Goal: Transaction & Acquisition: Purchase product/service

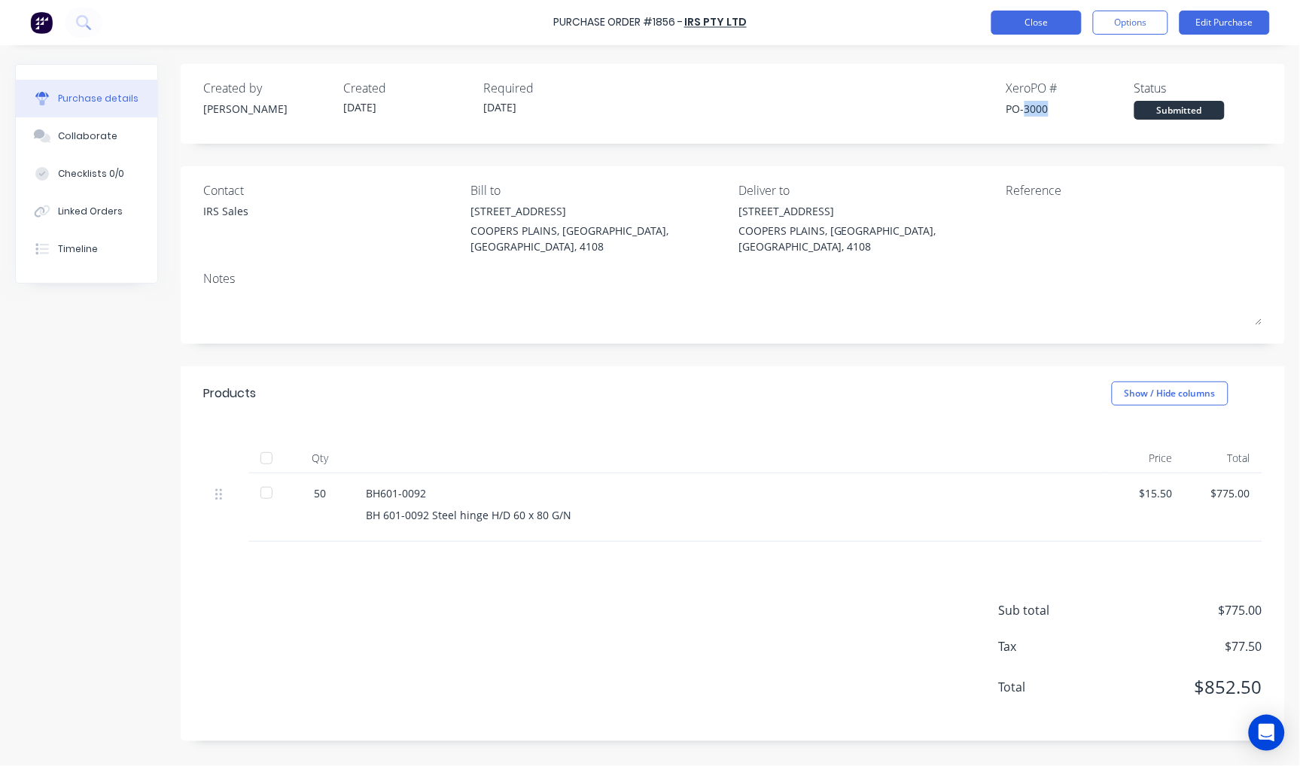
click at [1034, 25] on button "Close" at bounding box center [1036, 23] width 90 height 24
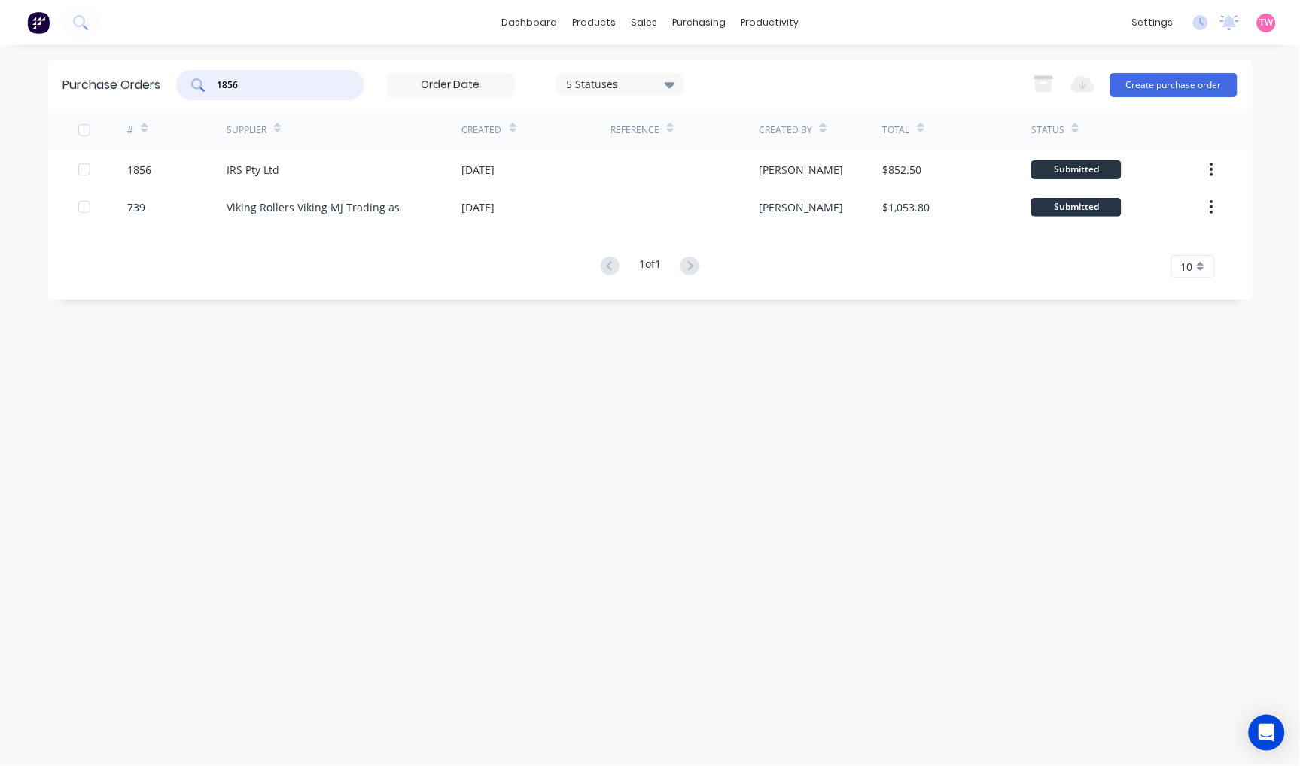
drag, startPoint x: 293, startPoint y: 83, endPoint x: 188, endPoint y: 83, distance: 105.3
click at [188, 83] on div "1856" at bounding box center [270, 85] width 188 height 30
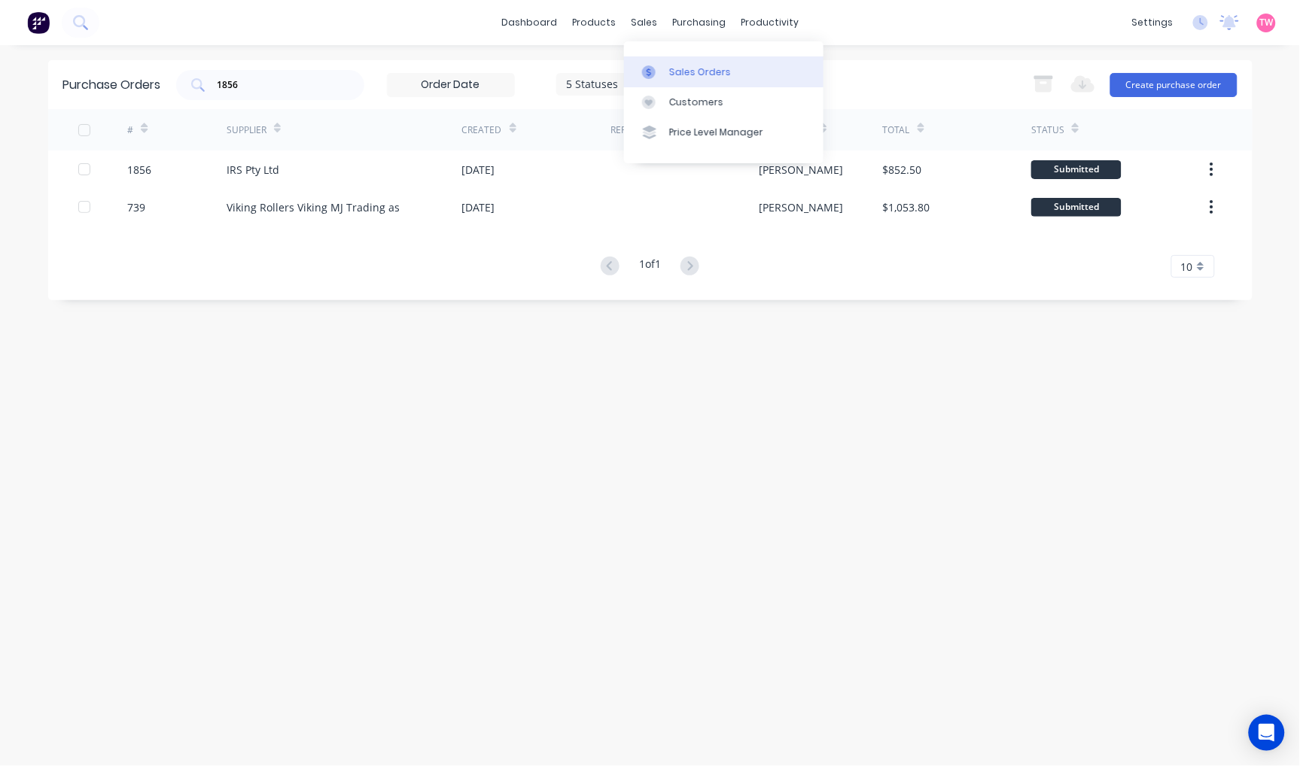
click at [672, 65] on div "Sales Orders" at bounding box center [700, 72] width 62 height 14
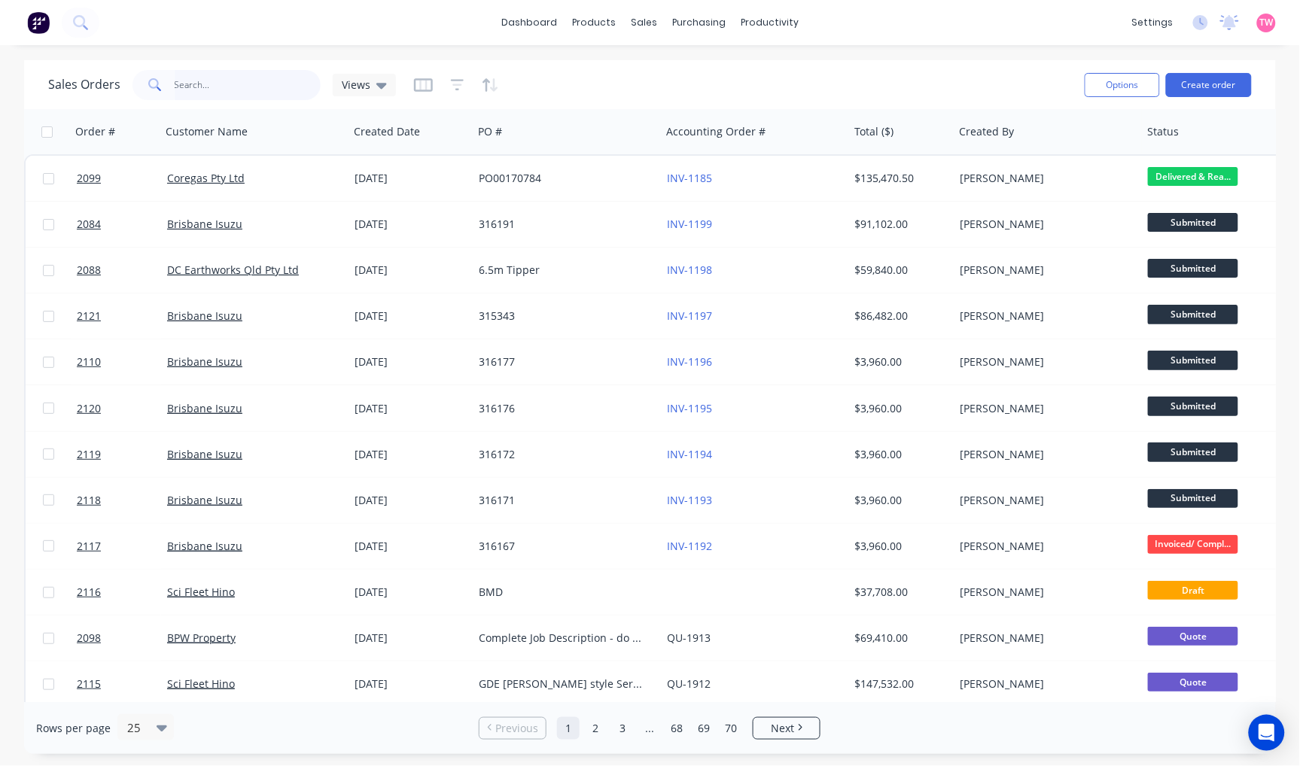
click at [227, 84] on input "text" at bounding box center [248, 85] width 147 height 30
type input "B91684"
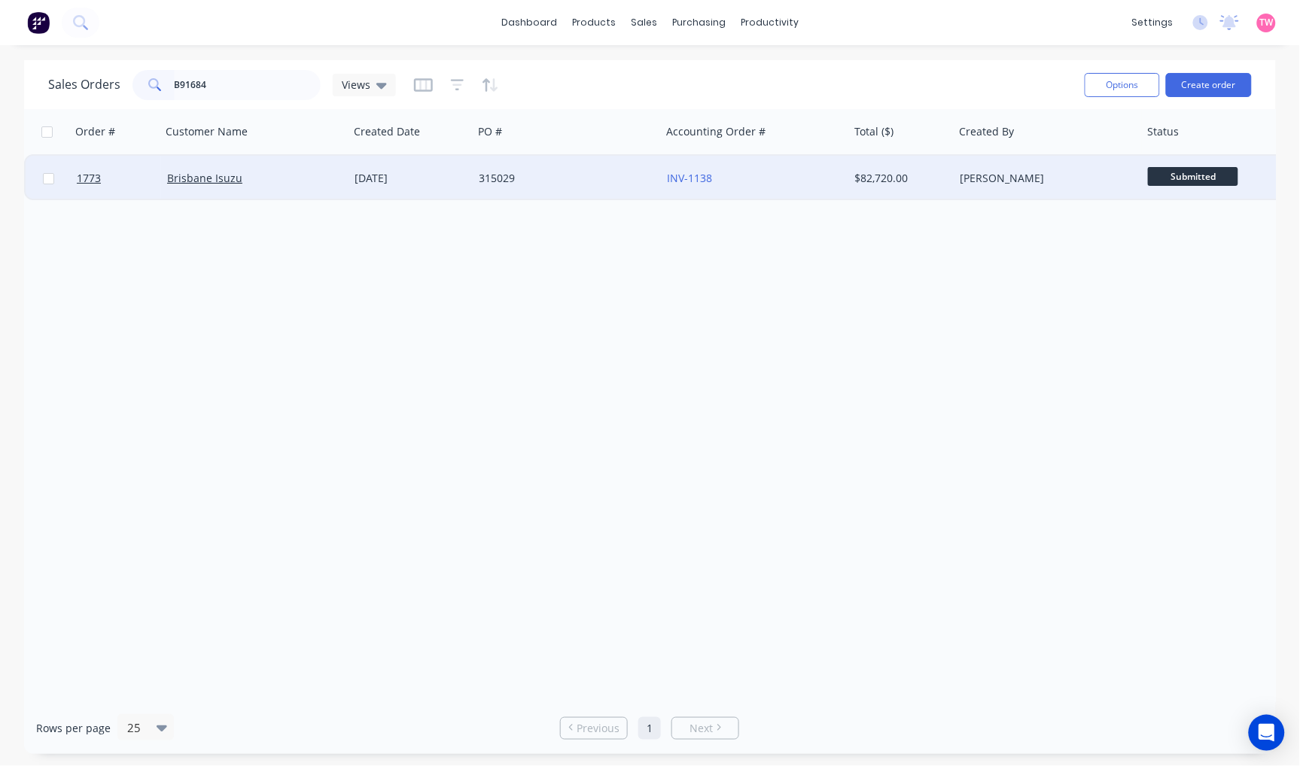
click at [290, 181] on div "Brisbane Isuzu" at bounding box center [250, 178] width 167 height 15
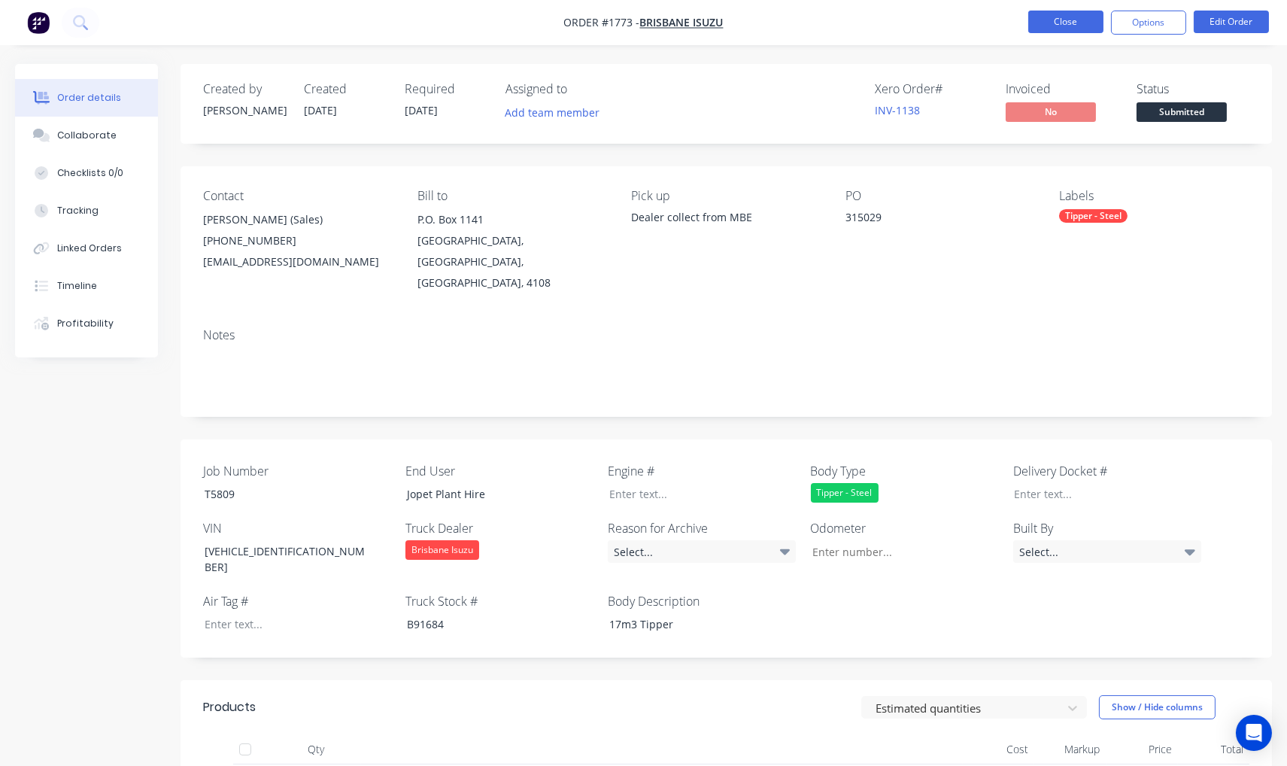
click at [1056, 26] on button "Close" at bounding box center [1066, 22] width 75 height 23
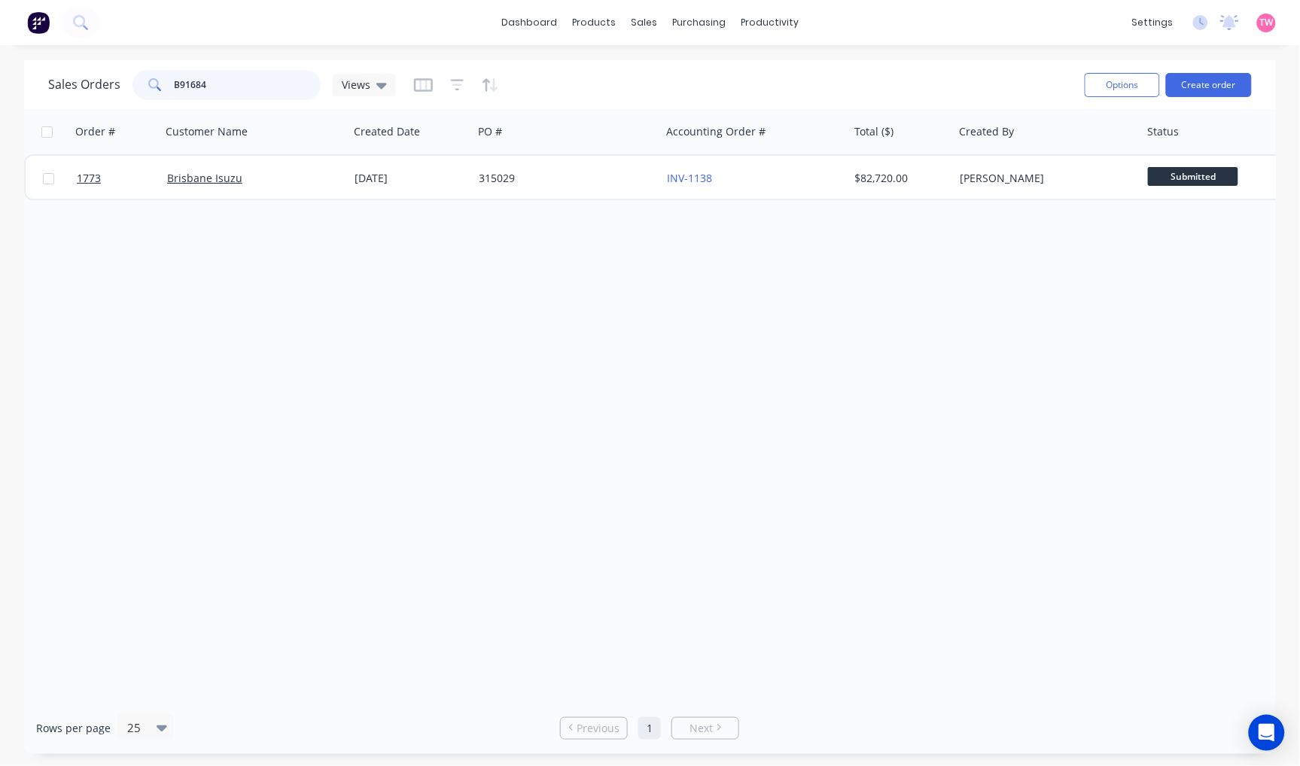
drag, startPoint x: 242, startPoint y: 88, endPoint x: 48, endPoint y: 86, distance: 193.4
click at [48, 86] on div "Sales Orders B91684 Views" at bounding box center [222, 85] width 348 height 30
click at [715, 65] on div "Purchase Orders" at bounding box center [748, 72] width 80 height 14
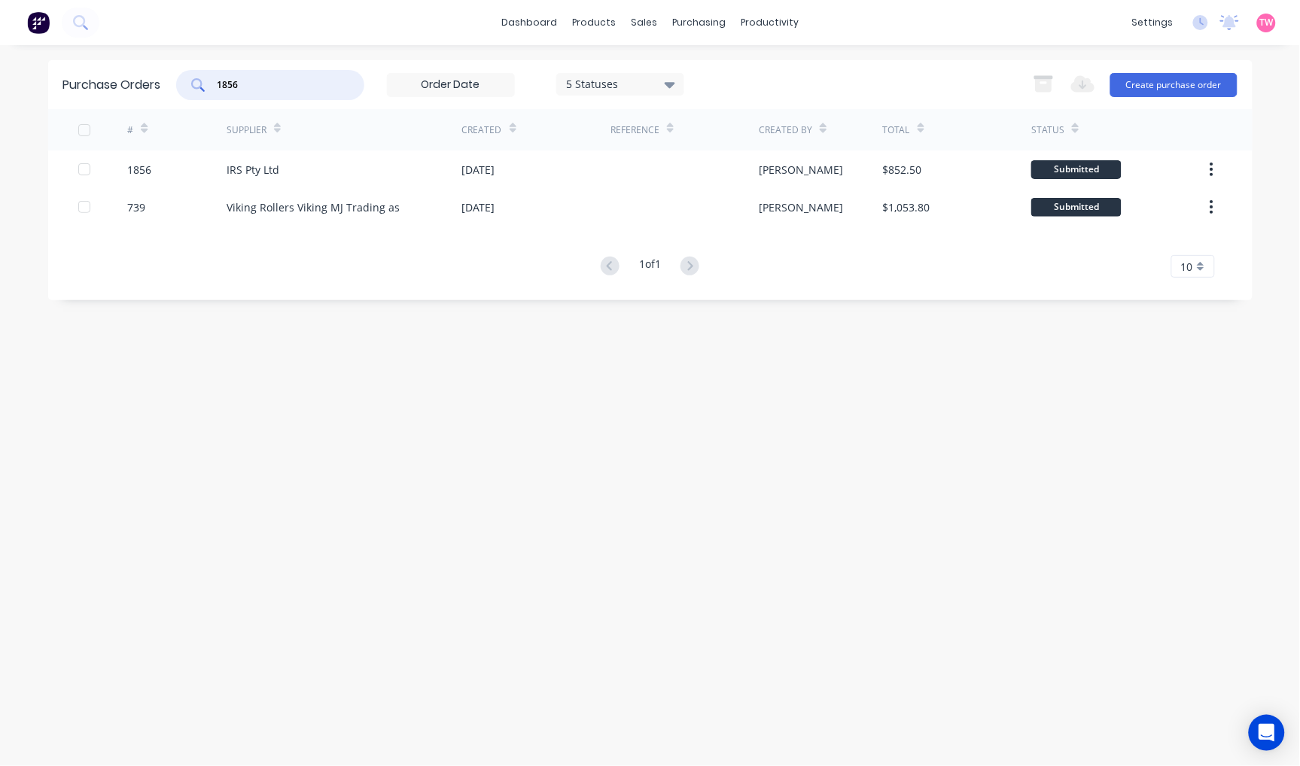
drag, startPoint x: 258, startPoint y: 85, endPoint x: 160, endPoint y: 86, distance: 98.6
click at [160, 86] on div "Purchase Orders 1856 5 Statuses 5 Statuses Export to Excel (XLSX) Create purcha…" at bounding box center [650, 84] width 1204 height 49
type input "1929"
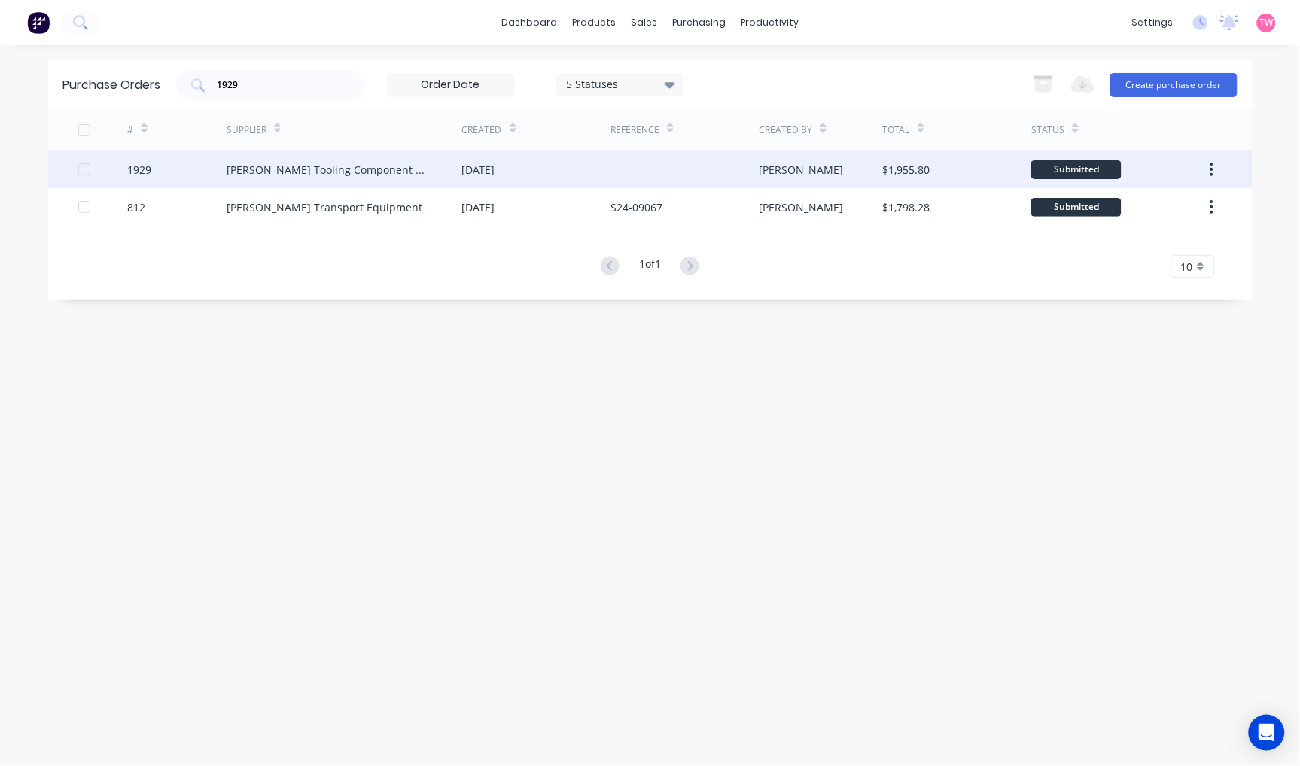
click at [169, 164] on div "1929" at bounding box center [176, 169] width 99 height 38
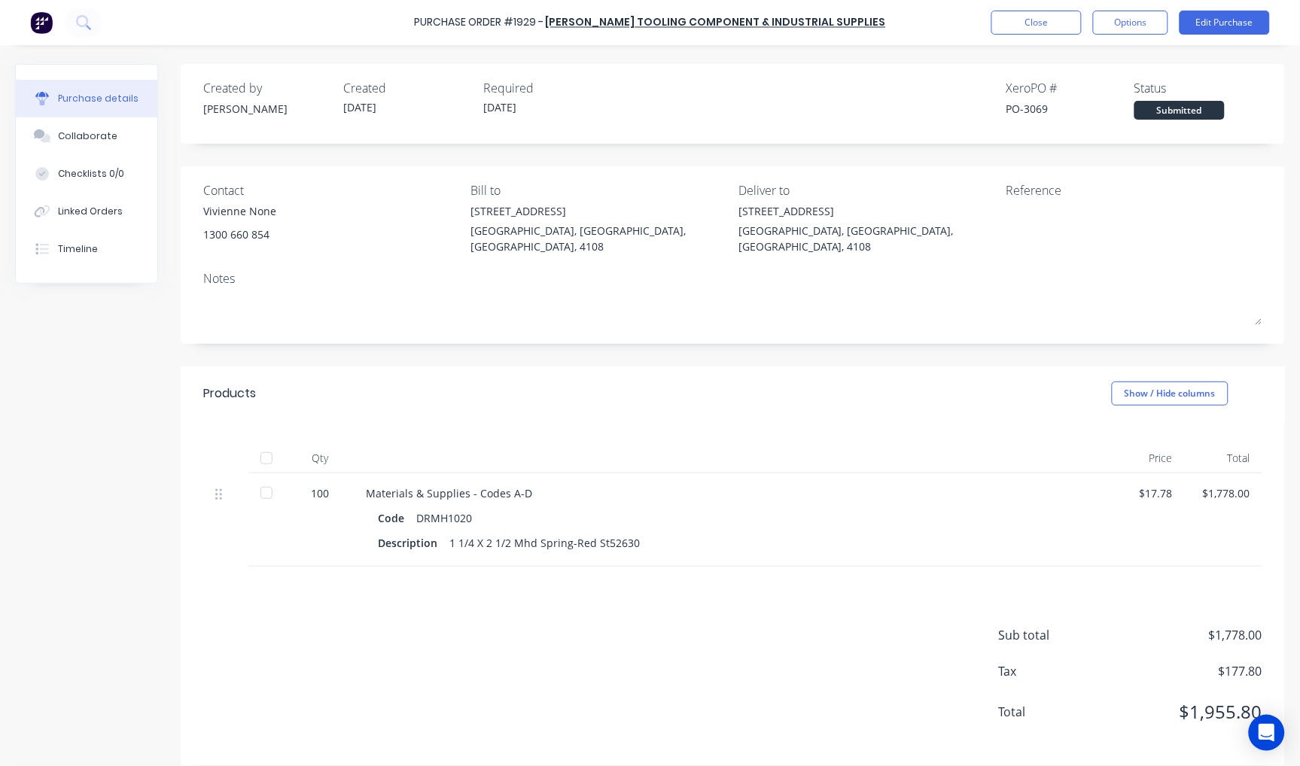
click at [1044, 106] on div "PO-3069" at bounding box center [1070, 109] width 128 height 16
copy div "3069"
click at [264, 443] on div at bounding box center [266, 458] width 30 height 30
click at [1007, 19] on button "Close" at bounding box center [1036, 23] width 90 height 24
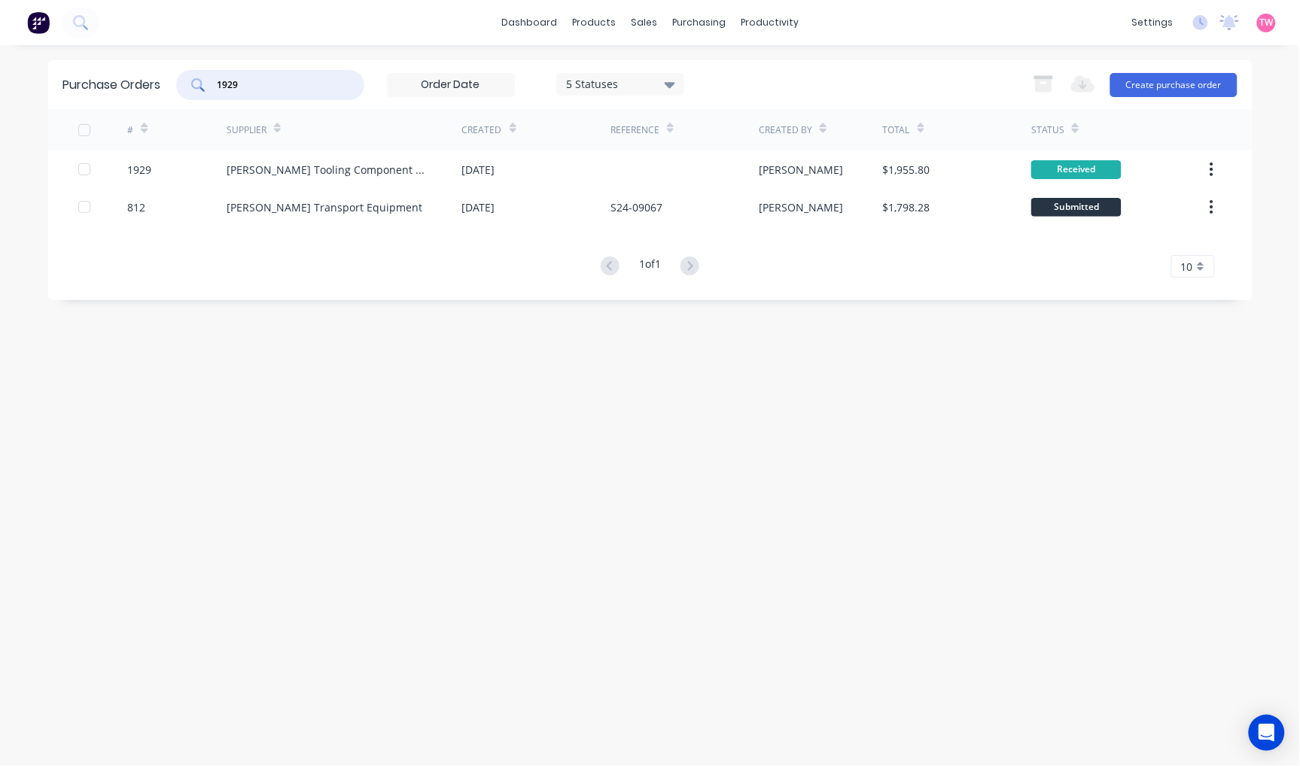
drag, startPoint x: 292, startPoint y: 83, endPoint x: 183, endPoint y: 84, distance: 109.1
click at [184, 83] on div "1929" at bounding box center [270, 85] width 188 height 30
click at [655, 17] on div "sales" at bounding box center [643, 22] width 41 height 23
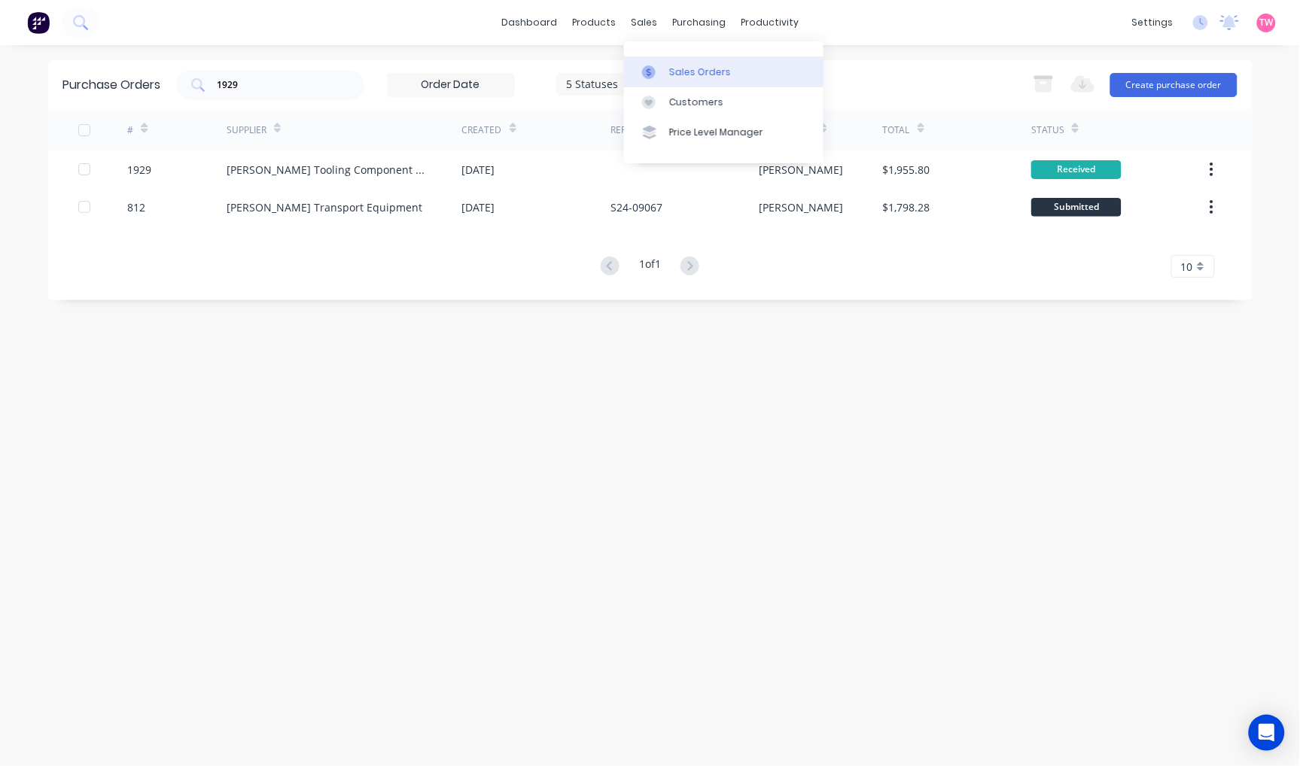
click at [666, 64] on link "Sales Orders" at bounding box center [723, 71] width 199 height 30
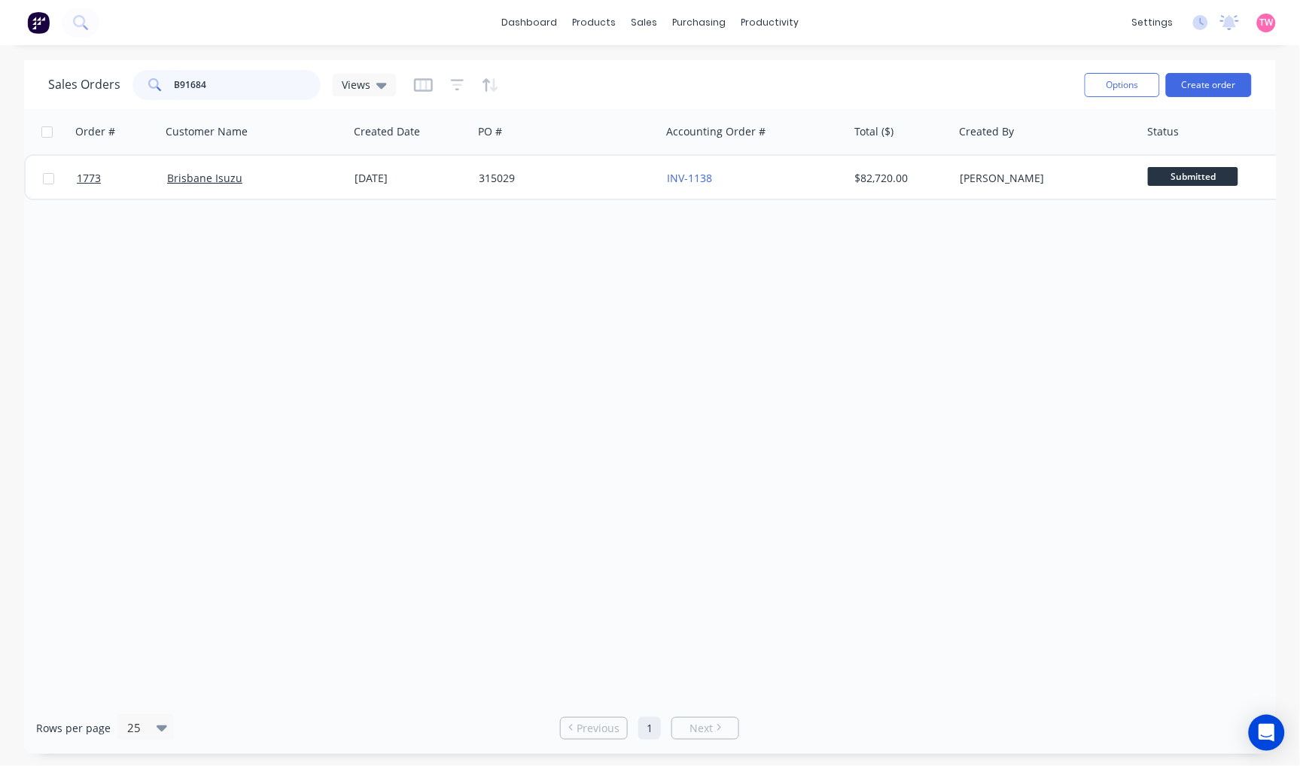
drag, startPoint x: 223, startPoint y: 84, endPoint x: 134, endPoint y: 84, distance: 89.5
click at [134, 84] on div "B91684" at bounding box center [226, 85] width 188 height 30
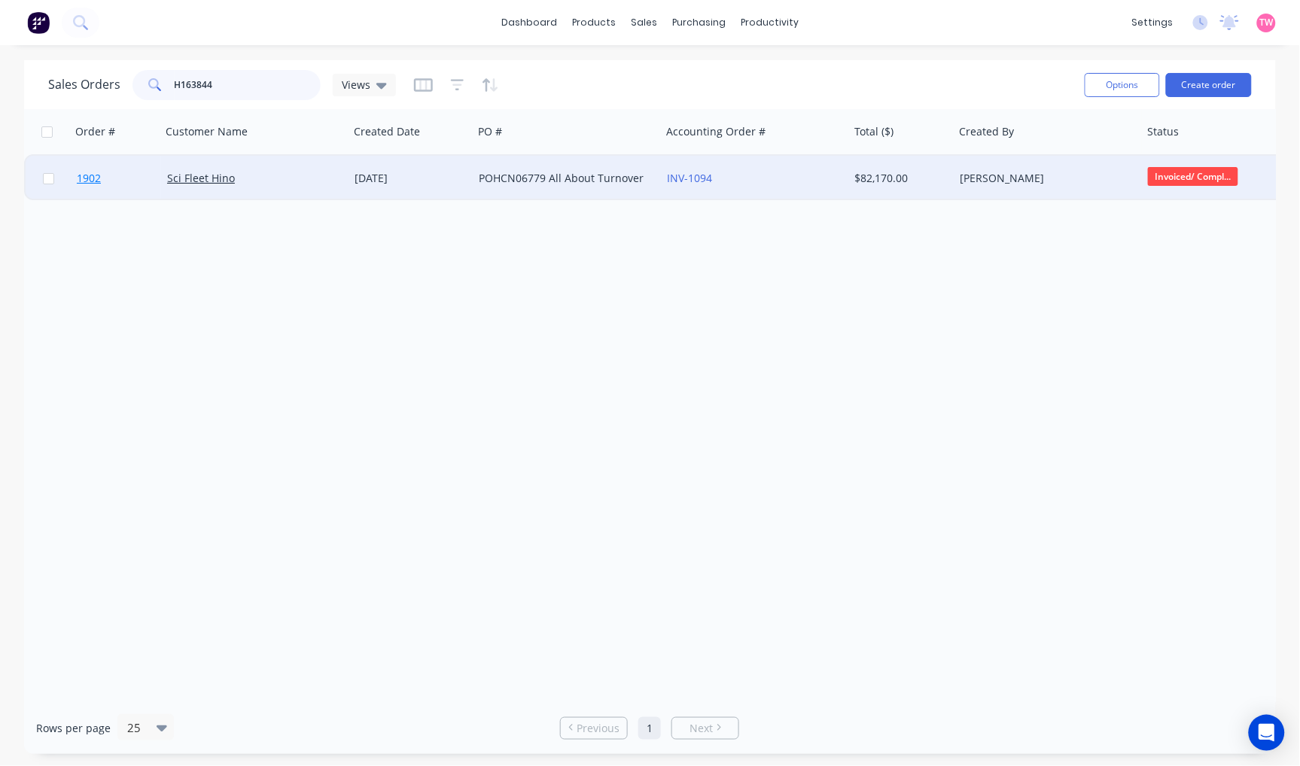
type input "H163844"
click at [129, 175] on link "1902" at bounding box center [122, 178] width 90 height 45
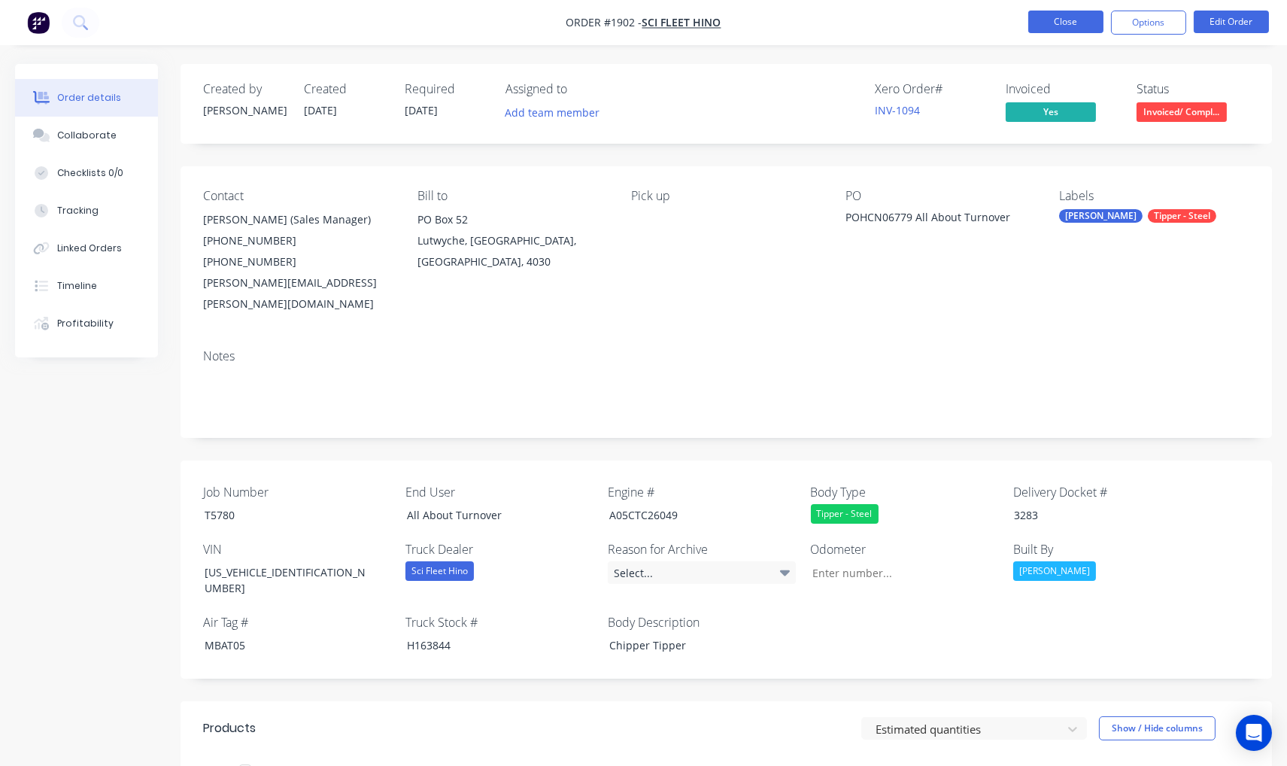
click at [1057, 23] on button "Close" at bounding box center [1066, 22] width 75 height 23
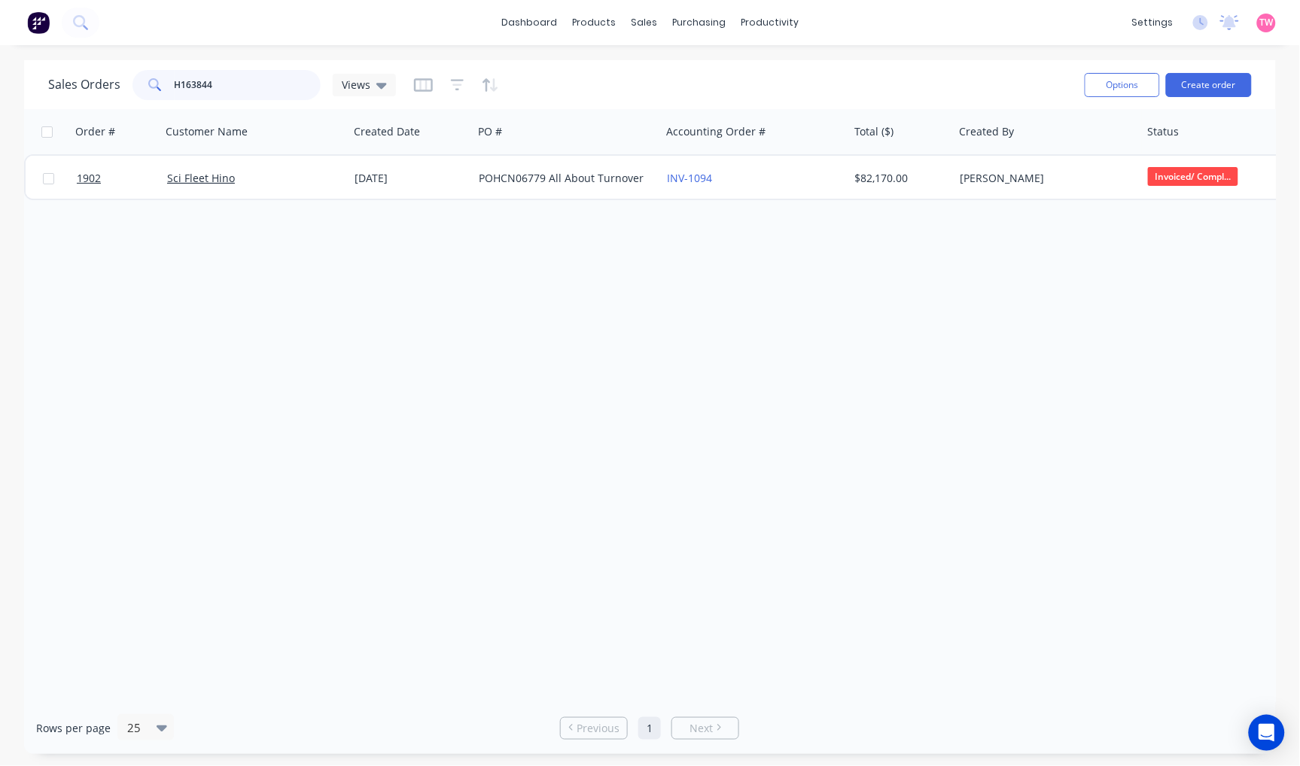
drag, startPoint x: 238, startPoint y: 81, endPoint x: 126, endPoint y: 81, distance: 112.1
click at [126, 81] on div "Sales Orders H163844 Views" at bounding box center [222, 85] width 348 height 30
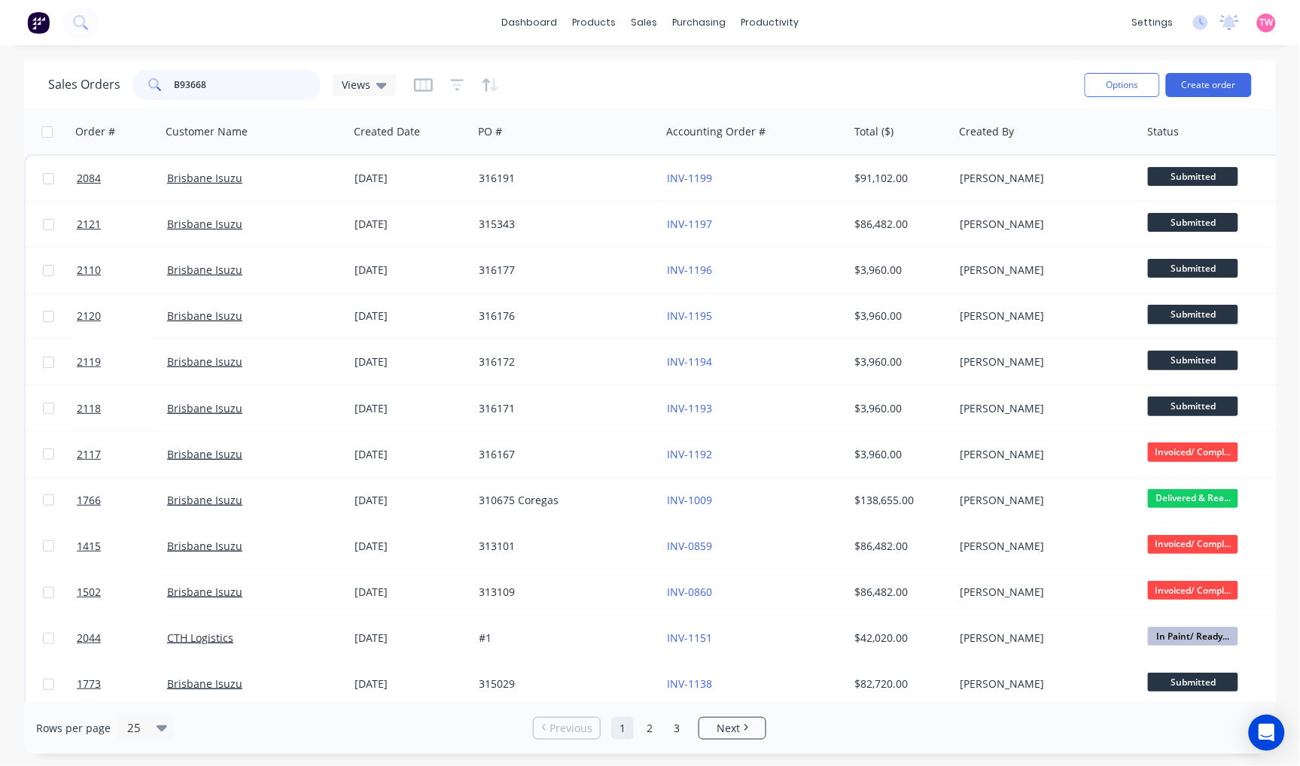
type input "B93668"
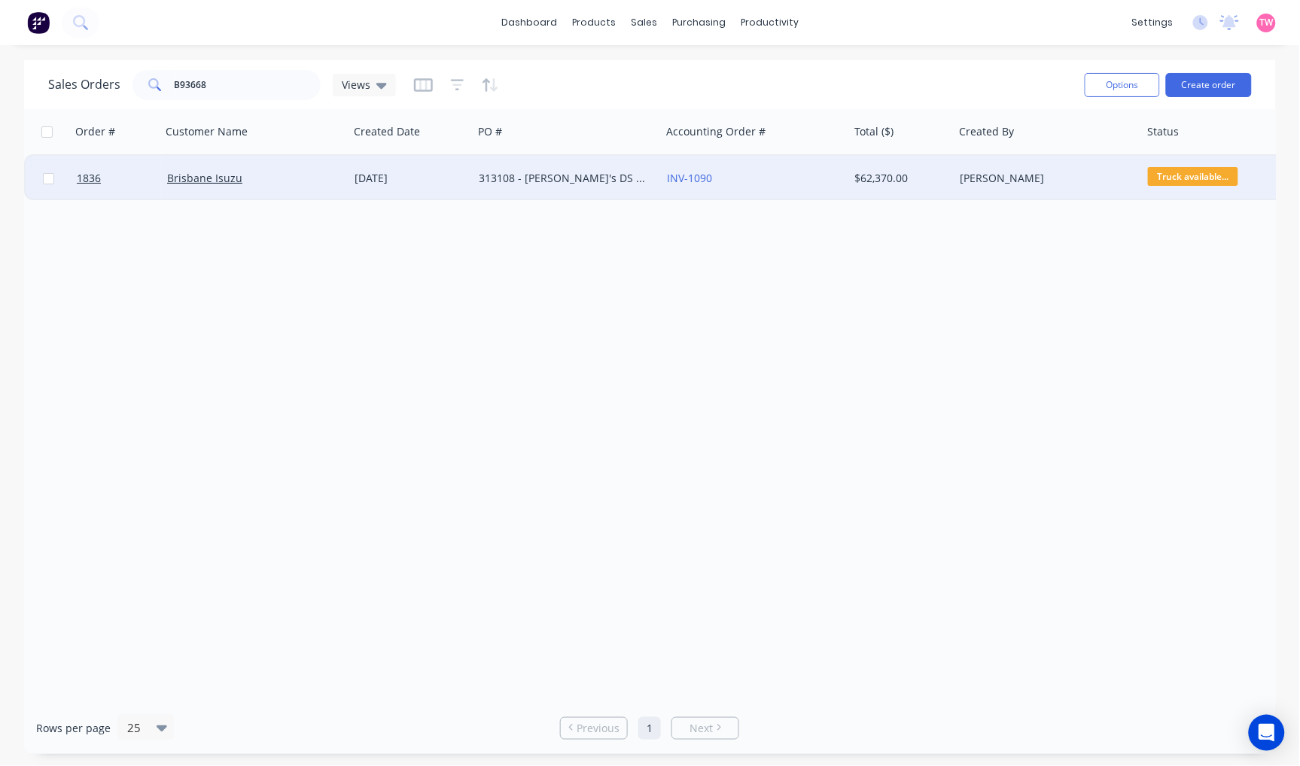
click at [287, 176] on div "Brisbane Isuzu" at bounding box center [250, 178] width 167 height 15
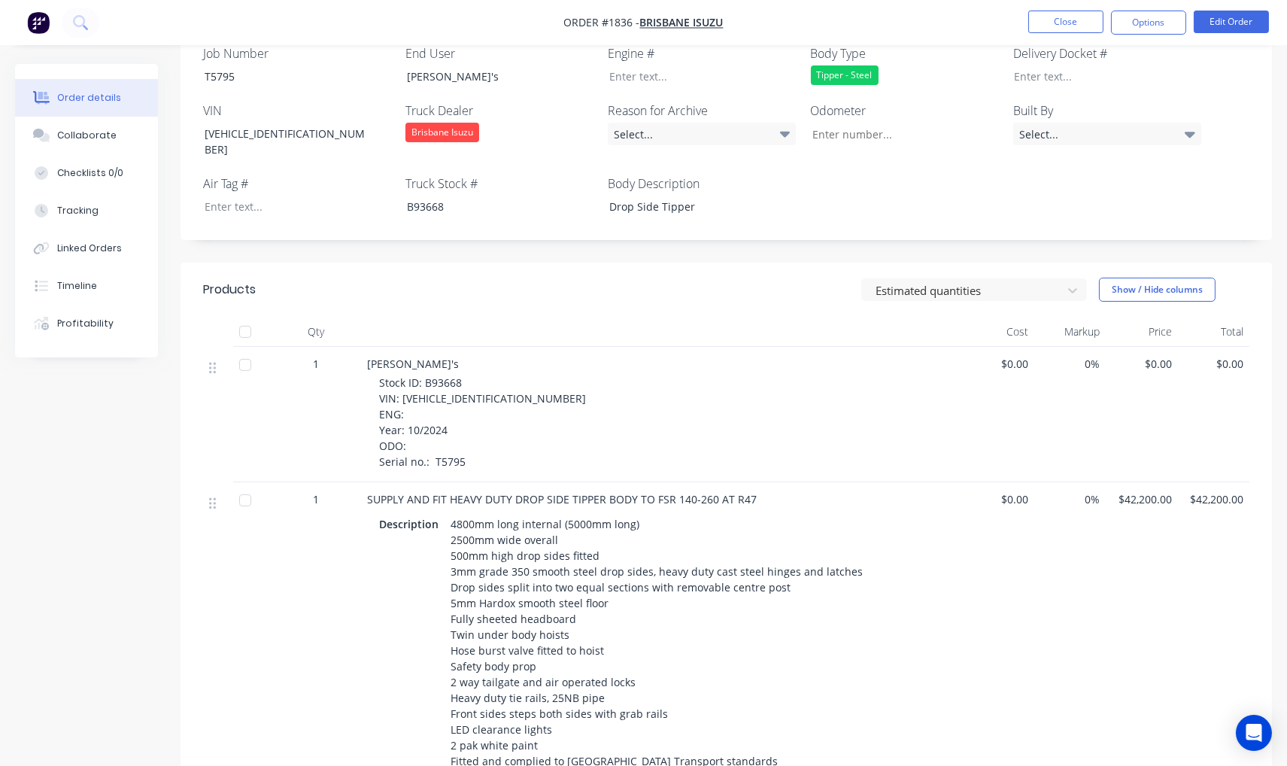
scroll to position [278, 0]
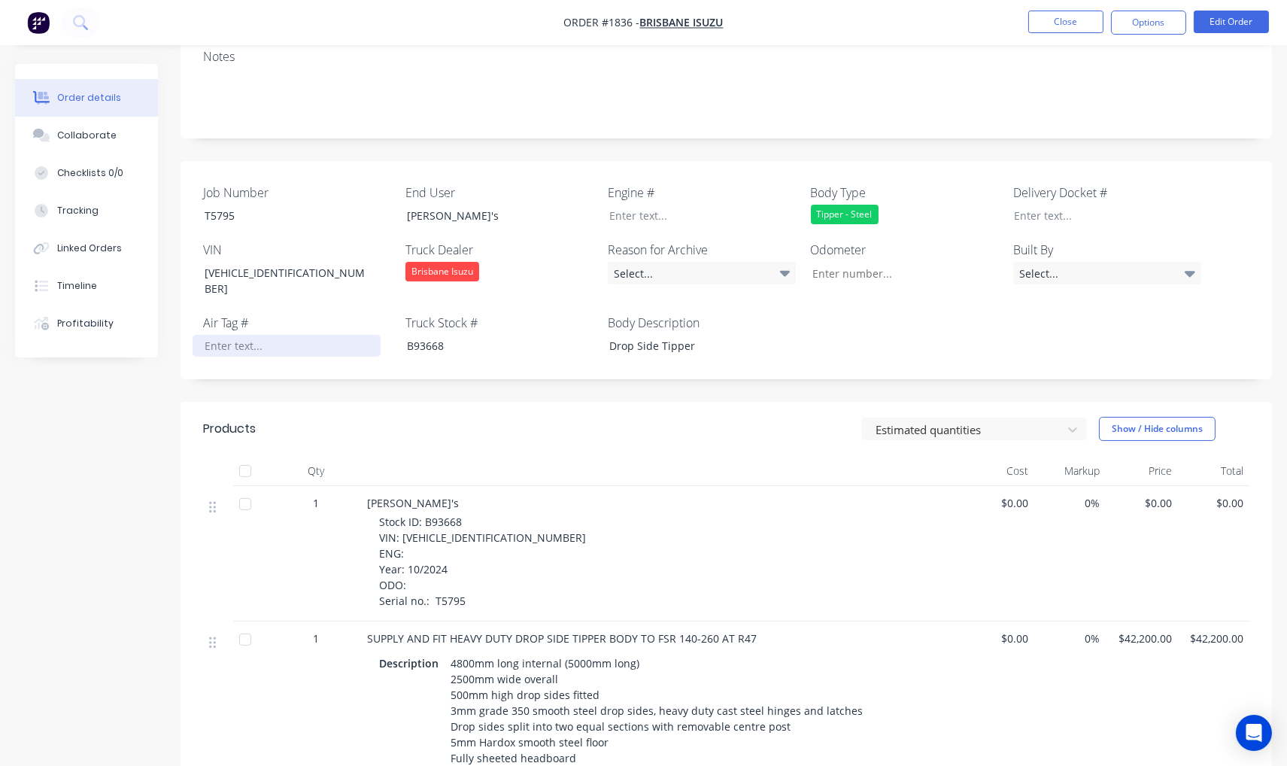
click at [233, 335] on div at bounding box center [287, 346] width 188 height 22
click at [284, 335] on div "MBAT27" at bounding box center [287, 346] width 188 height 22
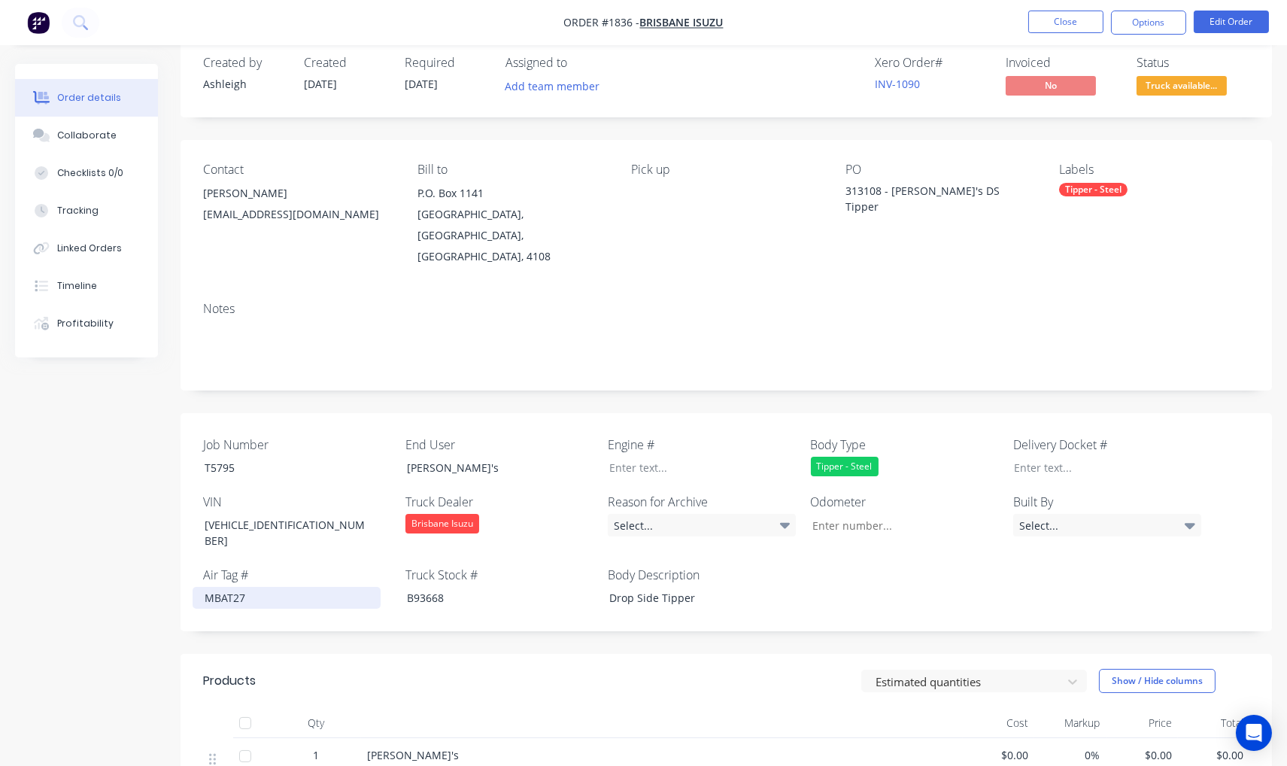
scroll to position [0, 0]
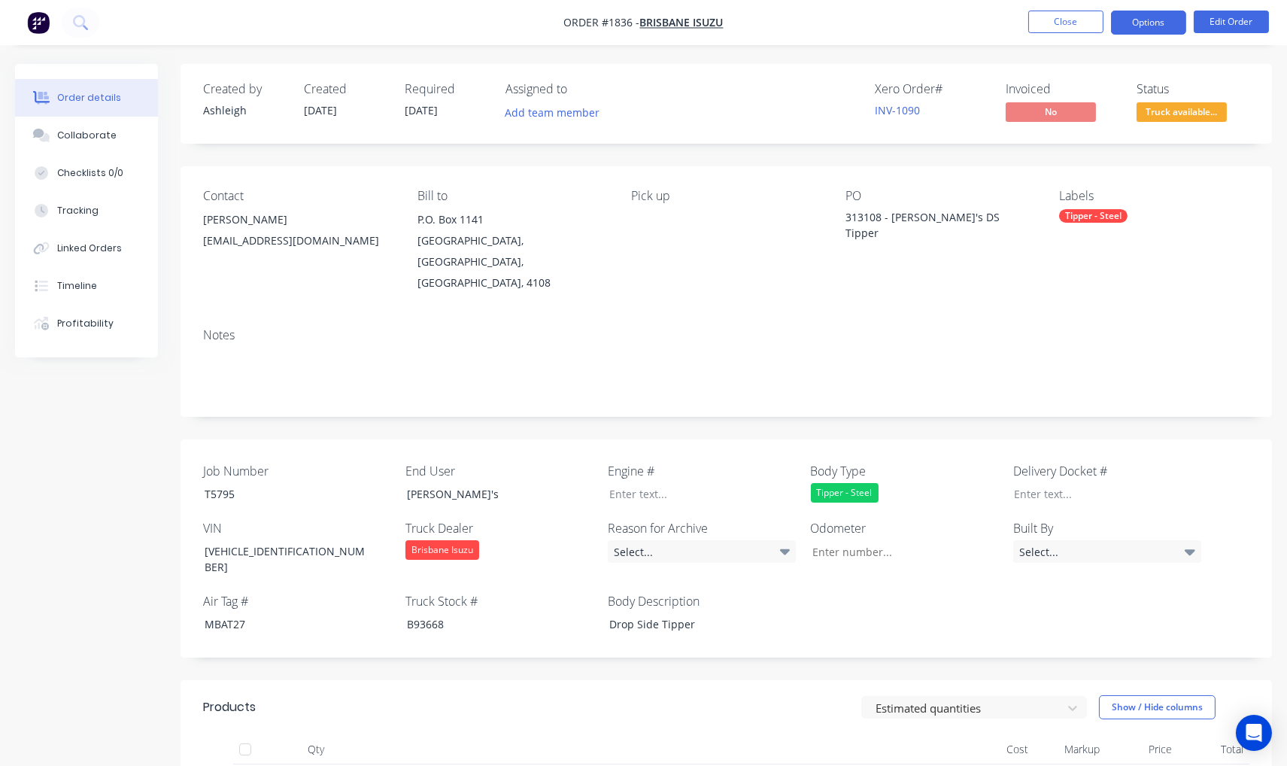
click at [1169, 17] on button "Options" at bounding box center [1148, 23] width 75 height 24
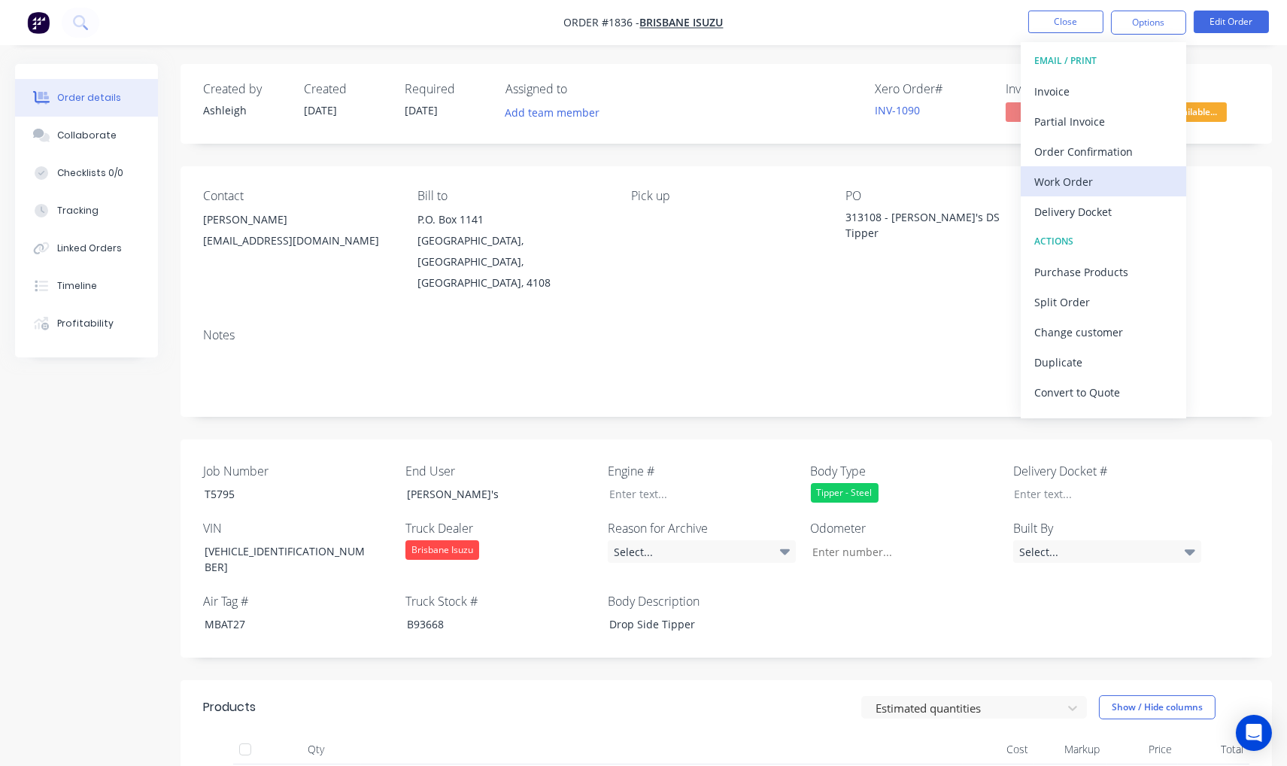
click at [1086, 187] on div "Work Order" at bounding box center [1104, 182] width 138 height 22
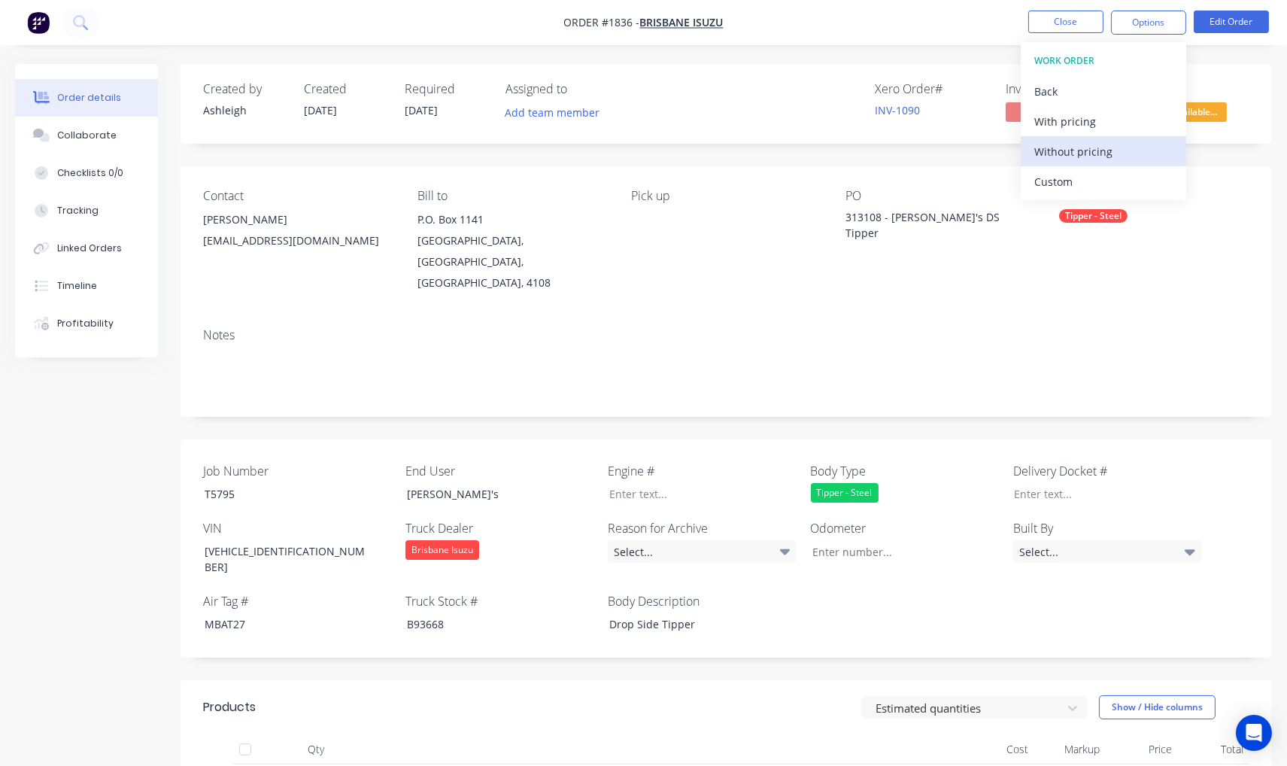
click at [1087, 159] on div "Without pricing" at bounding box center [1104, 152] width 138 height 22
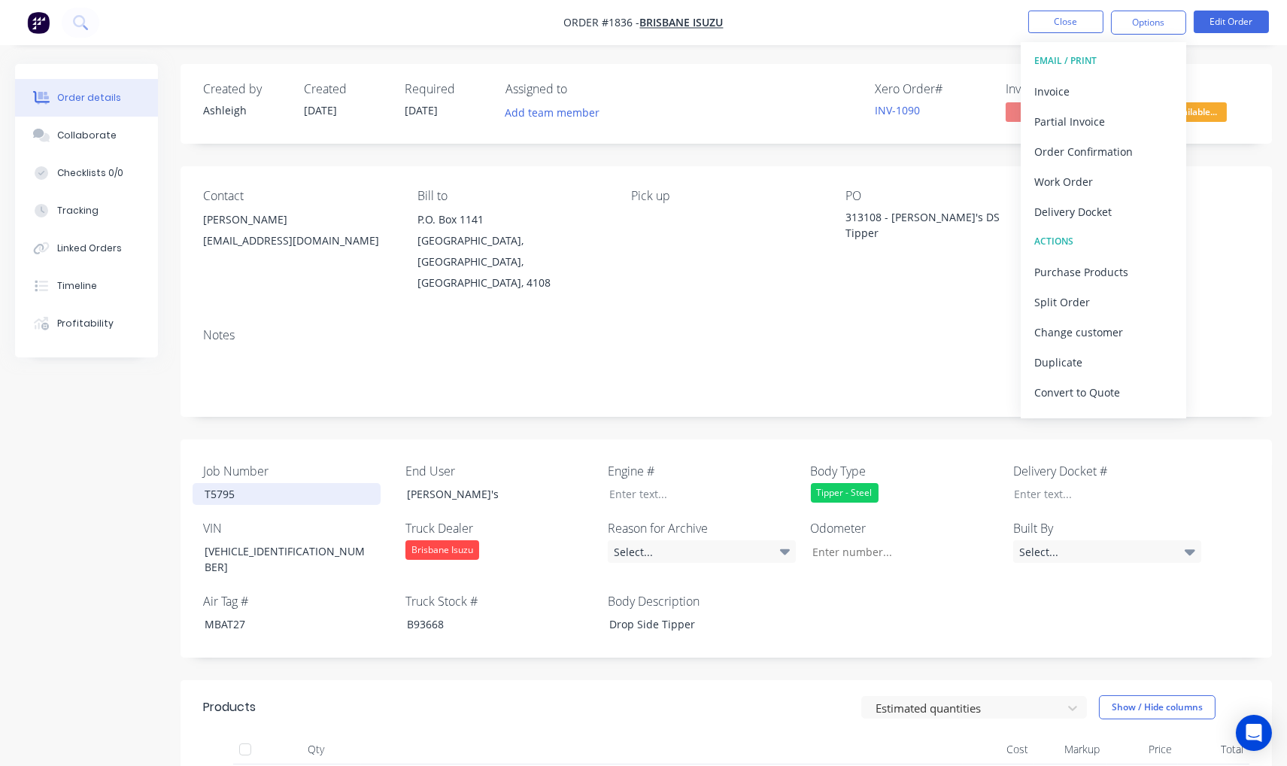
click at [221, 483] on div "T5795" at bounding box center [287, 494] width 188 height 22
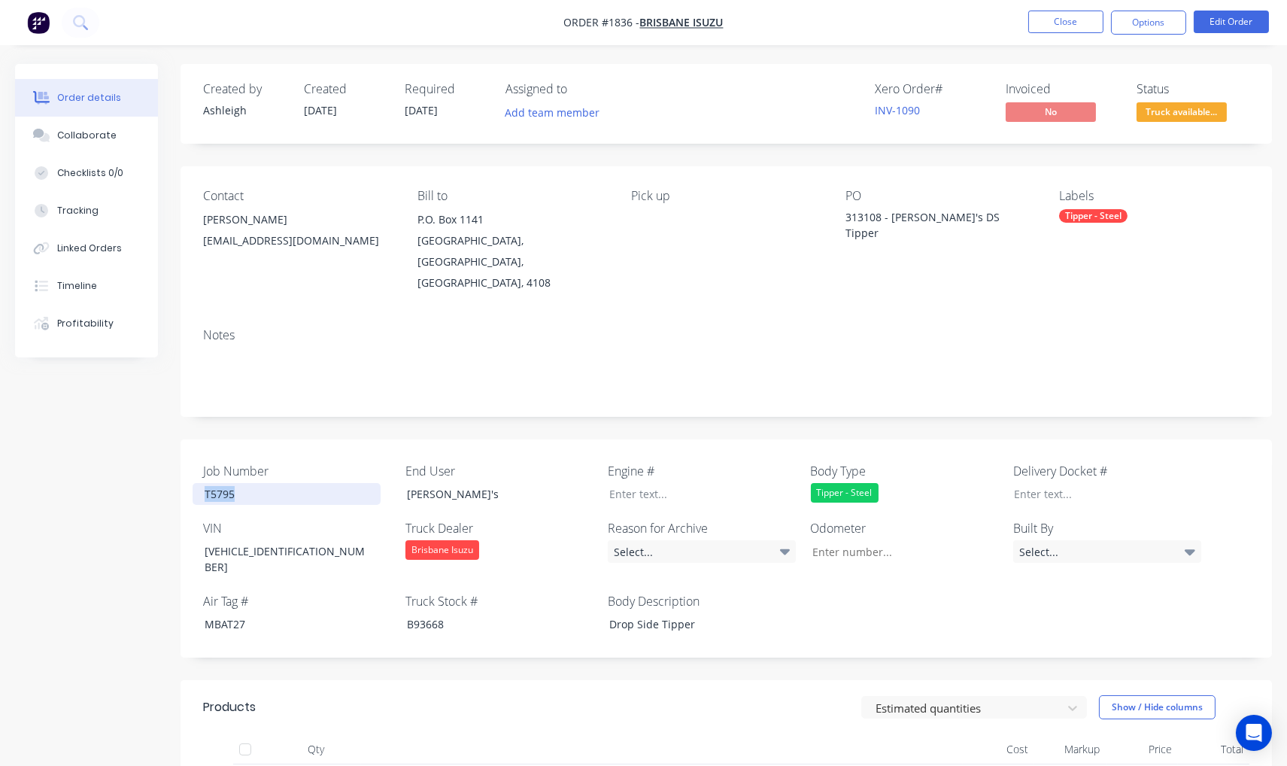
click at [221, 483] on div "T5795" at bounding box center [287, 494] width 188 height 22
copy div "T5795"
click at [419, 613] on div "B93668" at bounding box center [489, 624] width 188 height 22
copy div "B93668"
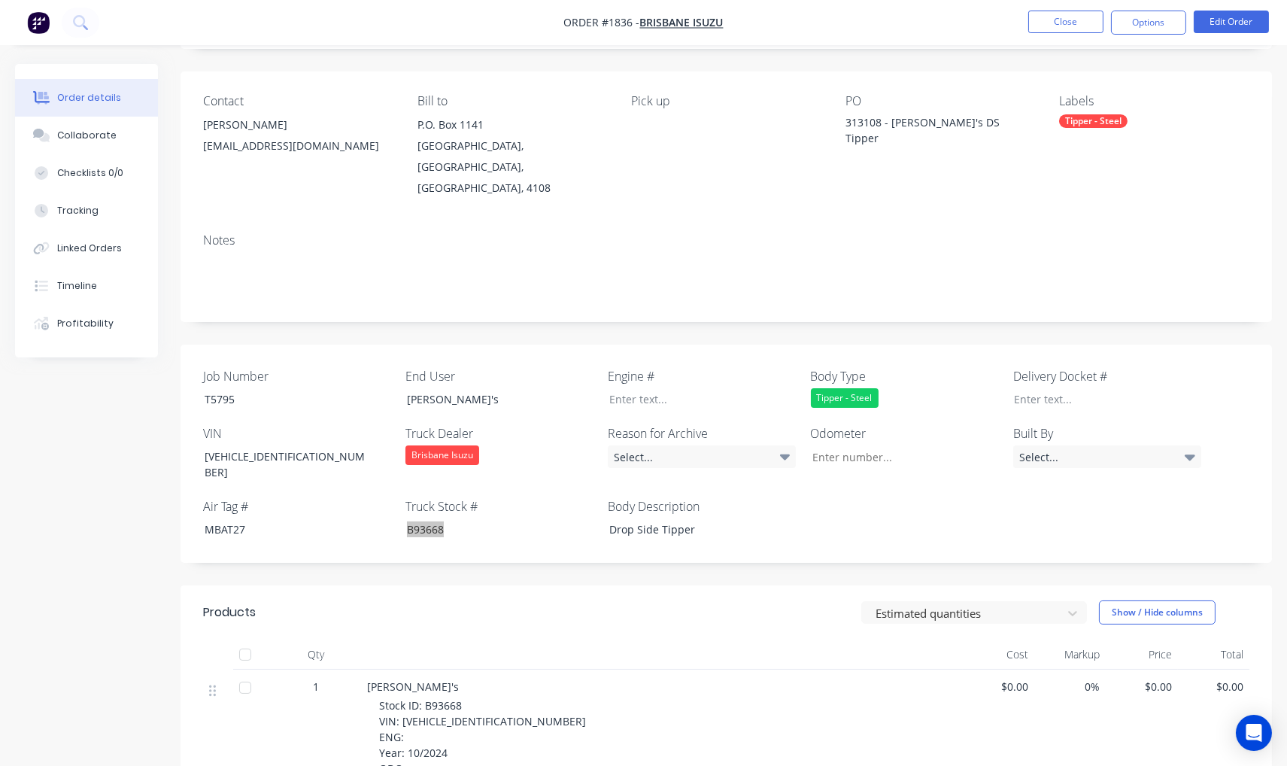
scroll to position [278, 0]
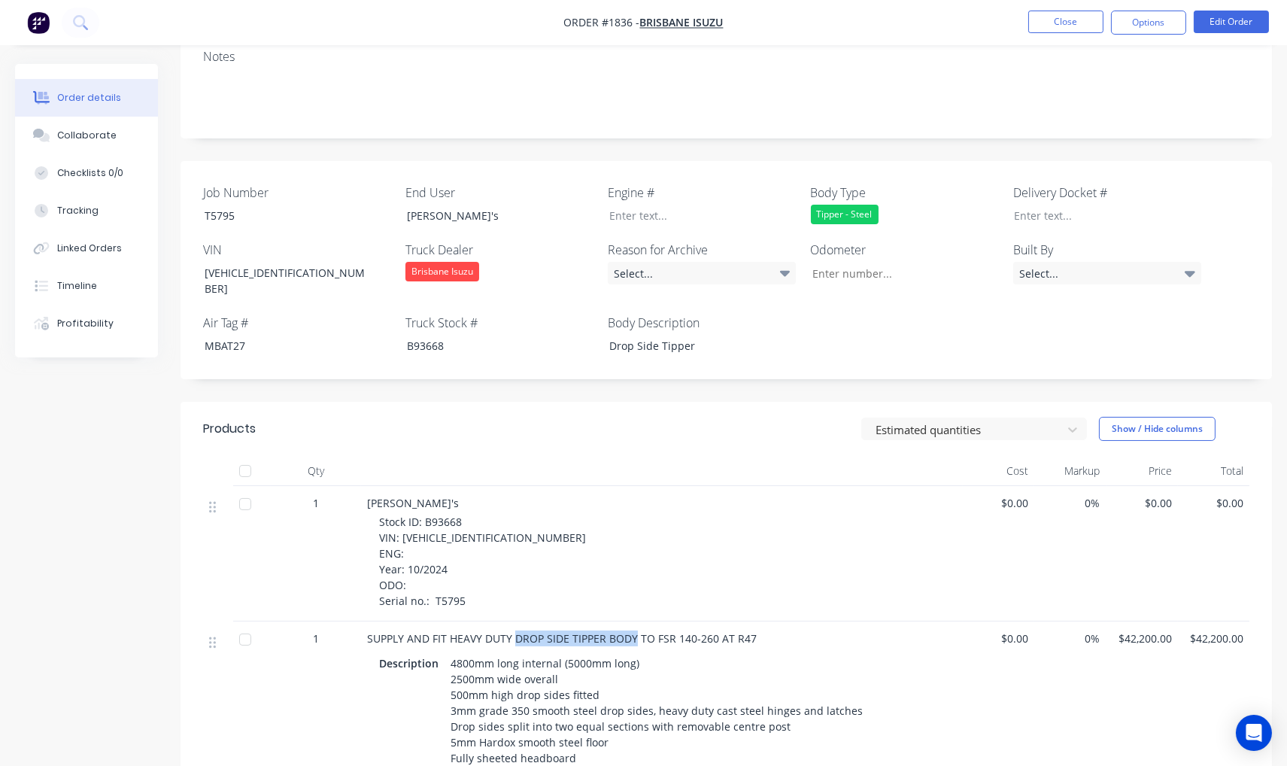
drag, startPoint x: 636, startPoint y: 600, endPoint x: 512, endPoint y: 592, distance: 123.6
click at [512, 622] on div "SUPPLY AND FIT HEAVY DUTY DROP SIDE TIPPER BODY TO FSR 140-260 AT R47 Descripti…" at bounding box center [662, 771] width 602 height 299
copy span "DROP SIDE TIPPER BODY"
click at [222, 205] on div "T5795" at bounding box center [287, 216] width 188 height 22
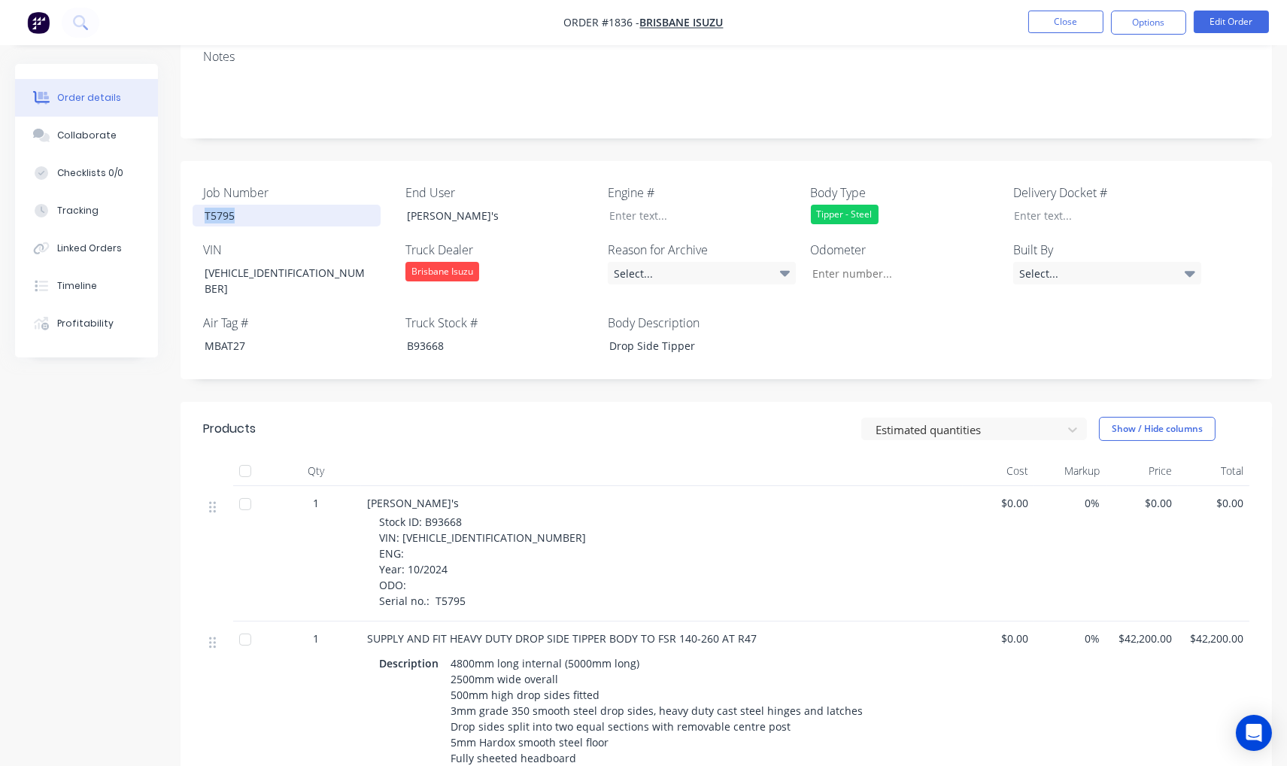
copy div "T5795"
click at [431, 335] on div "B93668" at bounding box center [489, 346] width 188 height 22
copy div "B93668"
click at [230, 205] on div "T5795" at bounding box center [287, 216] width 188 height 22
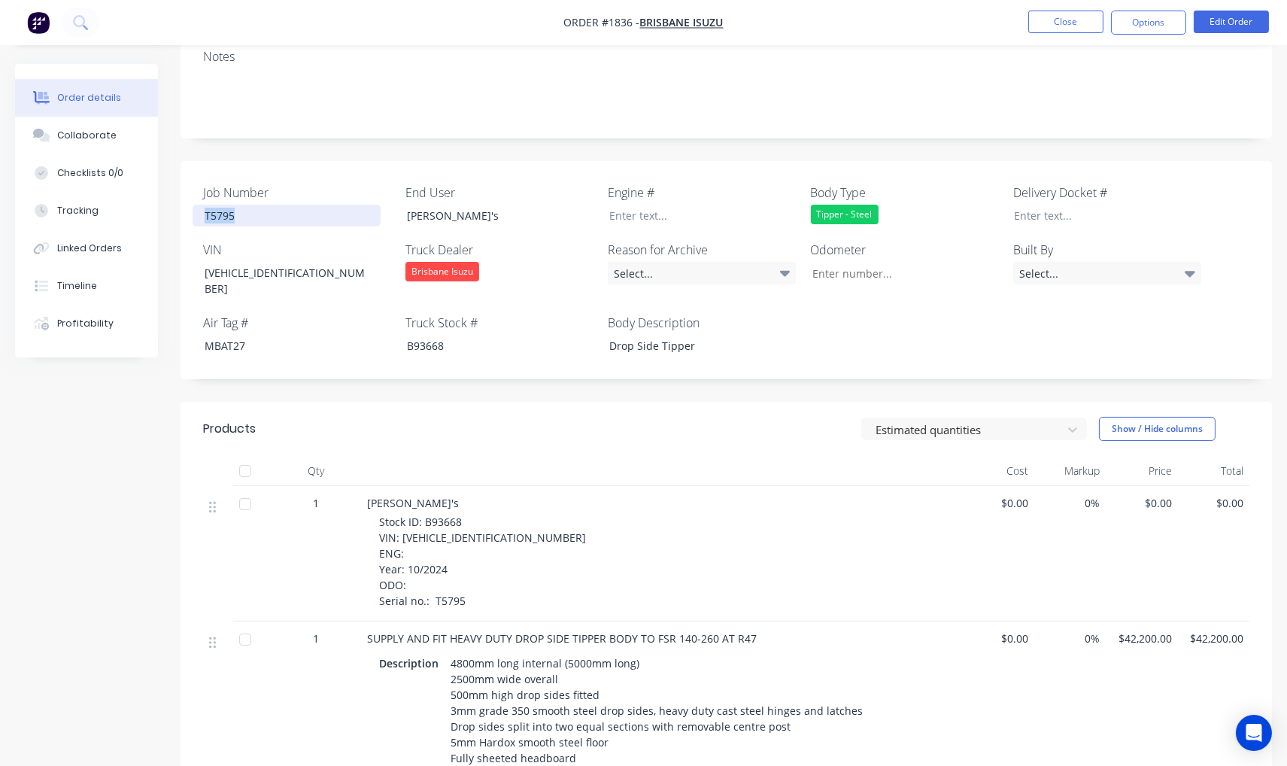
click at [230, 205] on div "T5795" at bounding box center [287, 216] width 188 height 22
copy div "T5795"
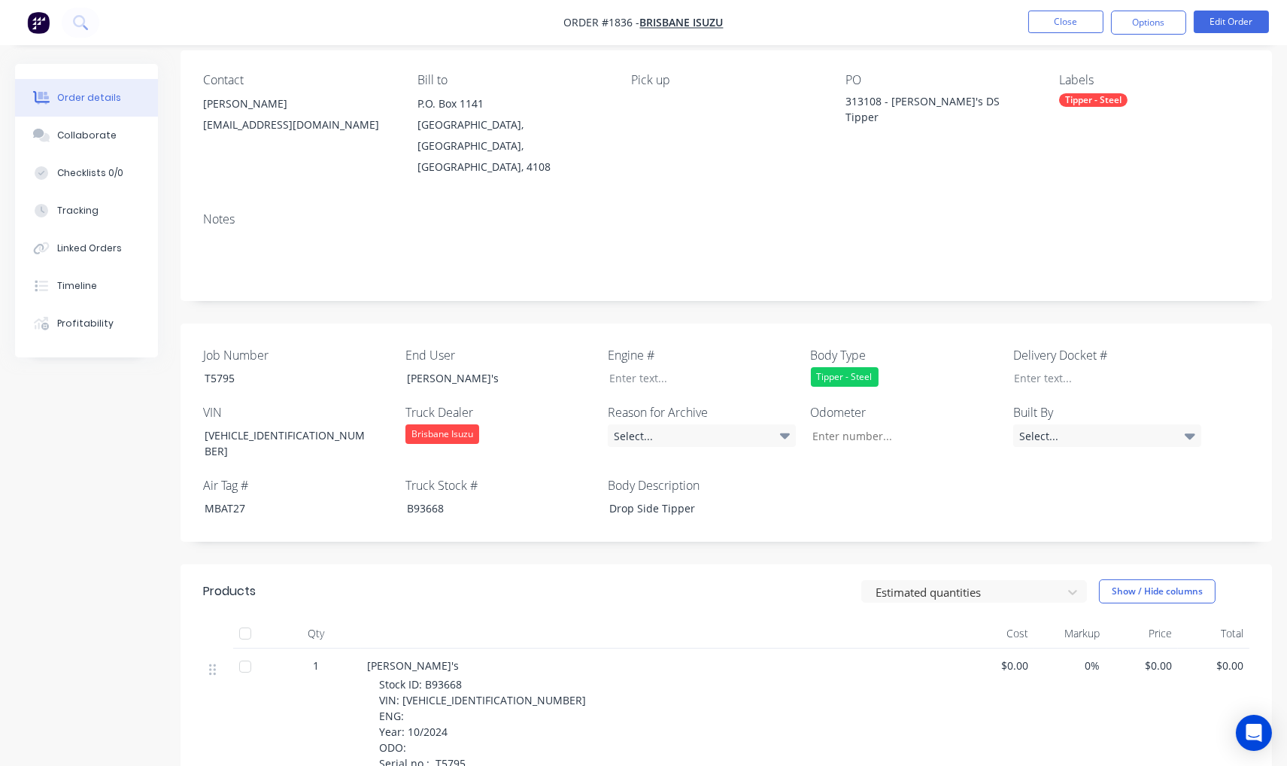
scroll to position [0, 0]
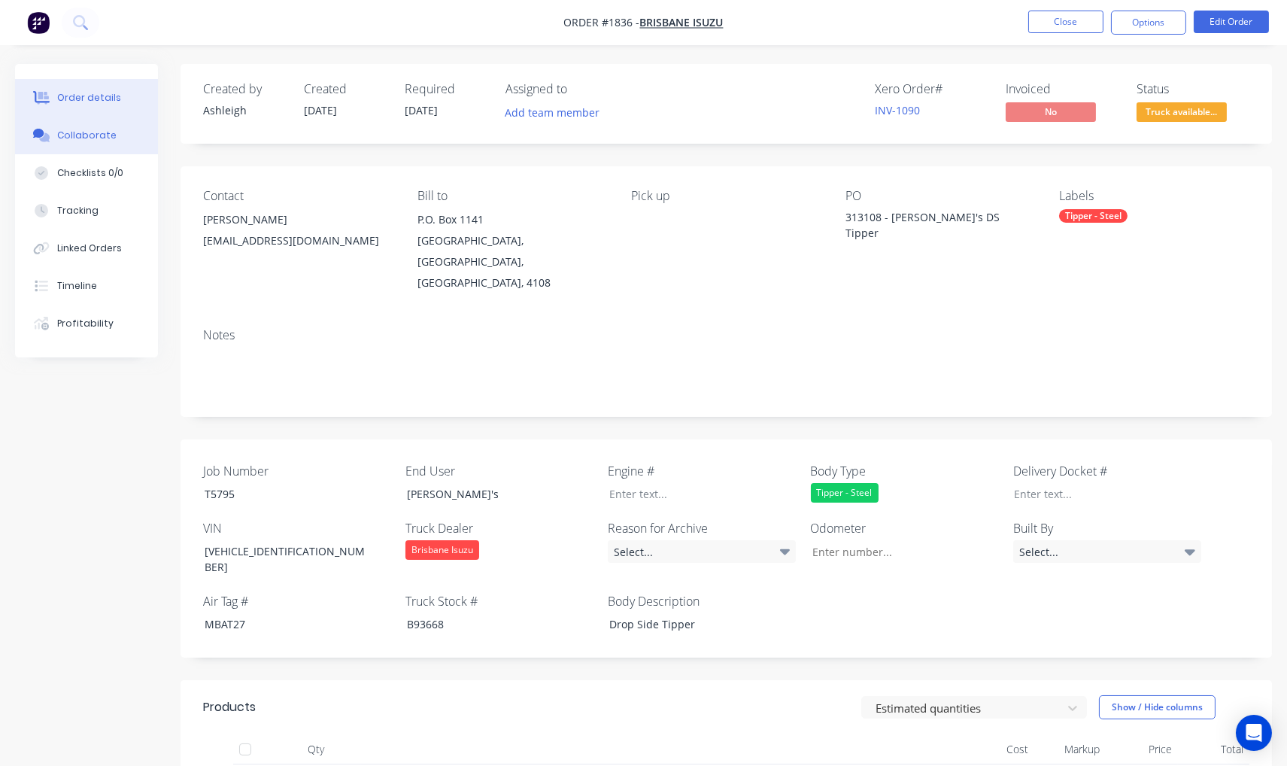
click at [78, 129] on div "Collaborate" at bounding box center [86, 136] width 59 height 14
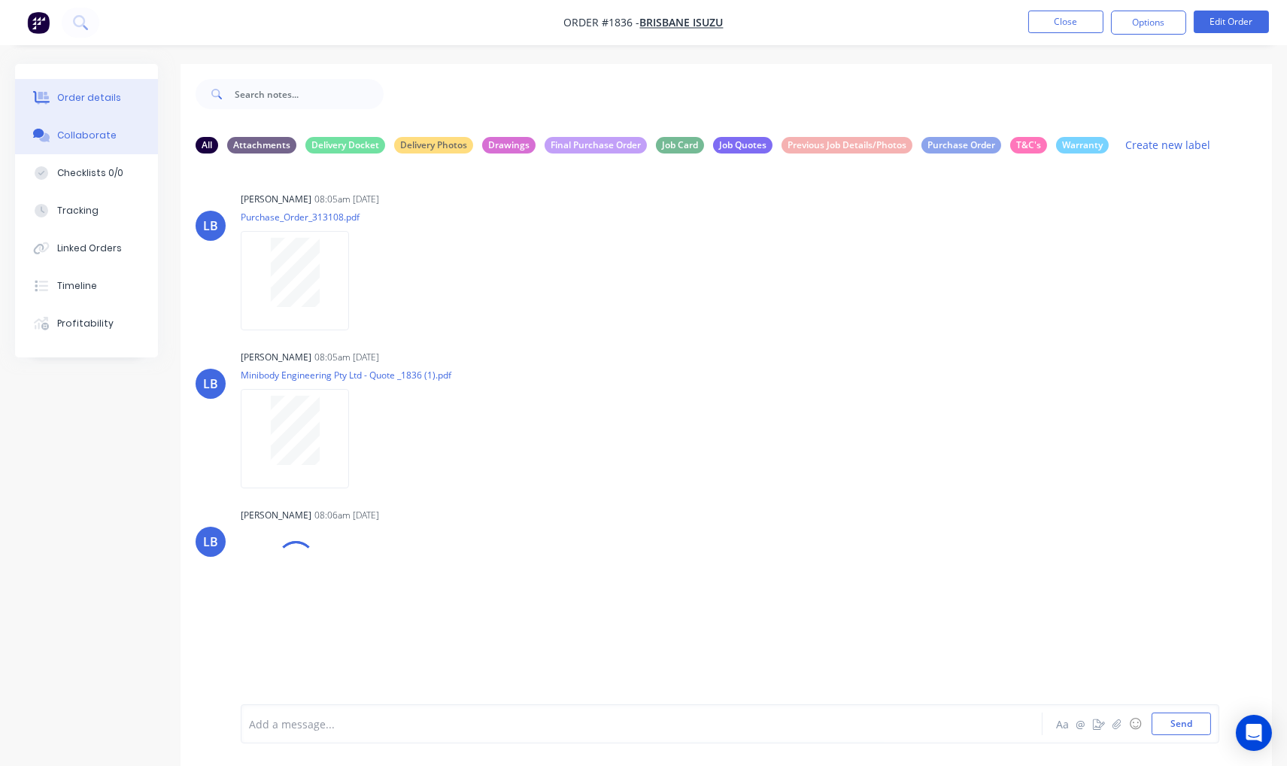
click at [85, 94] on div "Order details" at bounding box center [89, 98] width 64 height 14
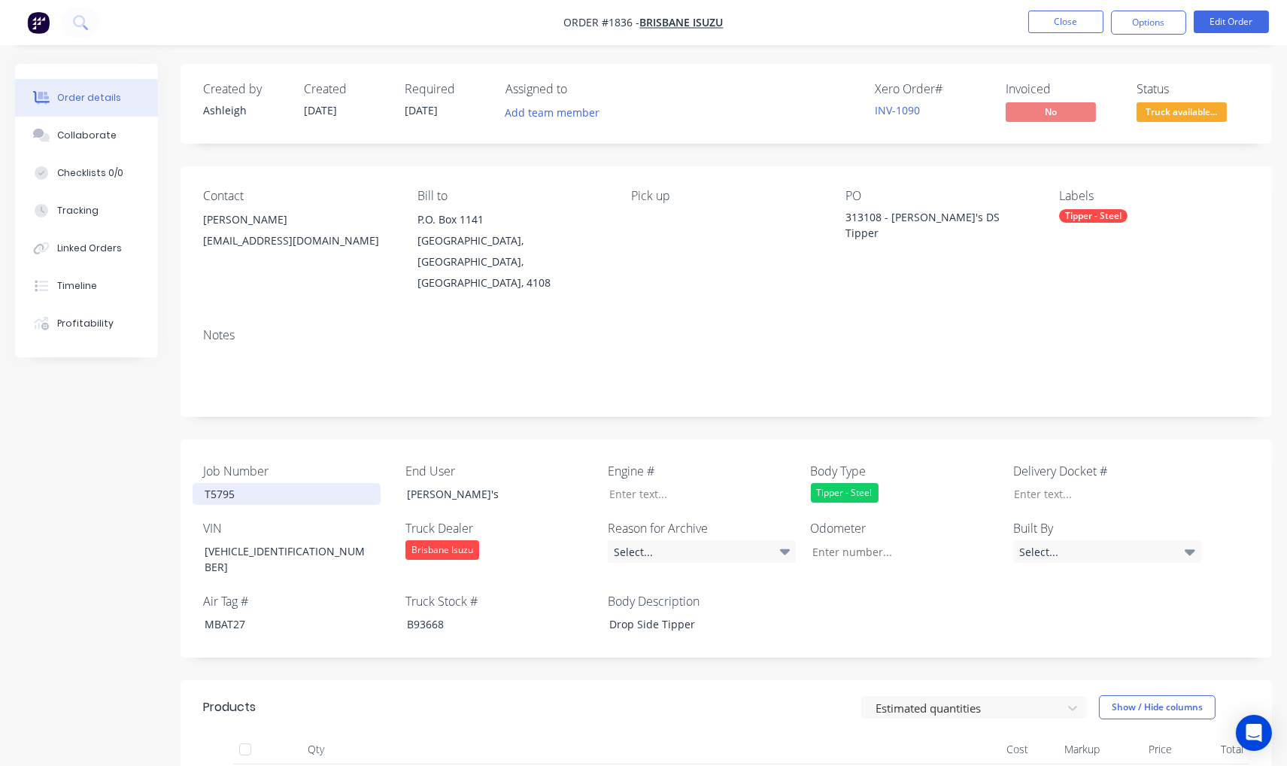
click at [228, 483] on div "T5795" at bounding box center [287, 494] width 188 height 22
copy div "T5795"
click at [555, 178] on div "Contact [PERSON_NAME] [EMAIL_ADDRESS][DOMAIN_NAME] Bill to P.O. [GEOGRAPHIC_DAT…" at bounding box center [727, 241] width 1092 height 150
click at [96, 141] on div "Collaborate" at bounding box center [86, 136] width 59 height 14
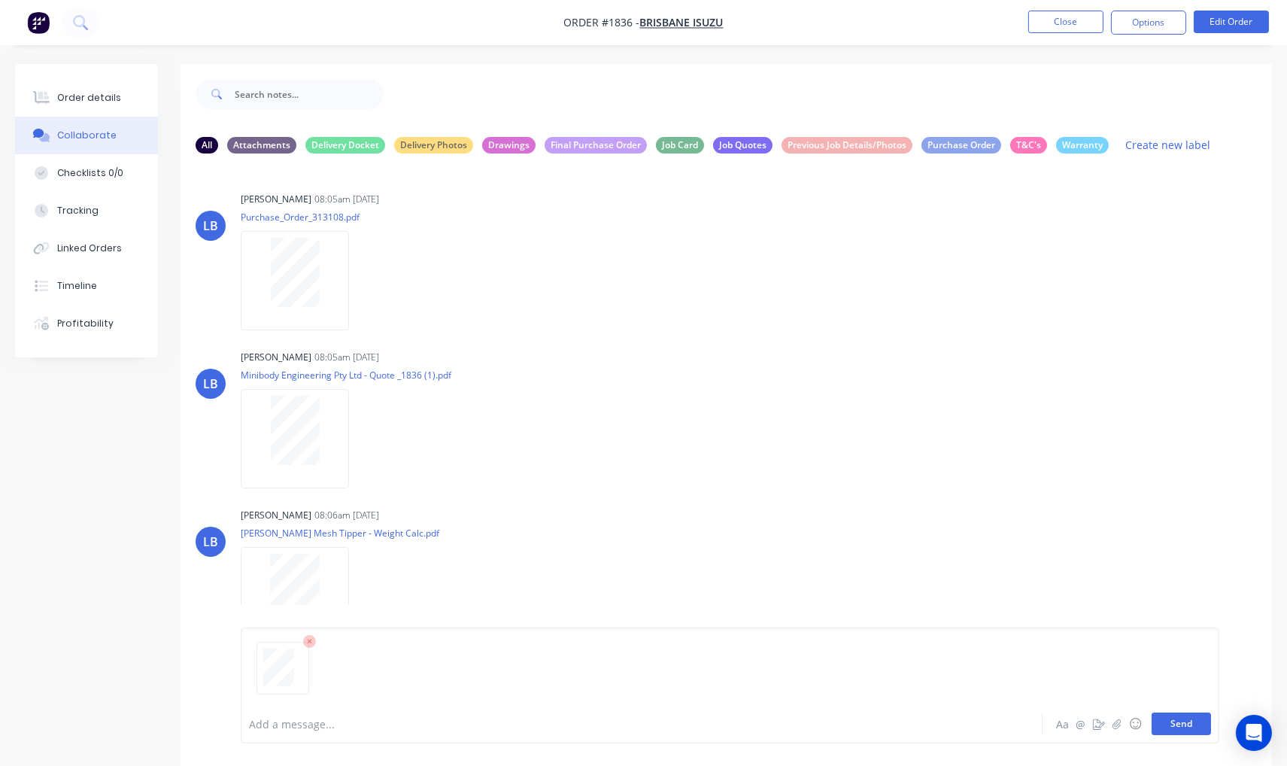
click at [1175, 722] on button "Send" at bounding box center [1181, 724] width 59 height 23
click at [1058, 23] on button "Close" at bounding box center [1066, 22] width 75 height 23
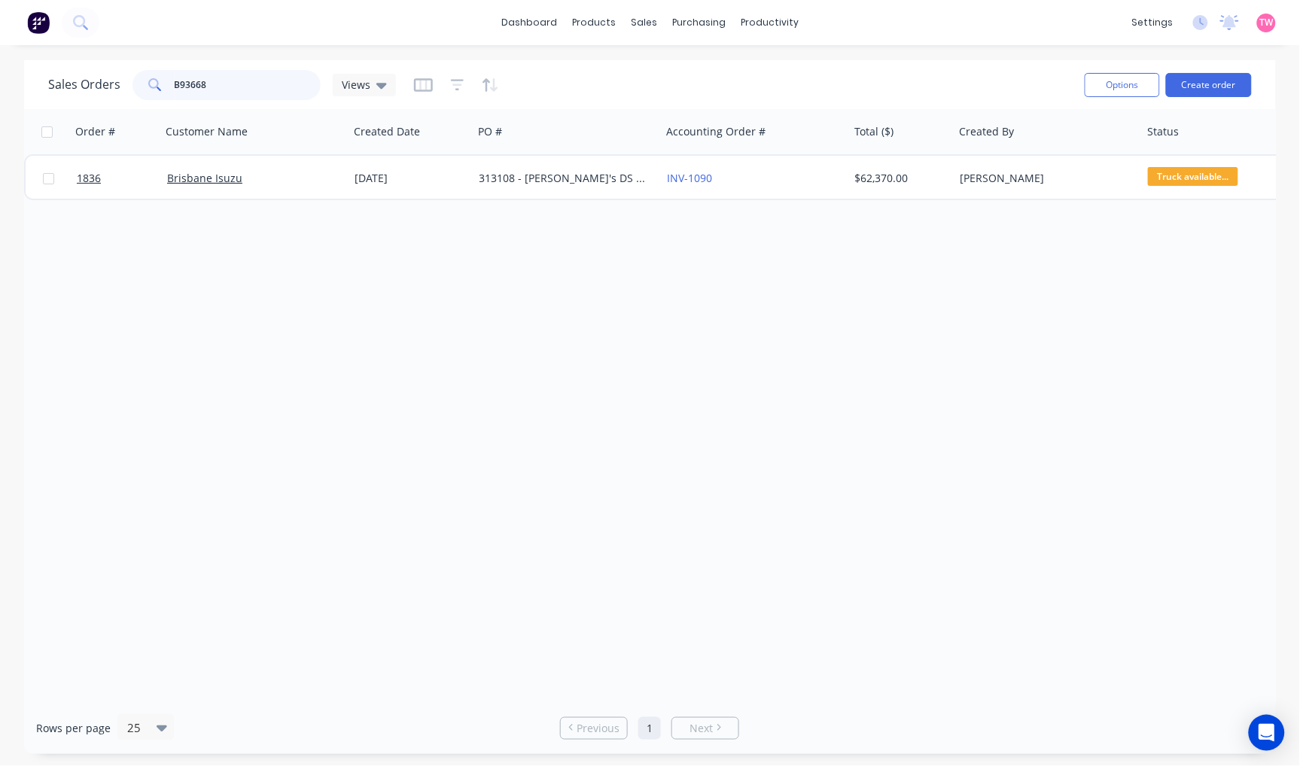
drag, startPoint x: 220, startPoint y: 84, endPoint x: 138, endPoint y: 85, distance: 82.0
click at [138, 85] on div "B93668" at bounding box center [226, 85] width 188 height 30
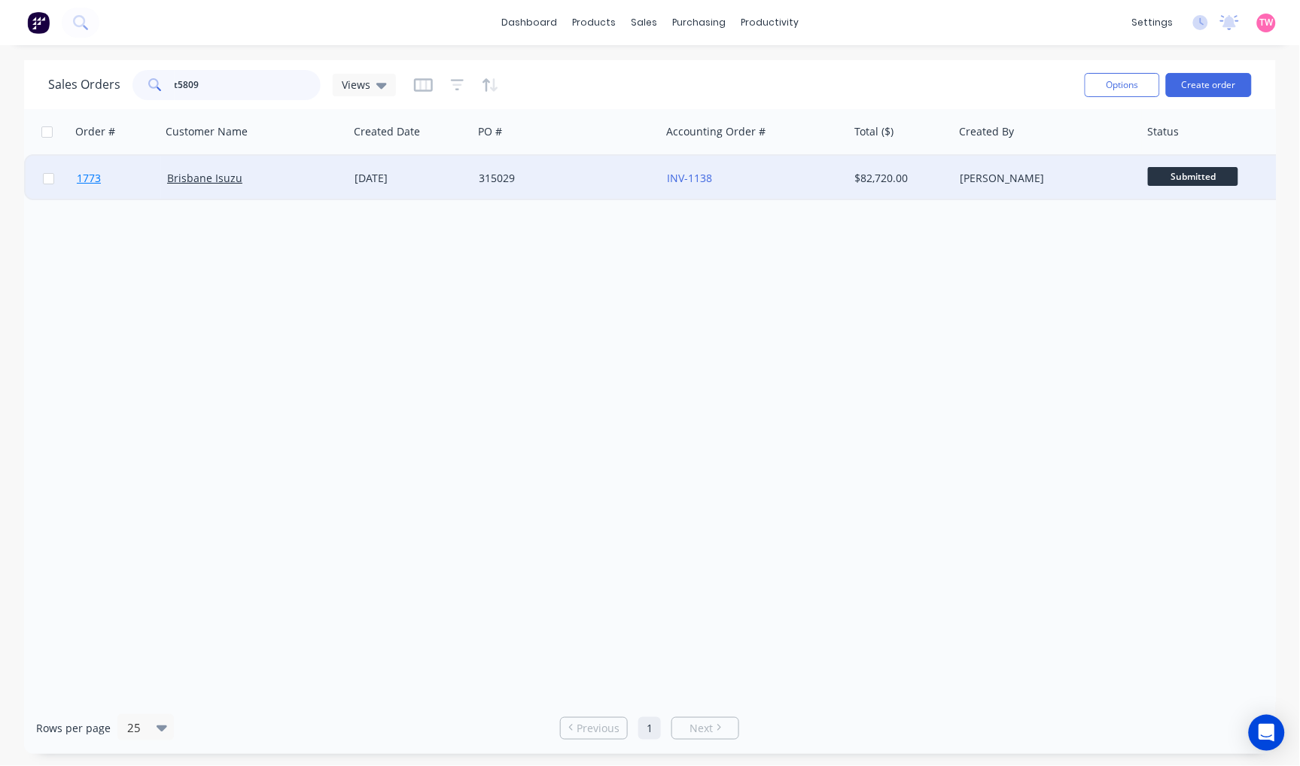
type input "t5809"
click at [136, 178] on link "1773" at bounding box center [122, 178] width 90 height 45
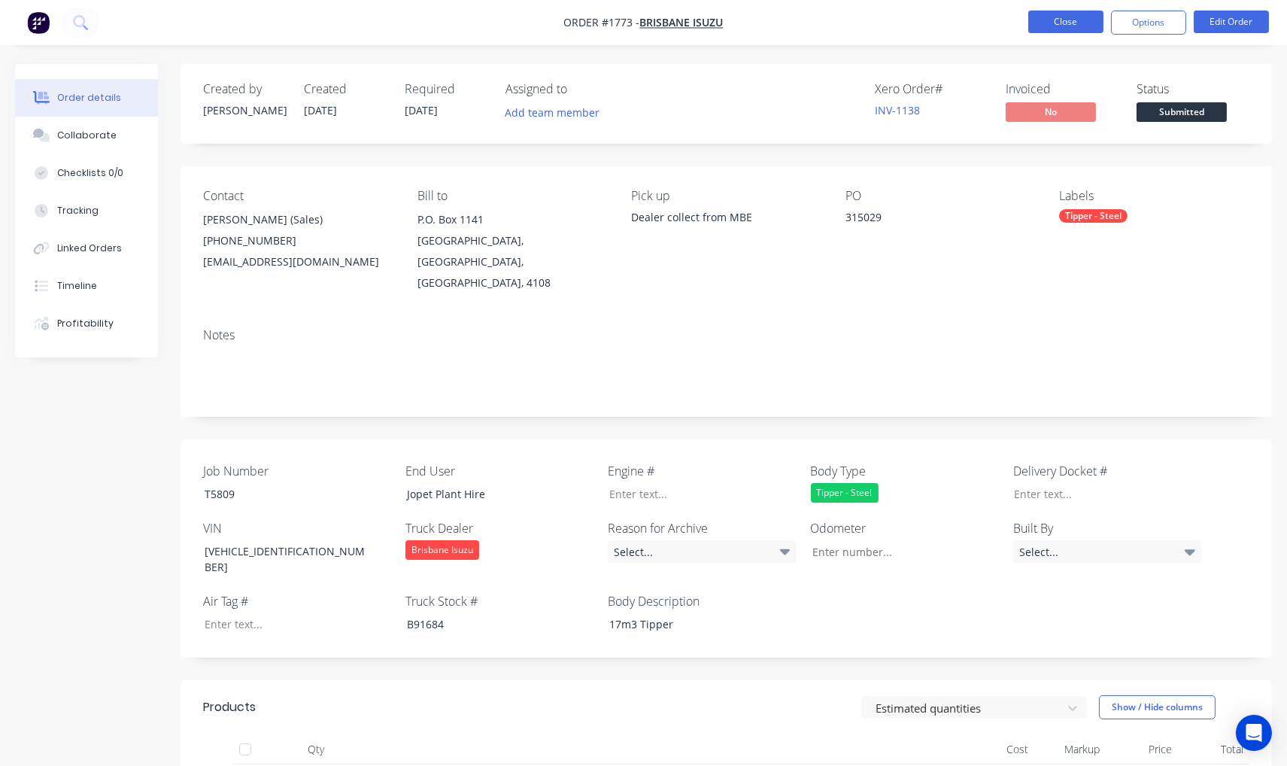
click at [1059, 18] on button "Close" at bounding box center [1066, 22] width 75 height 23
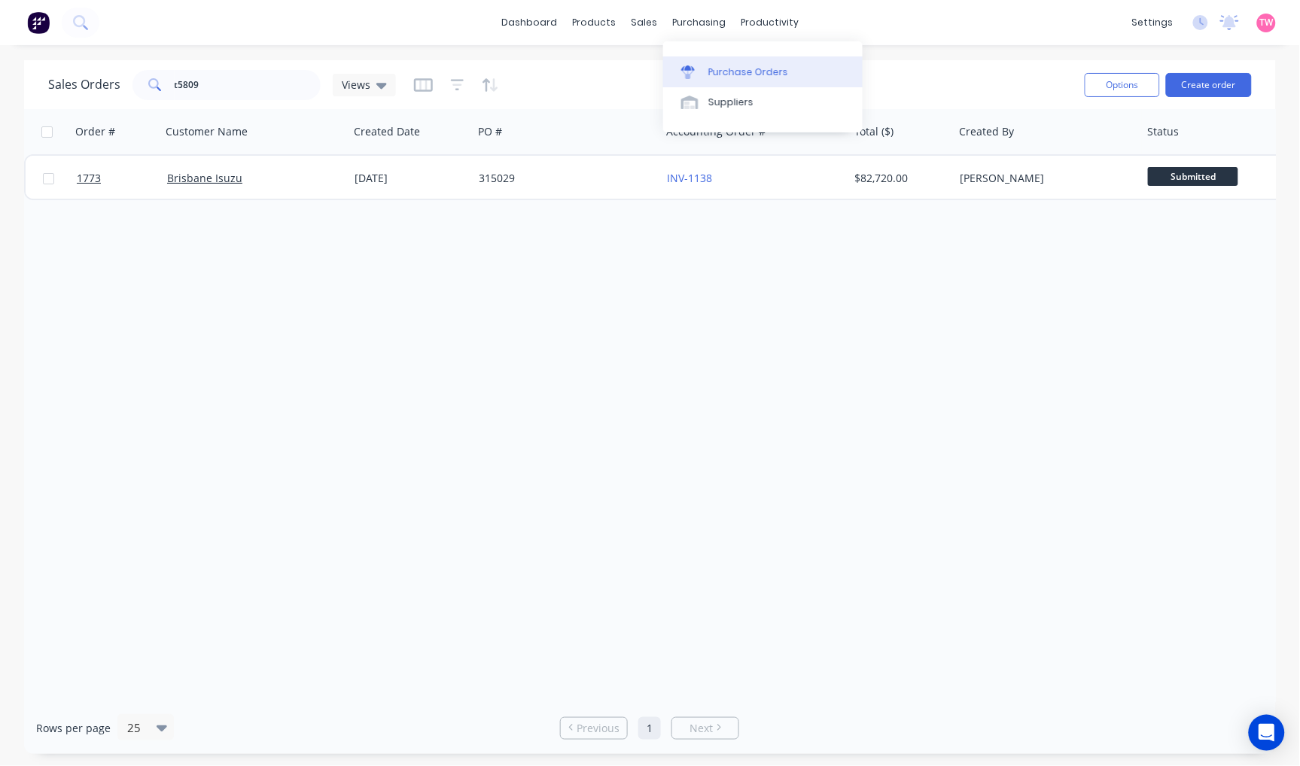
click at [743, 73] on div "Purchase Orders" at bounding box center [748, 72] width 80 height 14
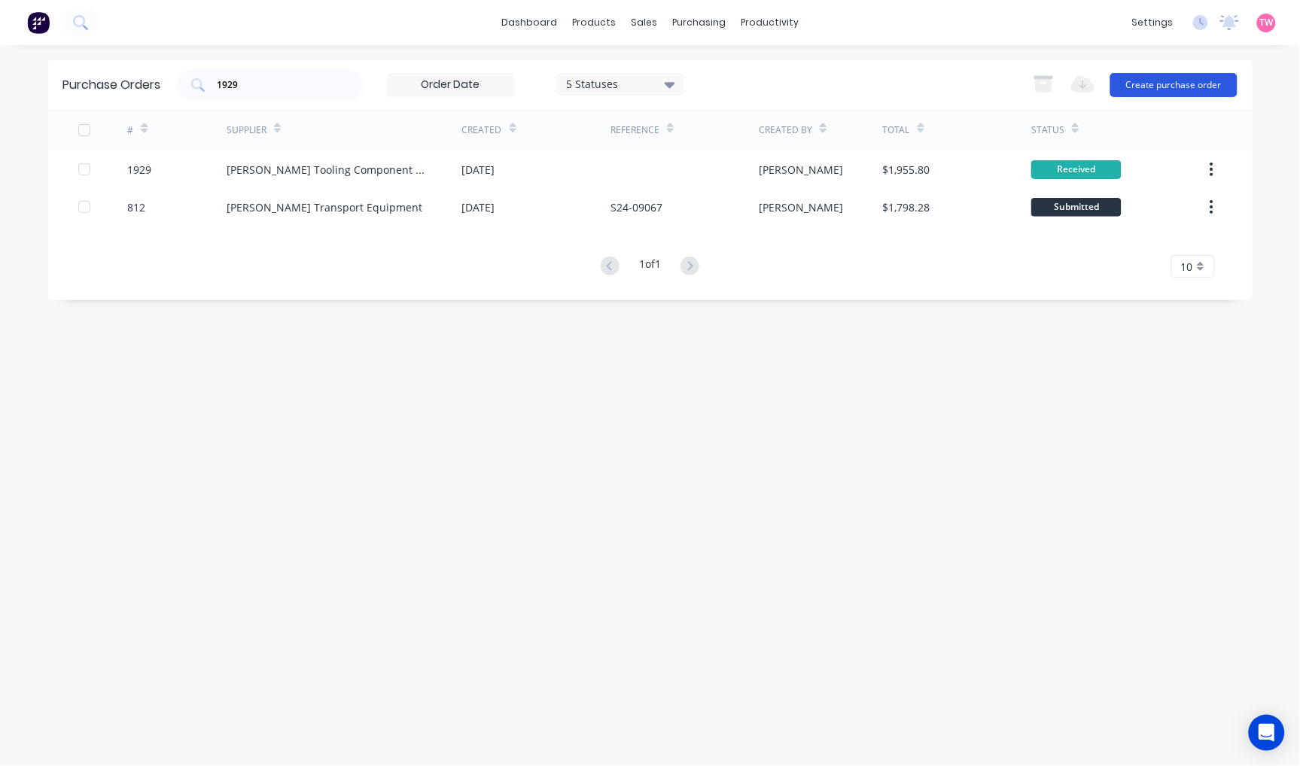
click at [1184, 77] on button "Create purchase order" at bounding box center [1173, 85] width 127 height 24
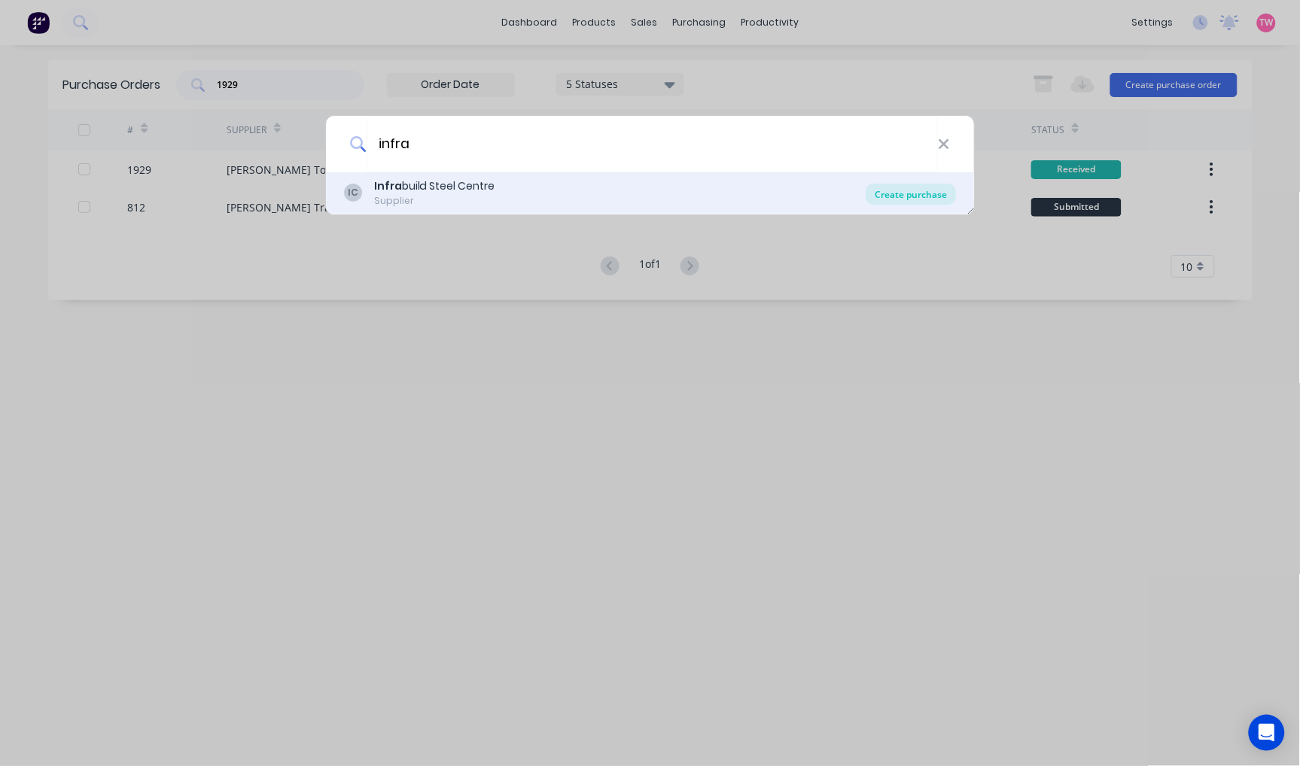
type input "infra"
click at [897, 190] on div "Create purchase" at bounding box center [910, 194] width 90 height 21
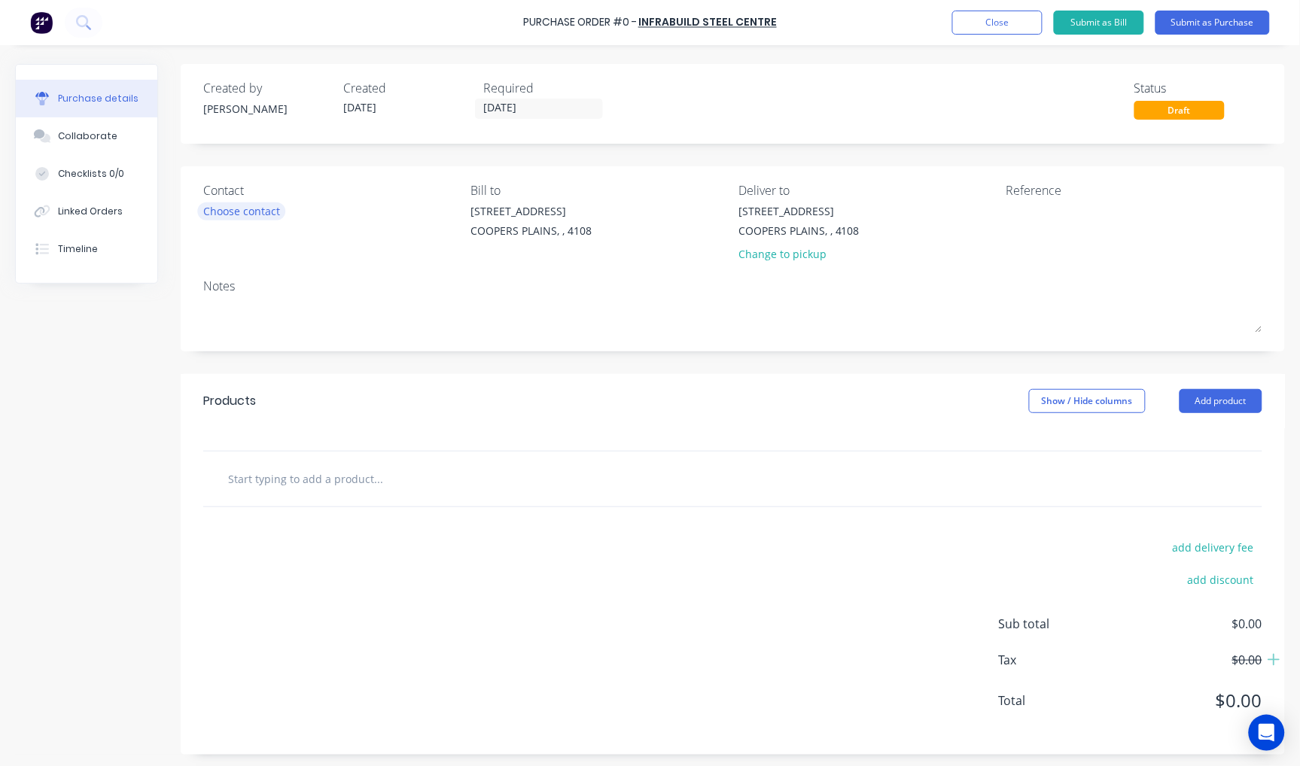
click at [230, 207] on div "Choose contact" at bounding box center [241, 211] width 77 height 16
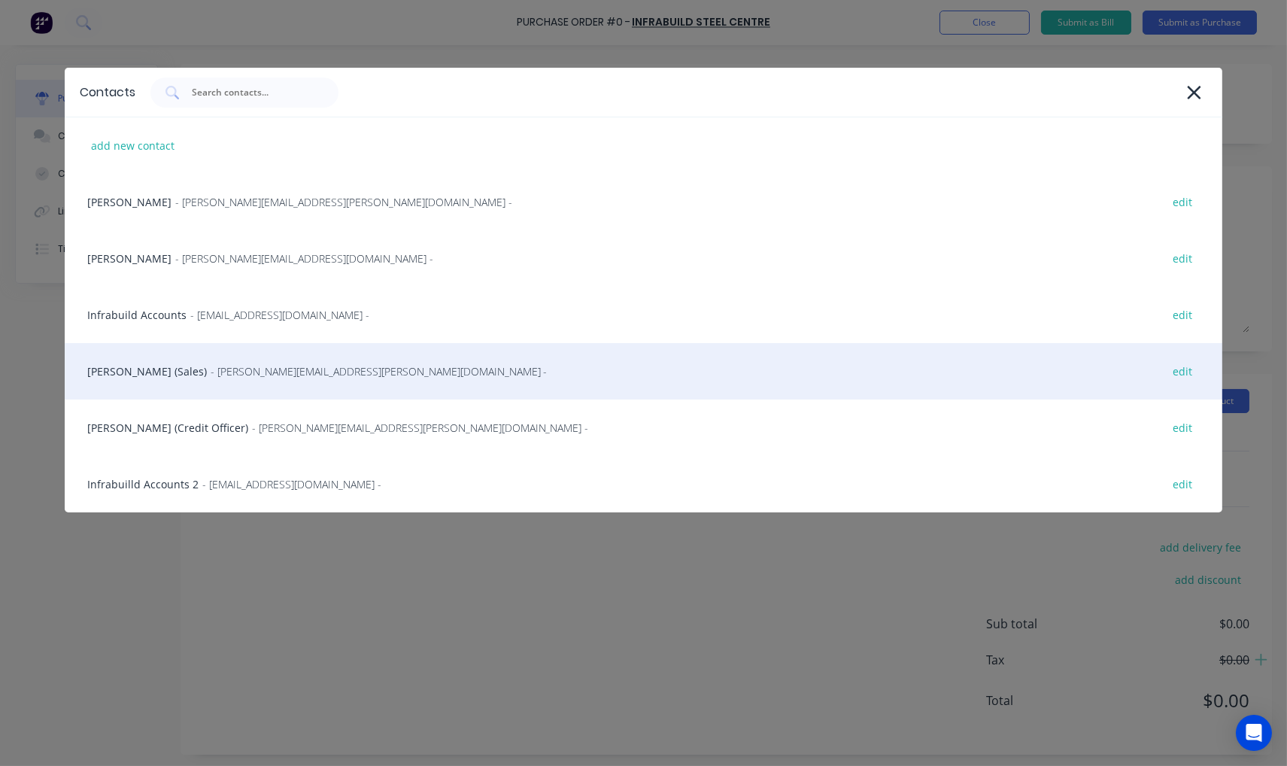
click at [153, 367] on div "[PERSON_NAME] (Sales) - [PERSON_NAME][EMAIL_ADDRESS][PERSON_NAME][DOMAIN_NAME] …" at bounding box center [644, 371] width 1159 height 56
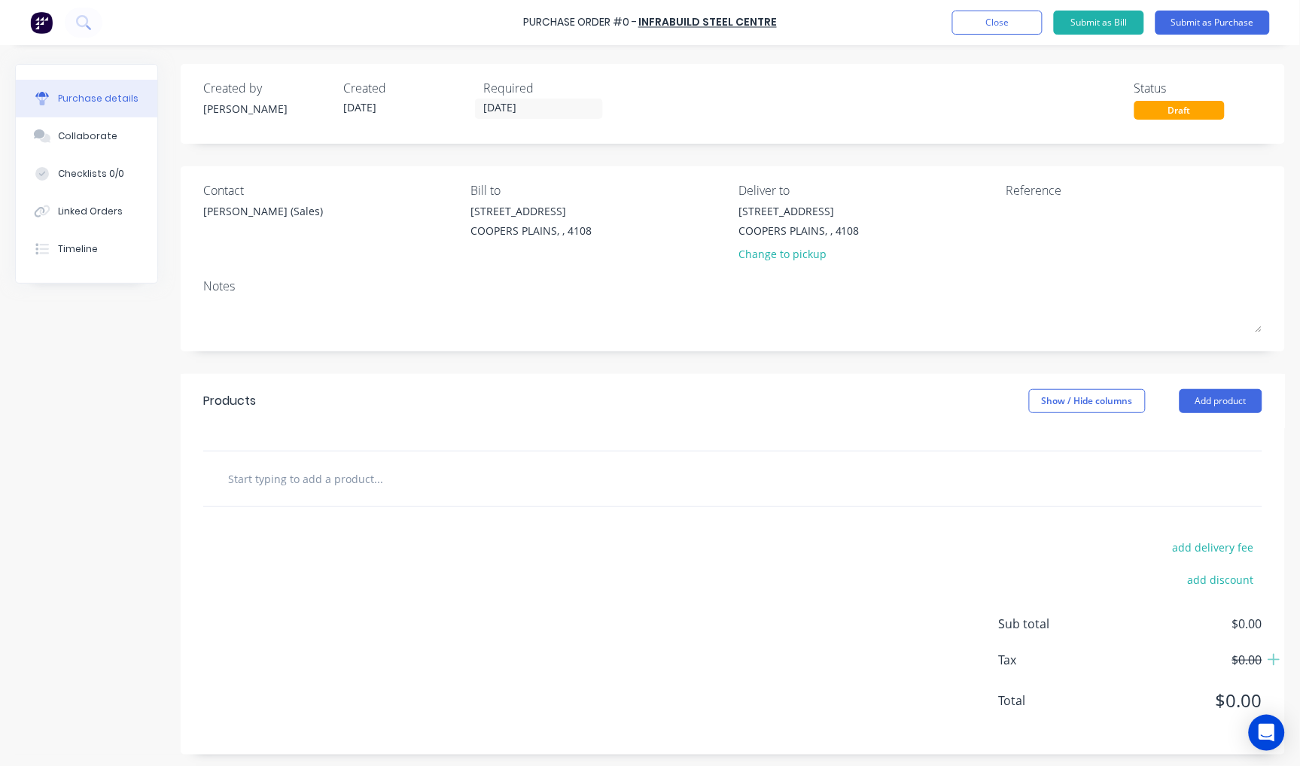
click at [266, 477] on input "text" at bounding box center [377, 479] width 301 height 30
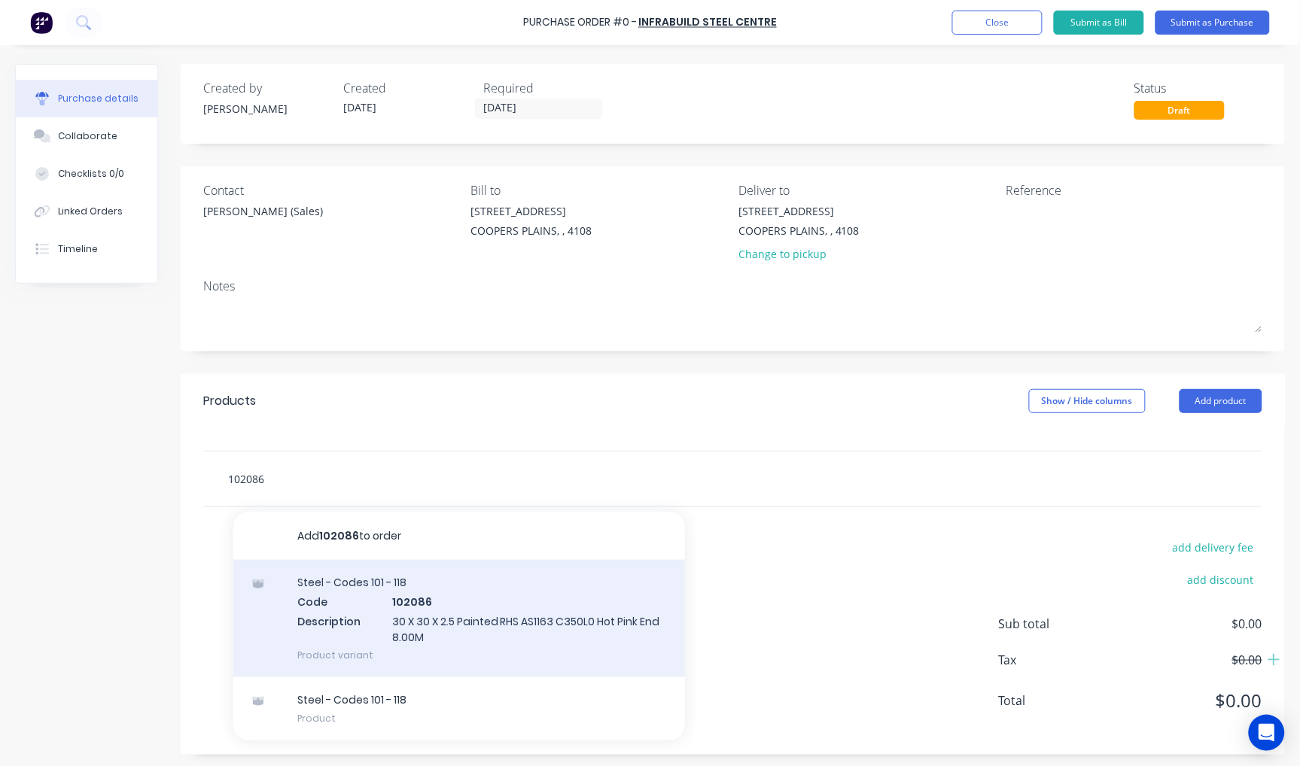
type input "102086"
click at [471, 623] on div "Steel - Codes 101 - 118 Code 102086 Description 30 X 30 X 2.5 Painted RHS AS116…" at bounding box center [458, 618] width 451 height 117
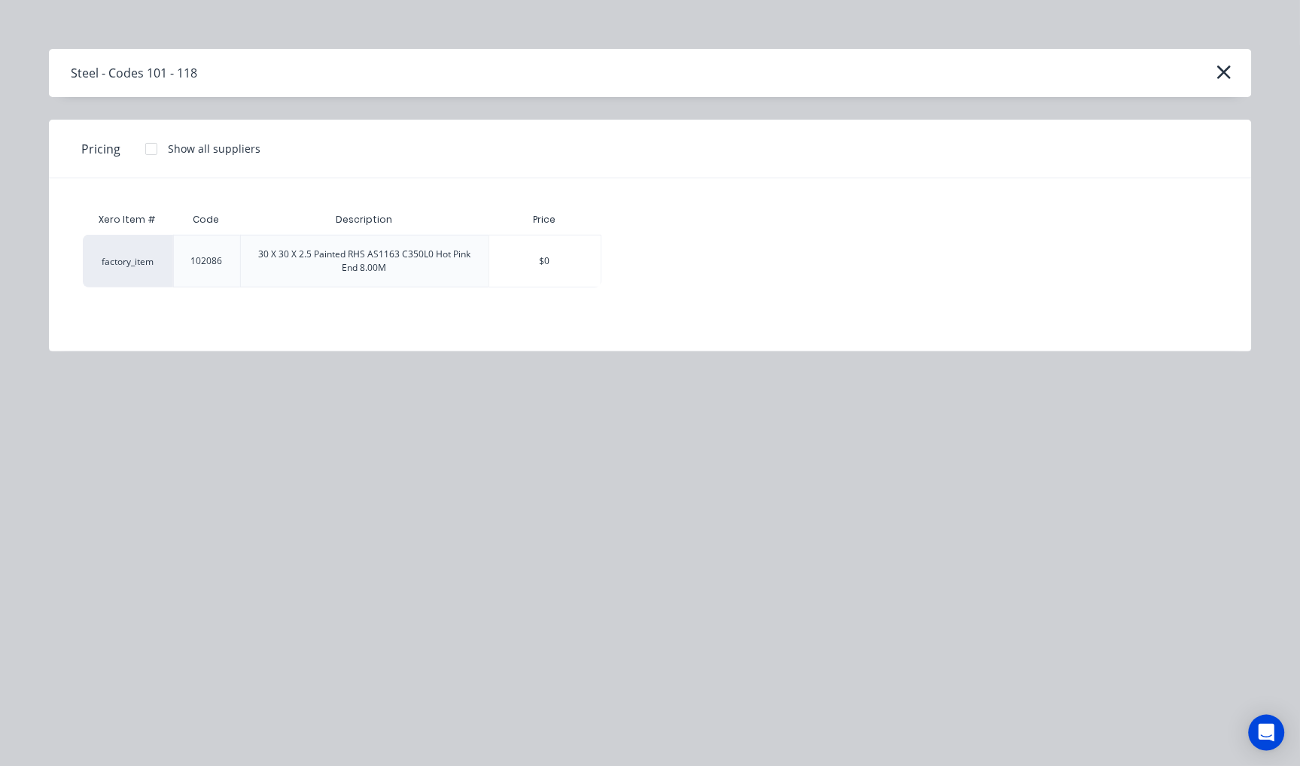
click at [154, 147] on div at bounding box center [151, 149] width 30 height 30
click at [667, 261] on div "$31.44" at bounding box center [654, 261] width 105 height 51
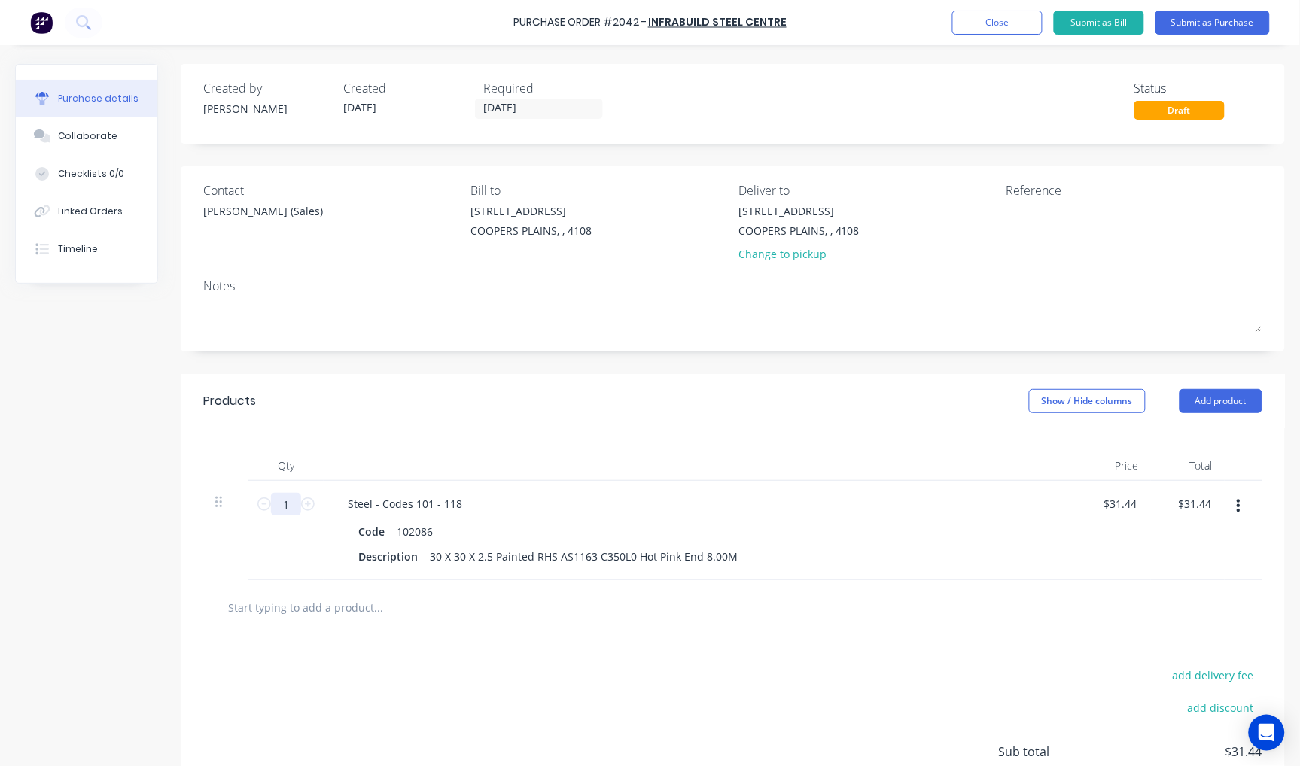
click at [287, 503] on input "1" at bounding box center [286, 504] width 30 height 23
type input "16"
type input "$503.04"
type input "16"
click at [345, 606] on input "text" at bounding box center [377, 607] width 301 height 30
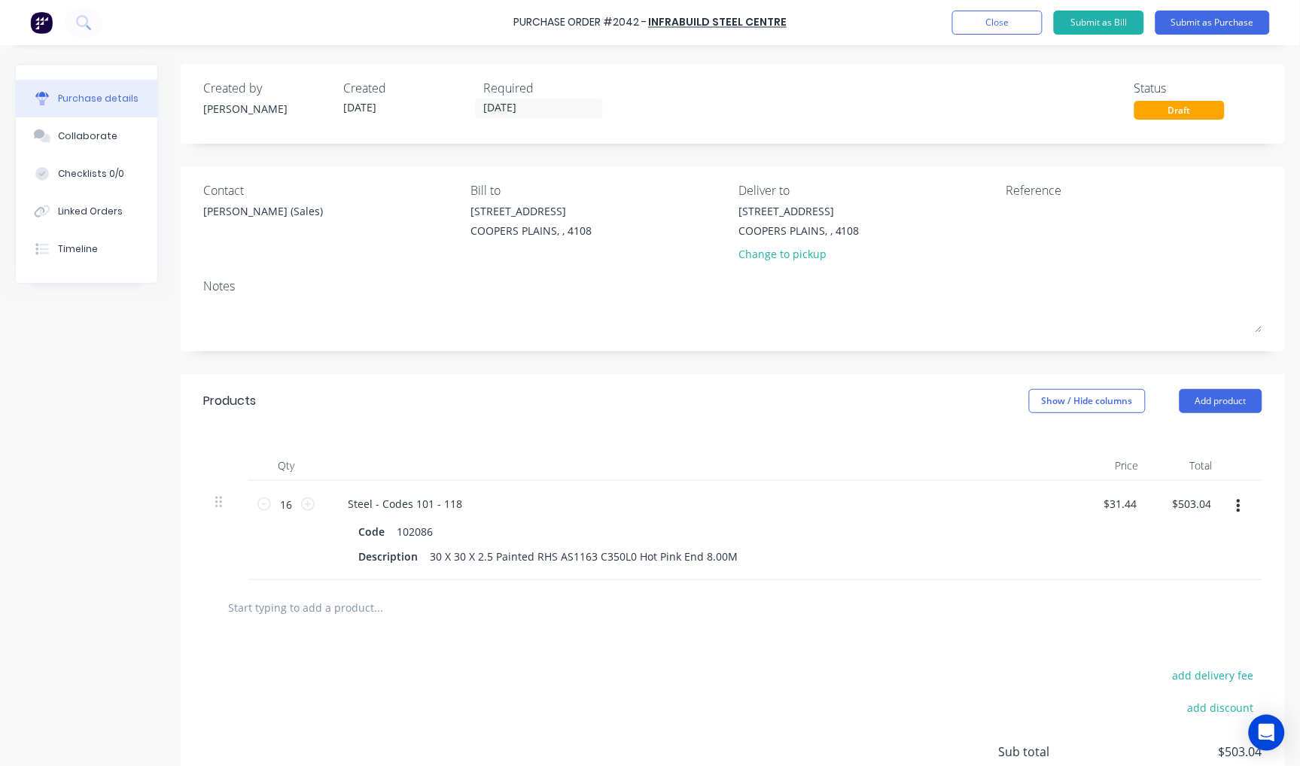
click at [342, 608] on input "text" at bounding box center [377, 607] width 301 height 30
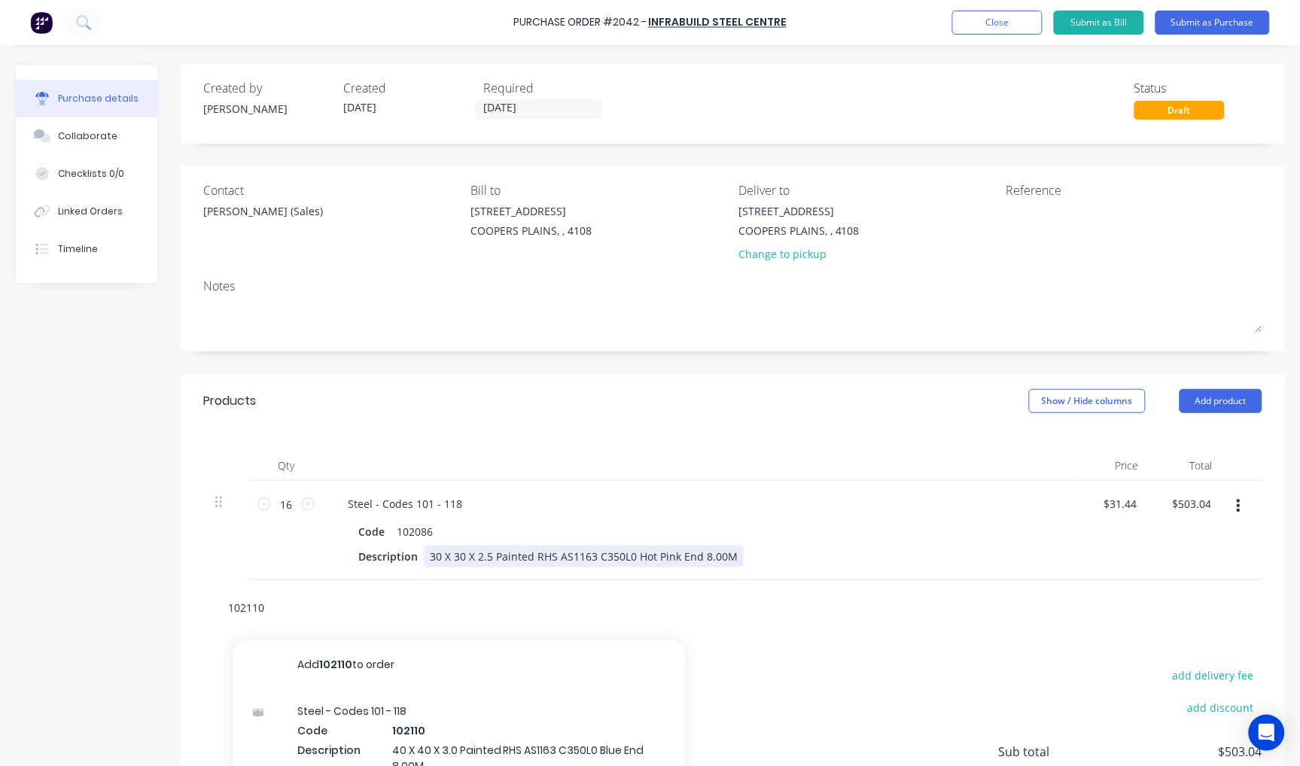
scroll to position [132, 0]
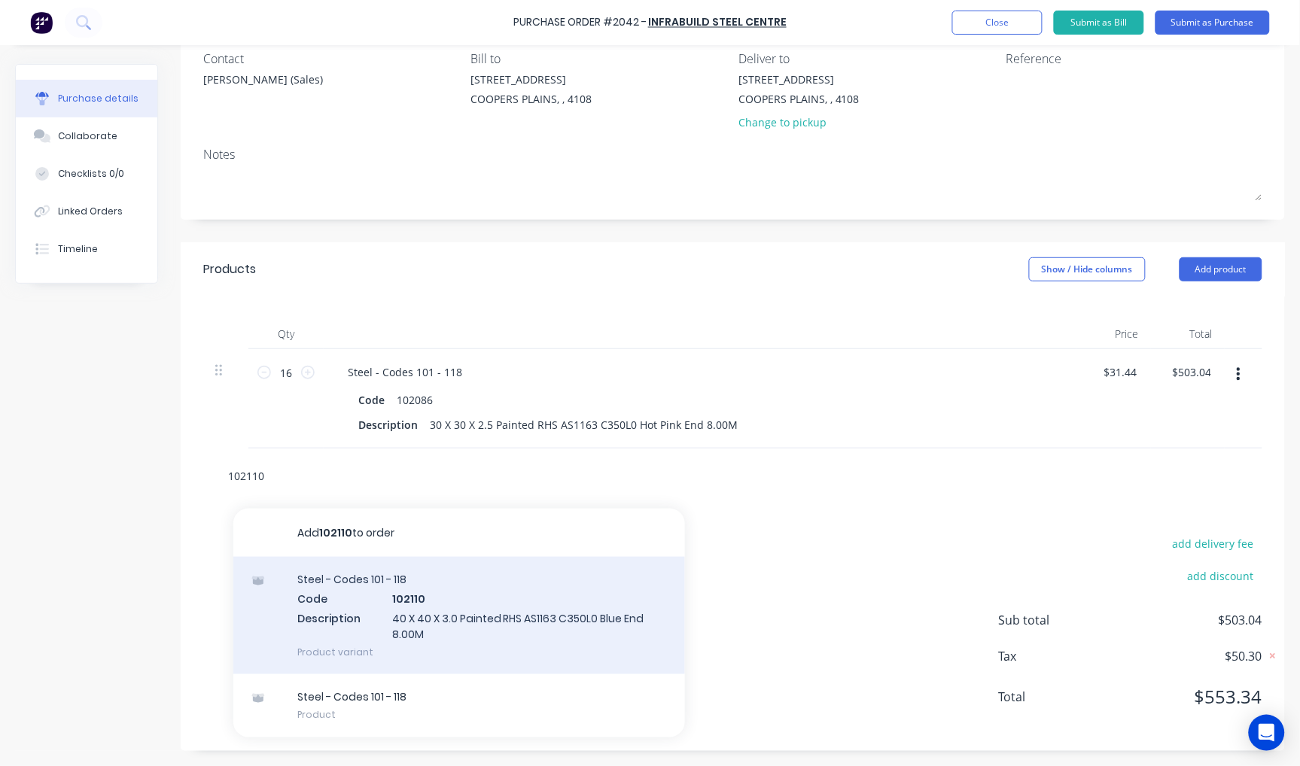
type input "102110"
click at [444, 619] on div "Steel - Codes 101 - 118 Code 102110 Description 40 X 40 X 3.0 Painted RHS AS116…" at bounding box center [458, 615] width 451 height 117
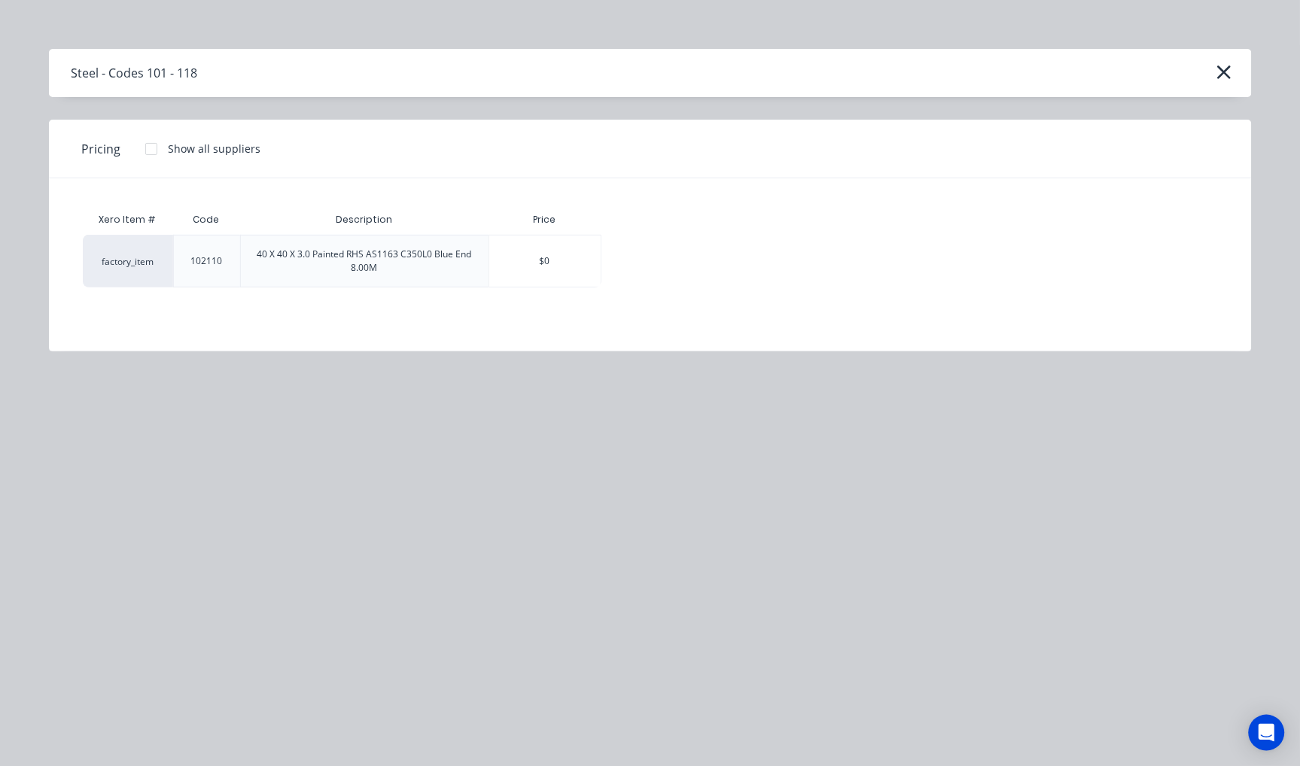
click at [149, 153] on div at bounding box center [151, 149] width 30 height 30
click at [661, 266] on div "$47.64" at bounding box center [654, 261] width 105 height 51
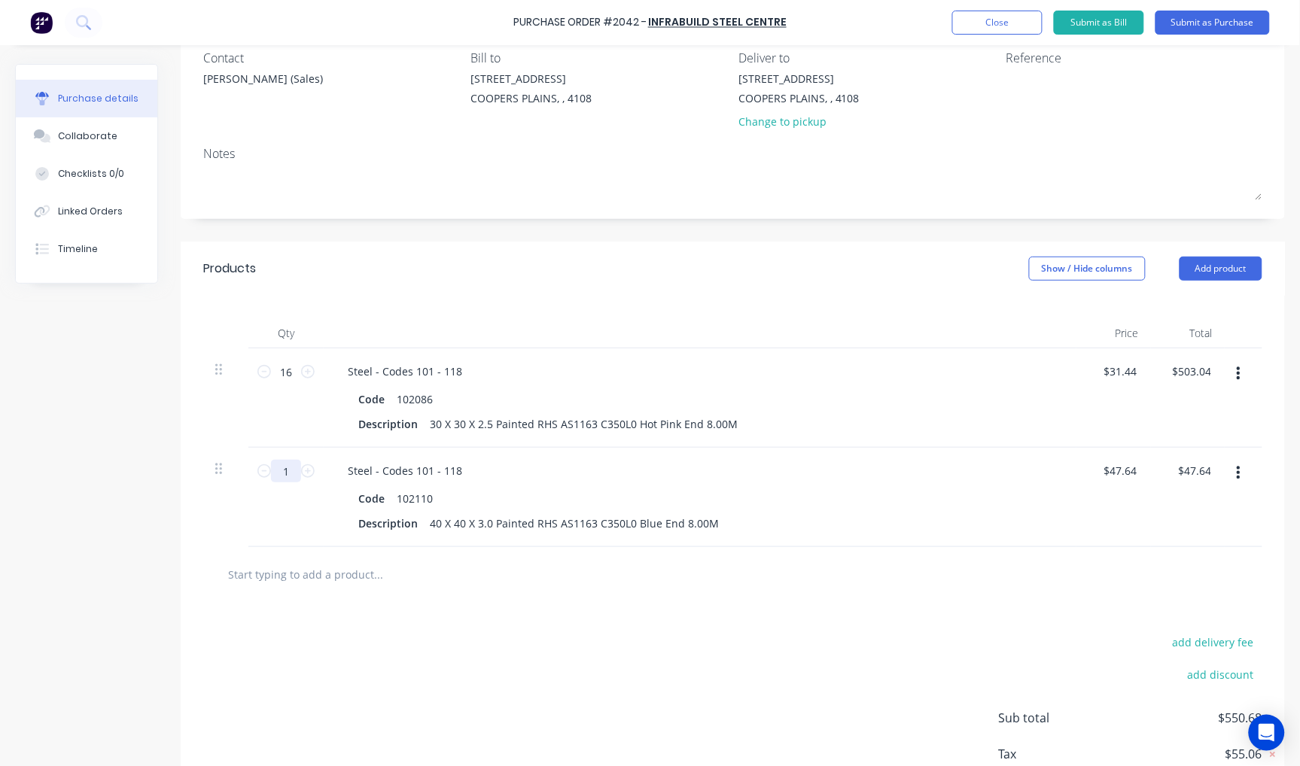
click at [290, 471] on input "1" at bounding box center [286, 471] width 30 height 23
type input "6"
type input "$285.84"
type input "6"
click at [351, 581] on input "text" at bounding box center [377, 574] width 301 height 30
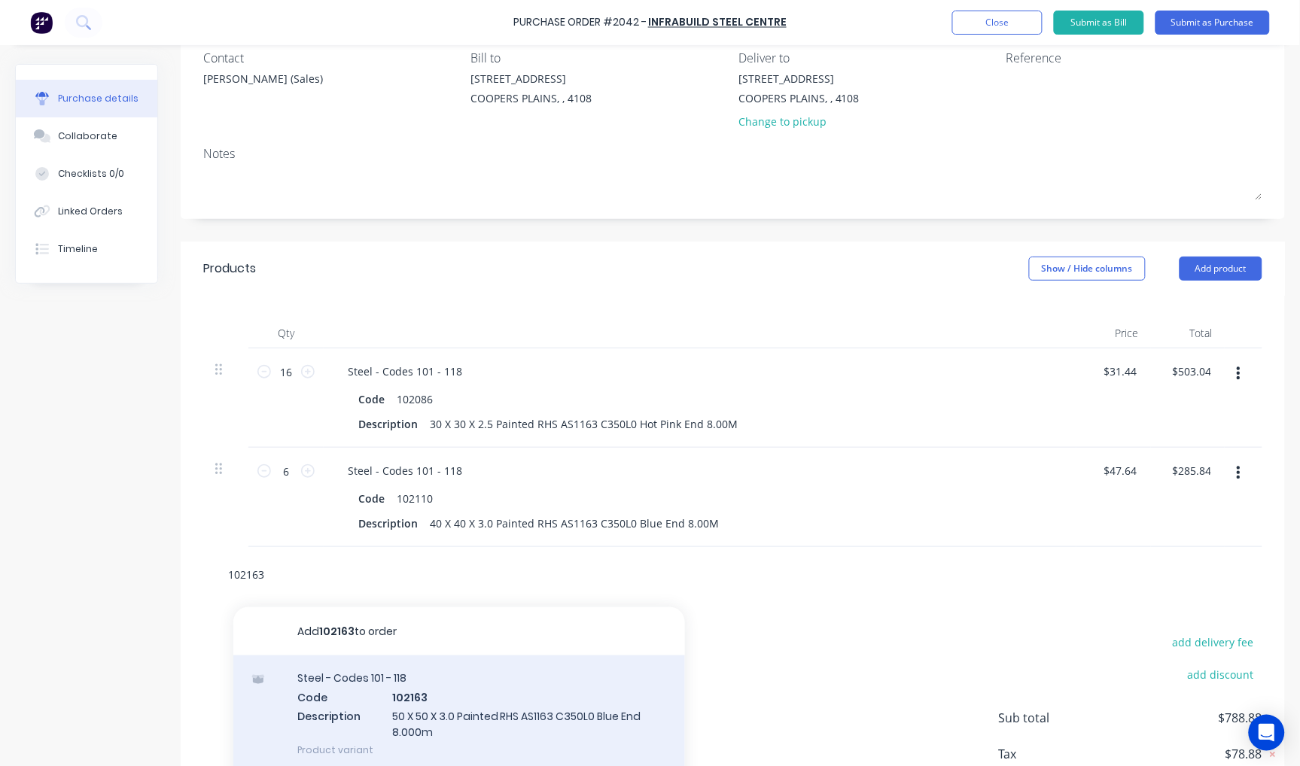
type input "102163"
click at [439, 698] on div "Steel - Codes 101 - 118 Code 102163 Description 50 X 50 X 3.0 Painted RHS AS116…" at bounding box center [458, 713] width 451 height 117
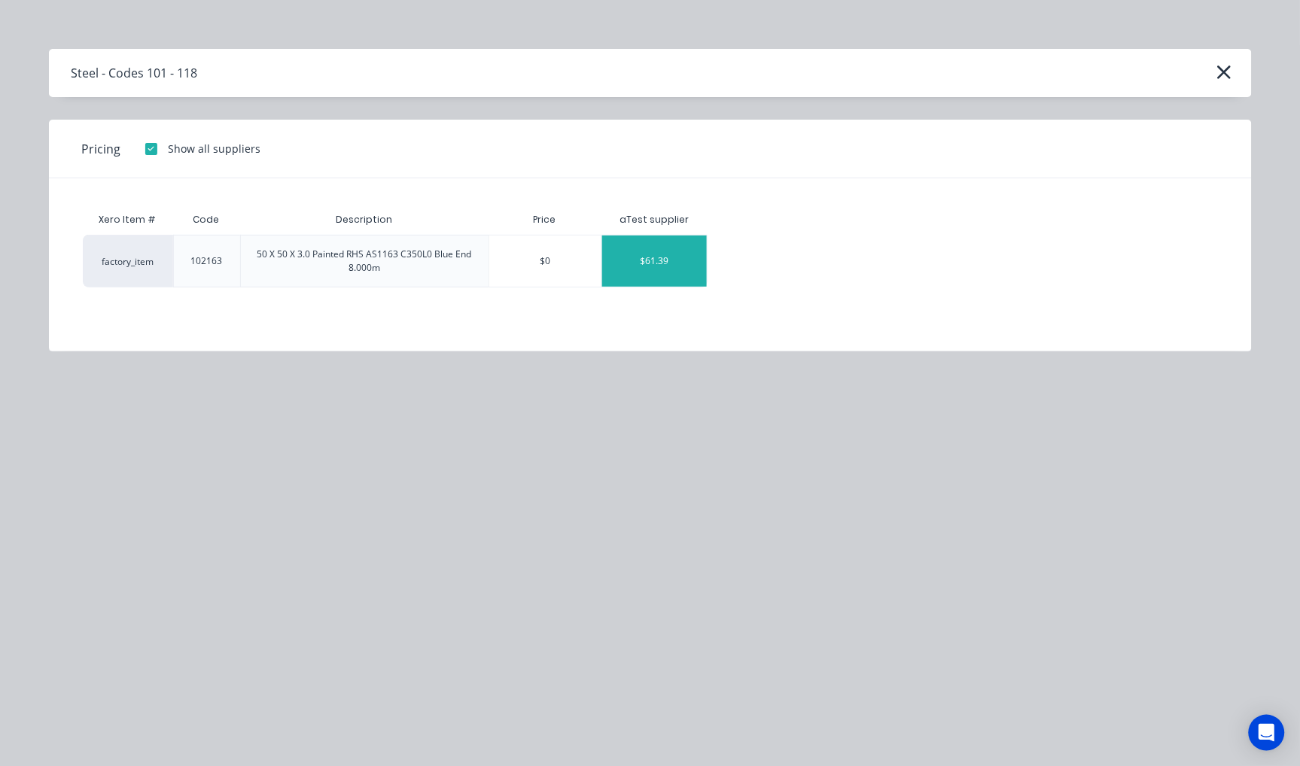
click at [646, 260] on div "$61.39" at bounding box center [654, 261] width 105 height 51
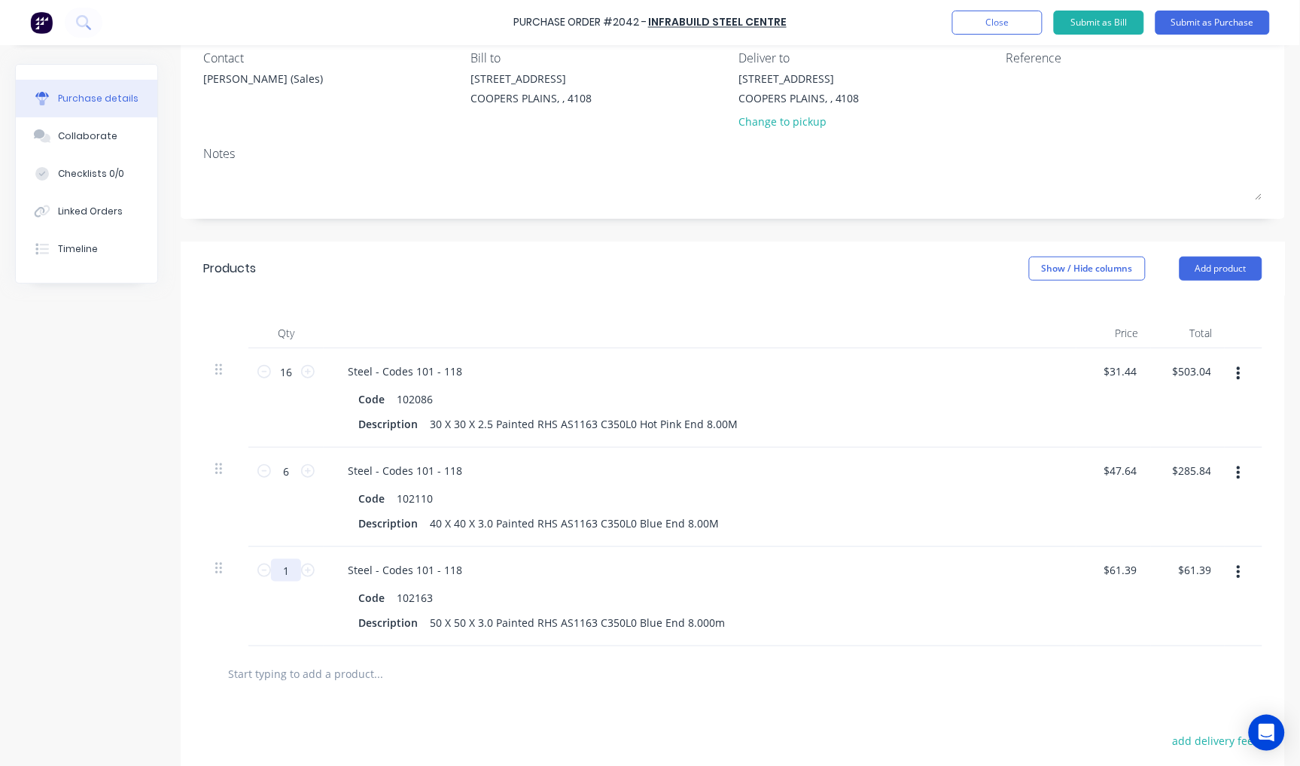
click at [281, 567] on input "1" at bounding box center [286, 570] width 30 height 23
type input "6"
type input "$368.34"
type input "6"
click at [333, 671] on input "text" at bounding box center [377, 673] width 301 height 30
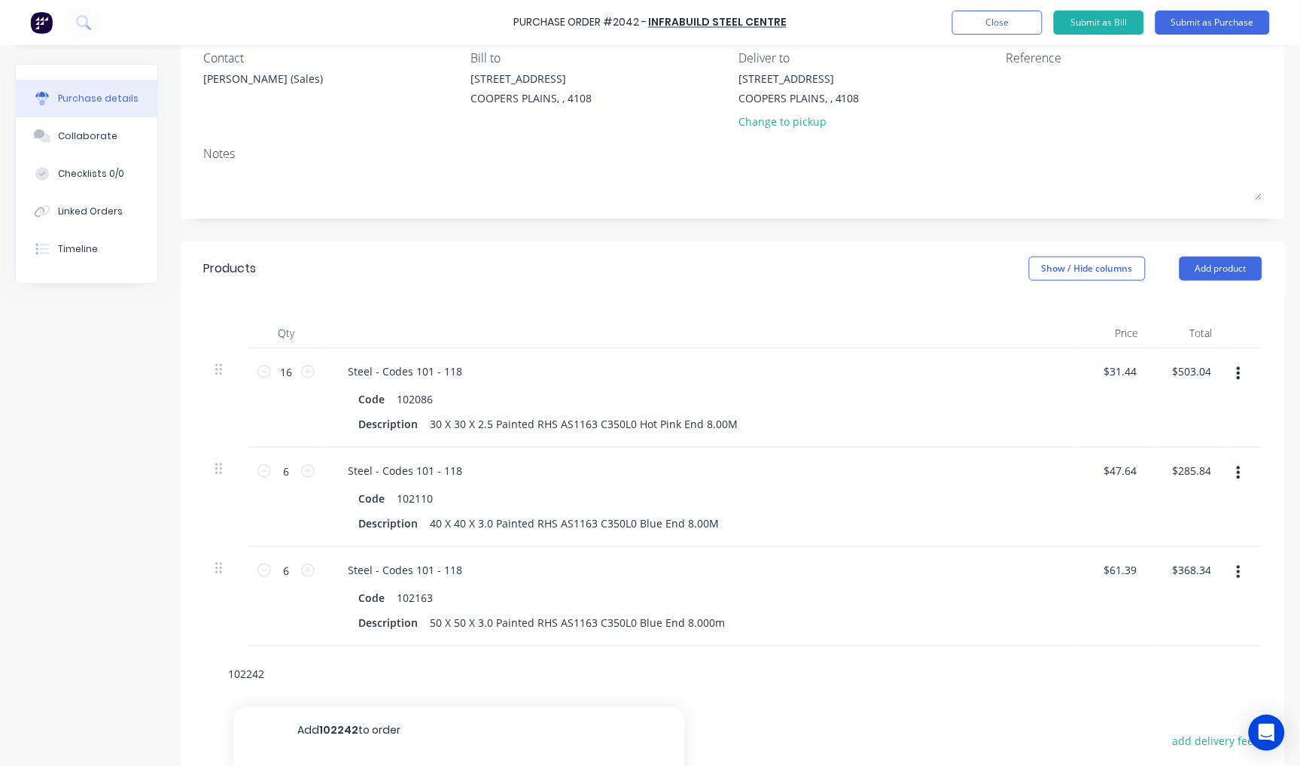
scroll to position [272, 0]
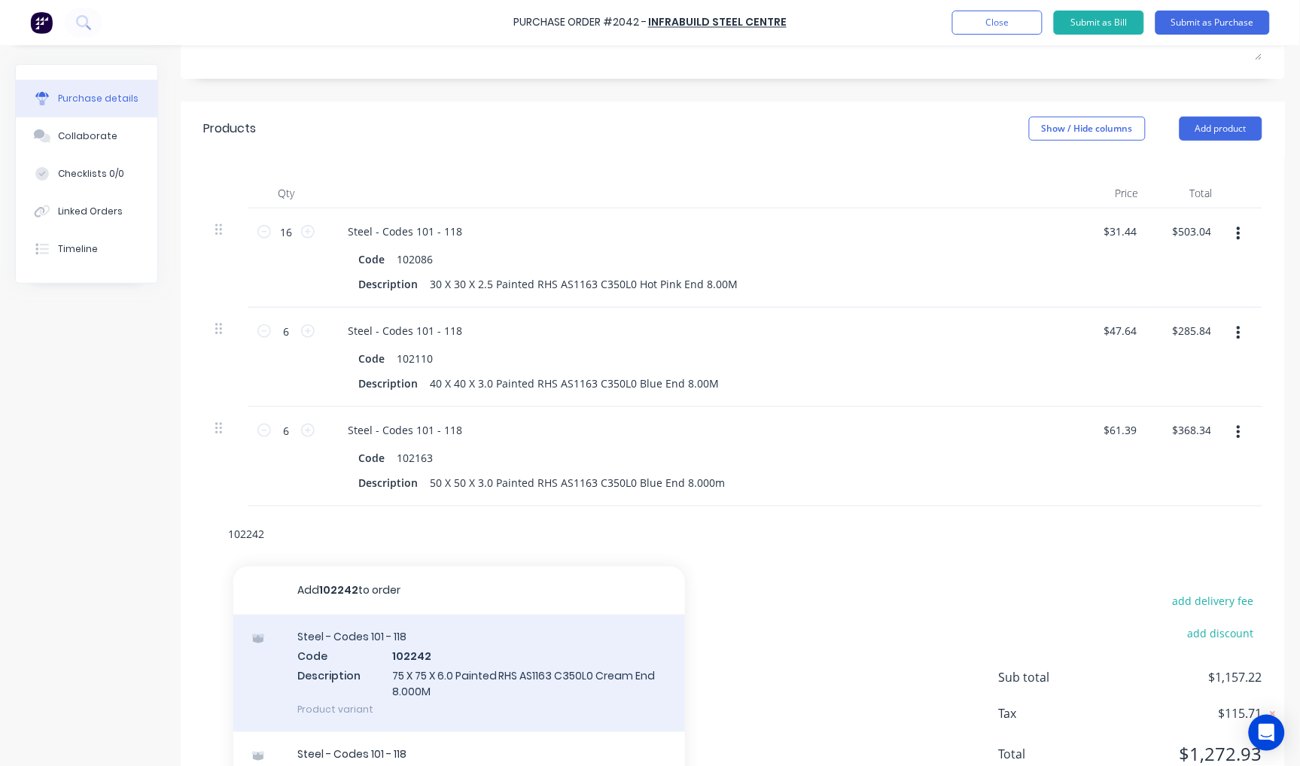
type input "102242"
click at [461, 674] on div "Steel - Codes 101 - 118 Code 102242 Description 75 X 75 X 6.0 Painted RHS AS116…" at bounding box center [458, 673] width 451 height 117
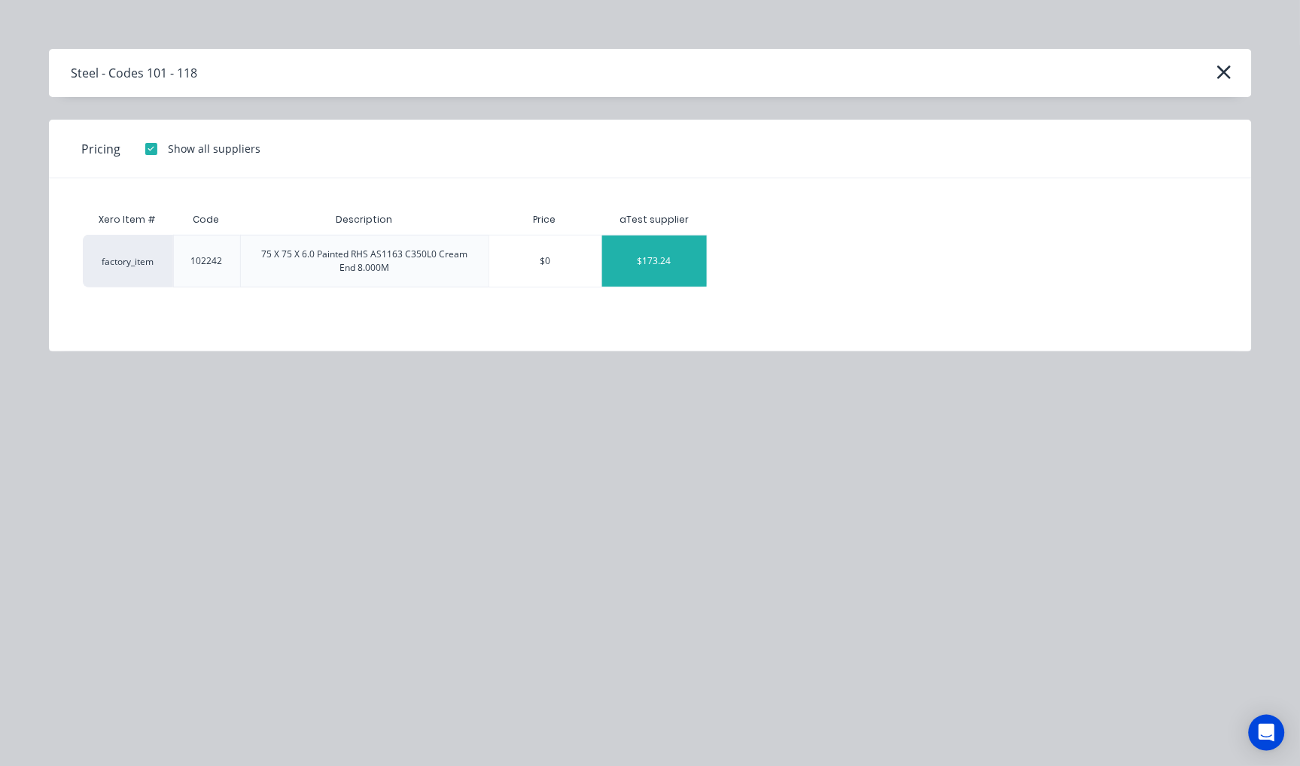
click at [663, 264] on div "$173.24" at bounding box center [654, 261] width 105 height 51
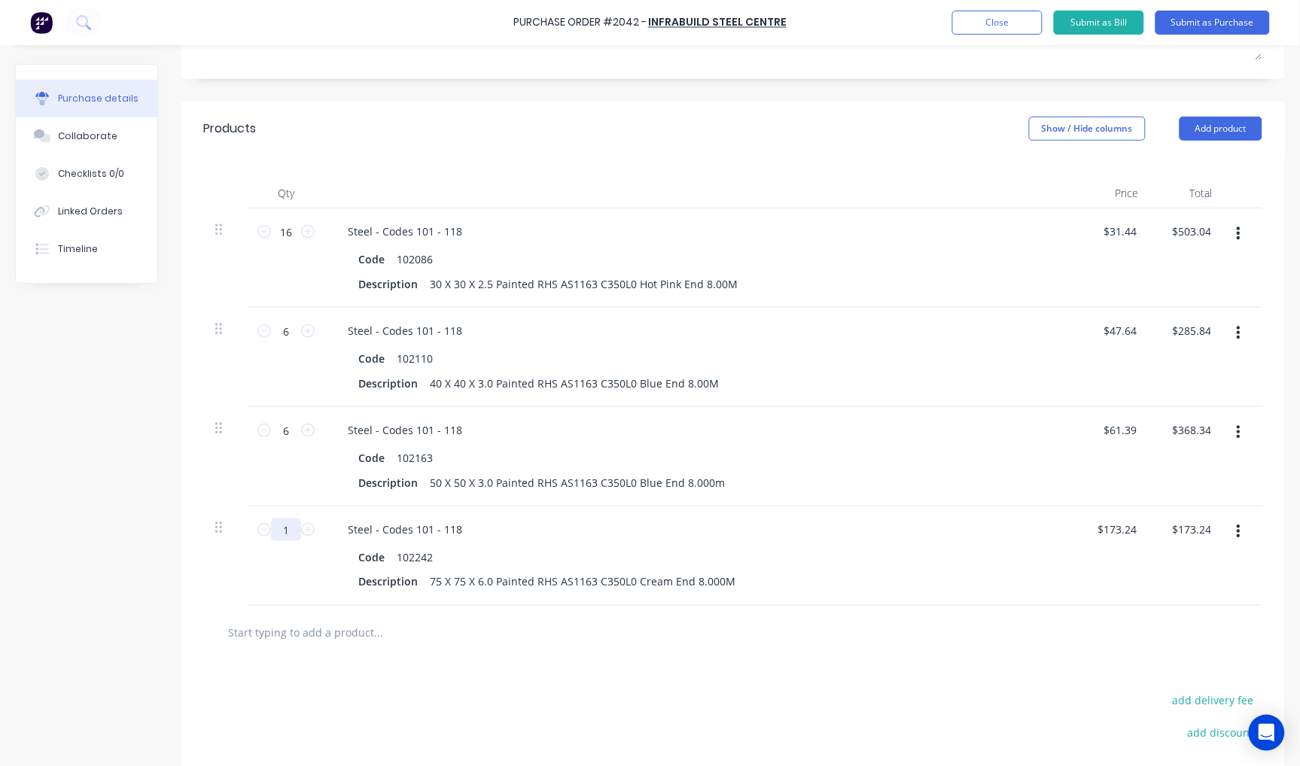
click at [293, 532] on input "1" at bounding box center [286, 529] width 30 height 23
type input "6"
type input "$1,039.44"
type input "6"
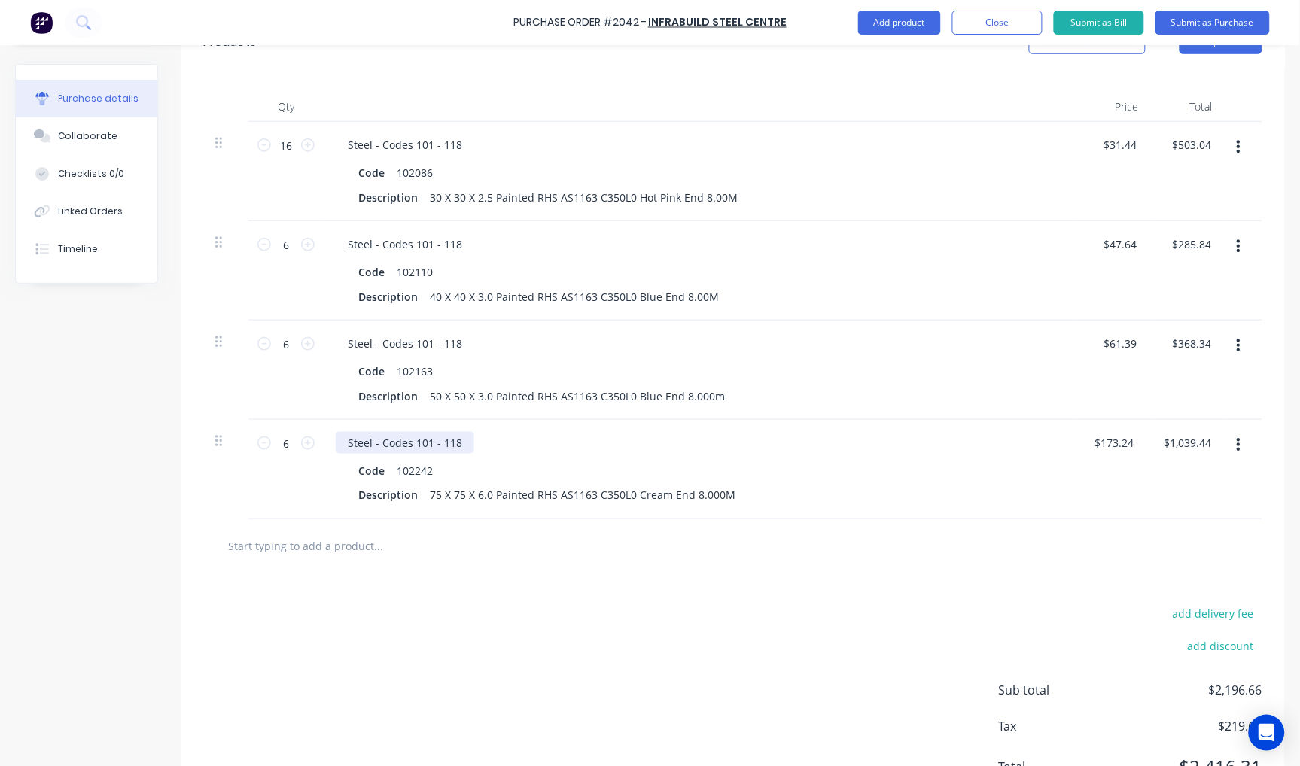
scroll to position [430, 0]
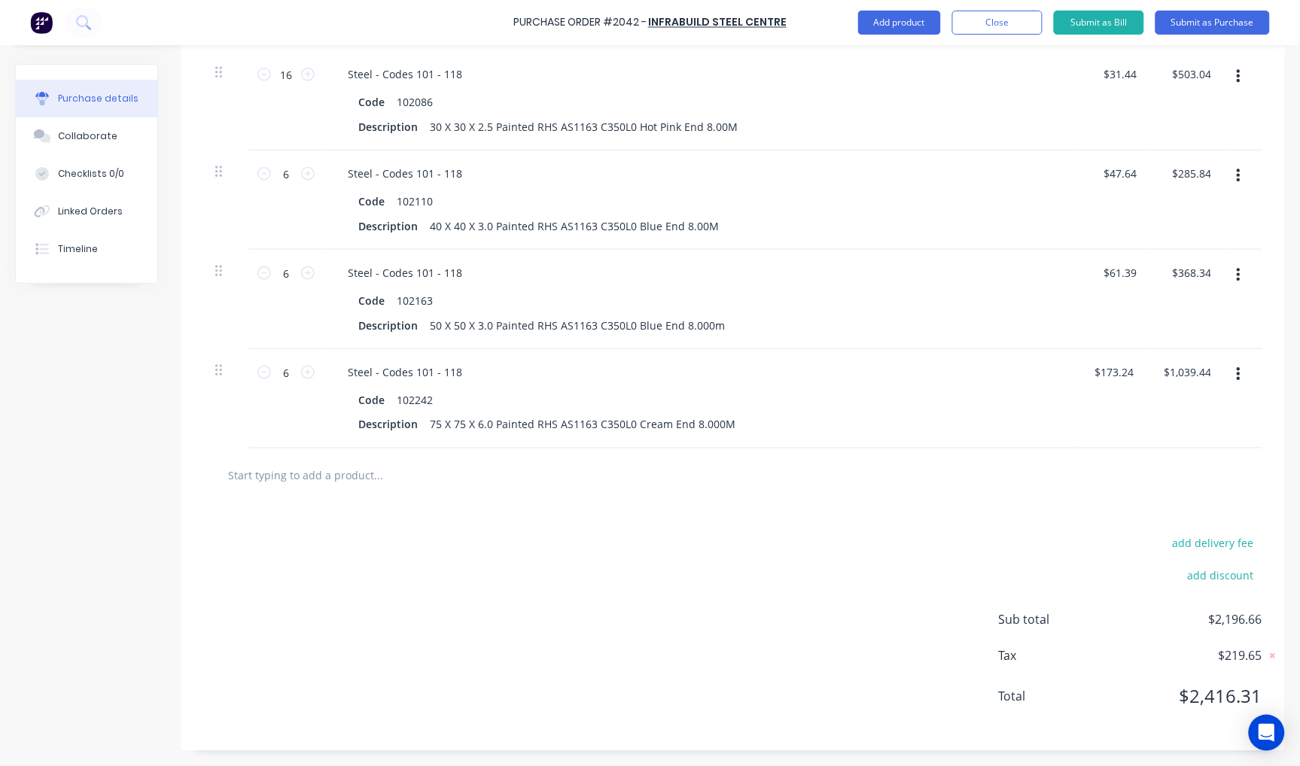
click at [326, 475] on input "text" at bounding box center [377, 476] width 301 height 30
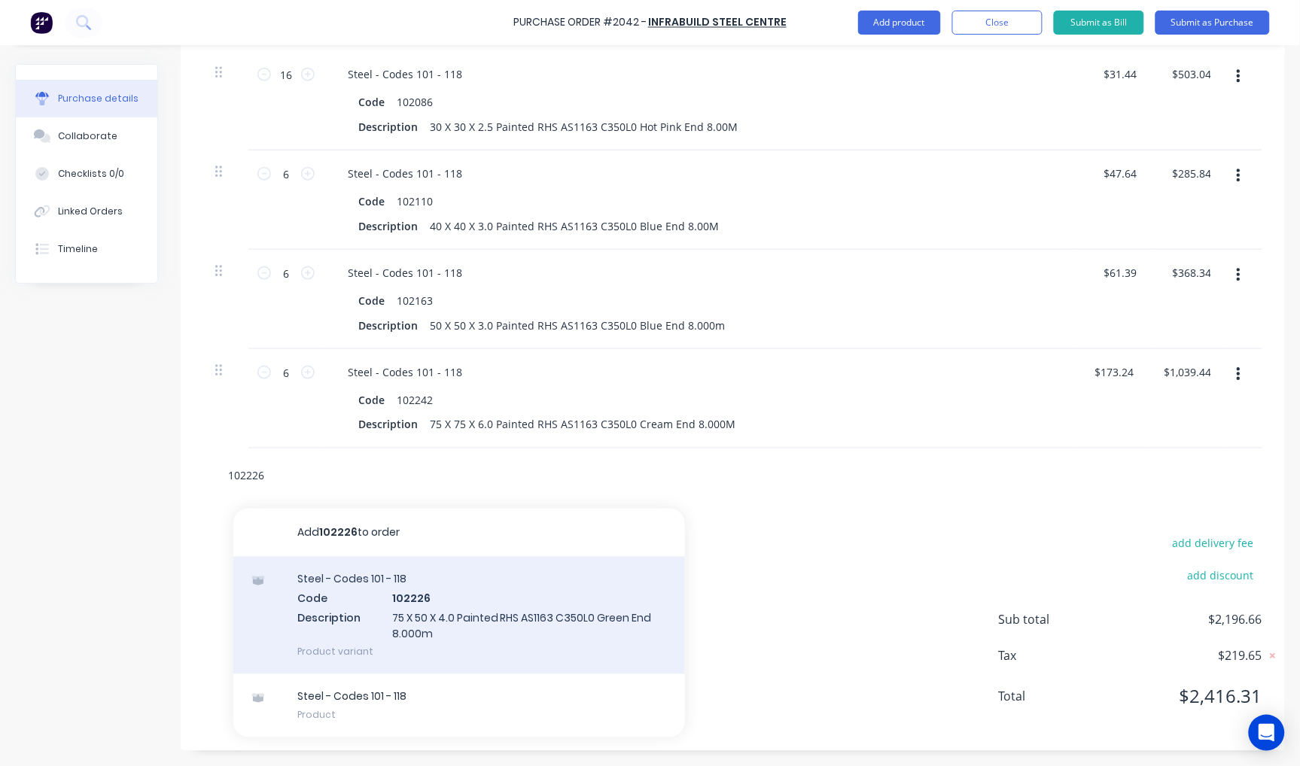
type input "102226"
click at [460, 610] on div "Steel - Codes 101 - 118 Code 102226 Description 75 X 50 X 4.0 Painted RHS AS116…" at bounding box center [458, 615] width 451 height 117
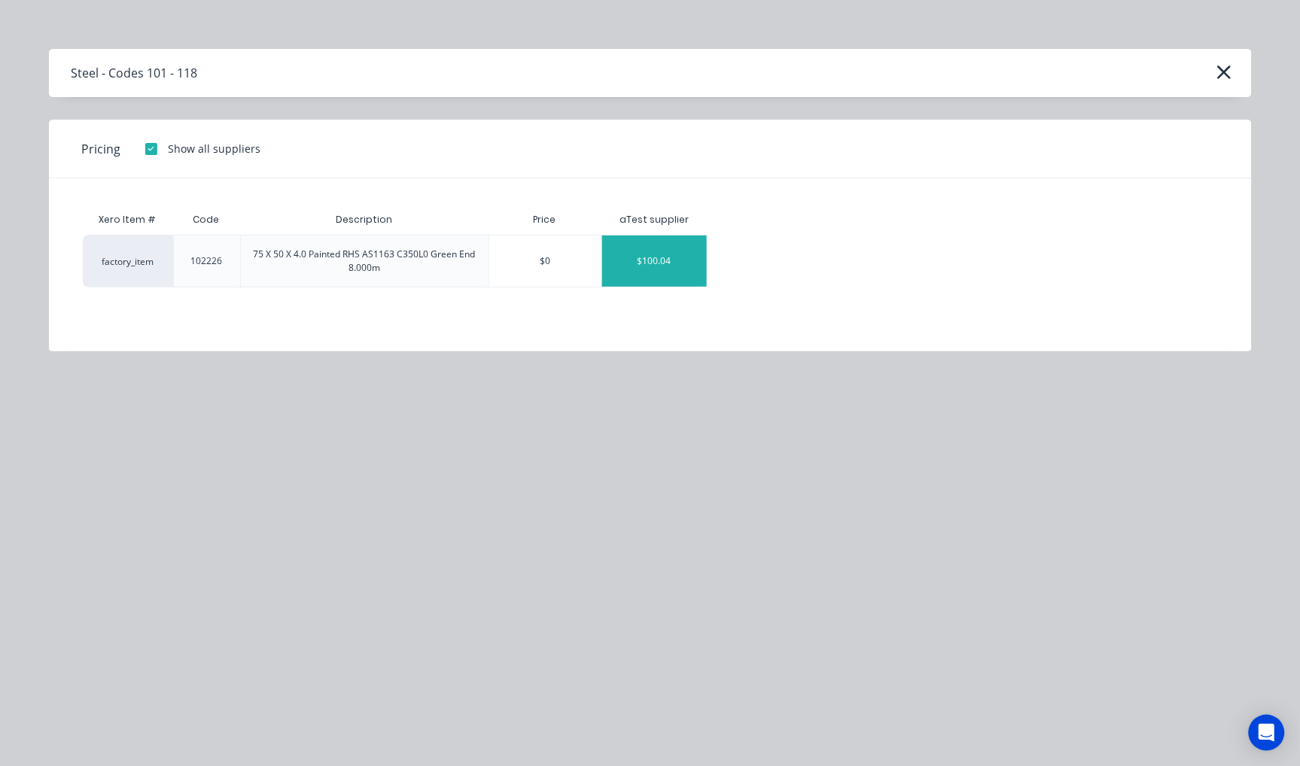
click at [681, 252] on div "$100.04" at bounding box center [654, 261] width 105 height 51
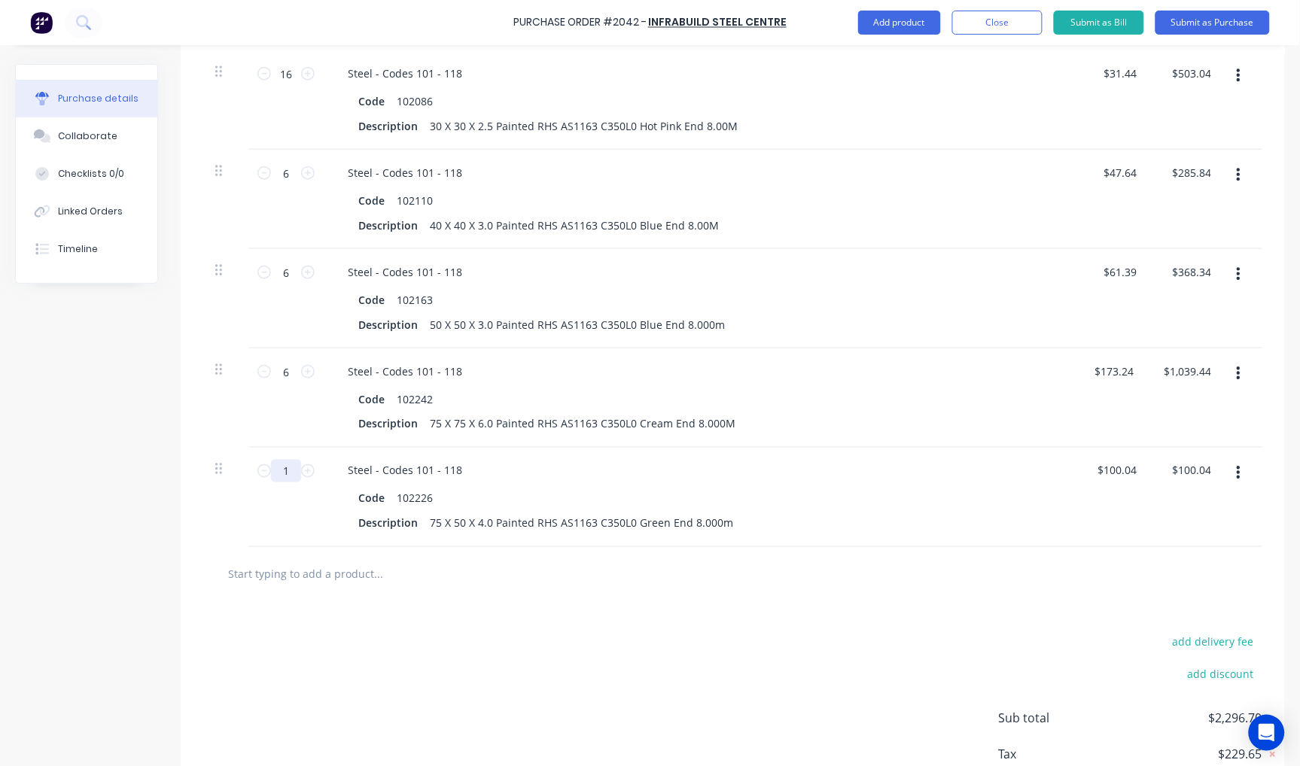
click at [290, 467] on input "1" at bounding box center [286, 471] width 30 height 23
type input "6"
type input "$600.24"
type input "6"
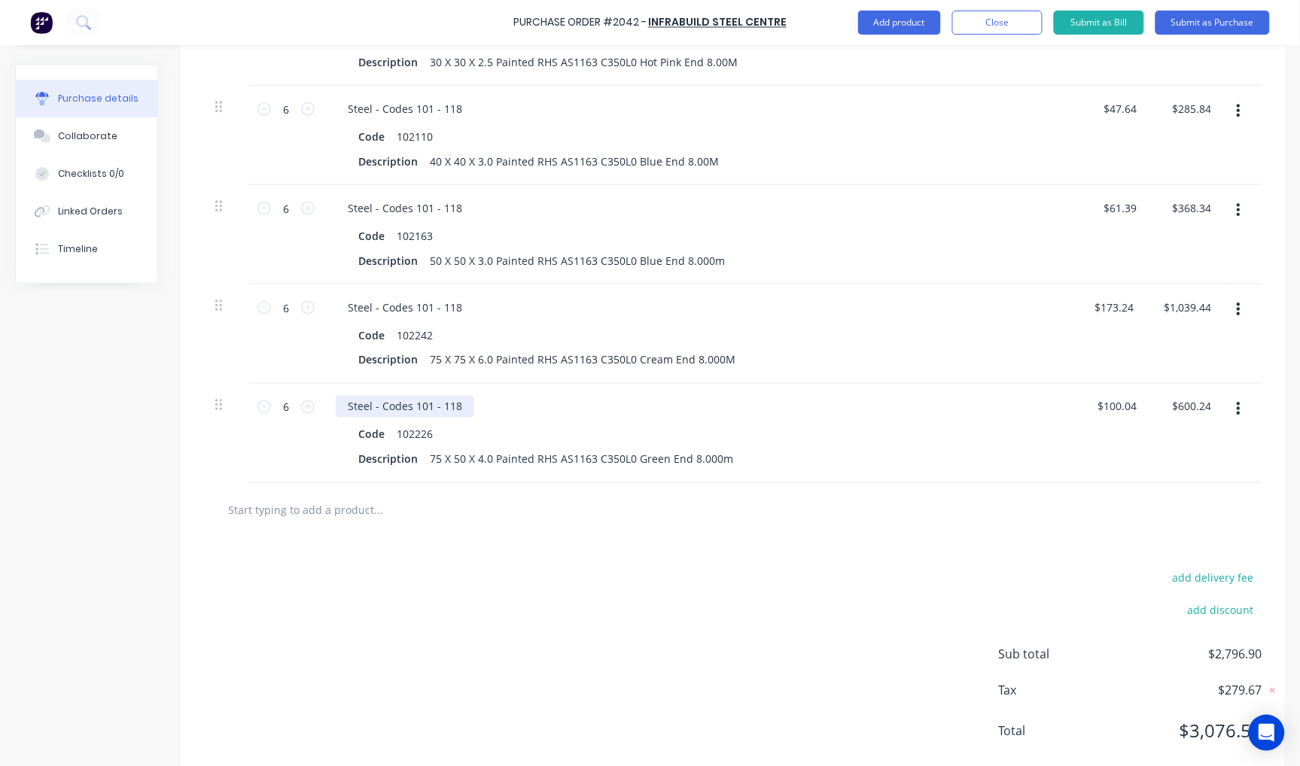
scroll to position [530, 0]
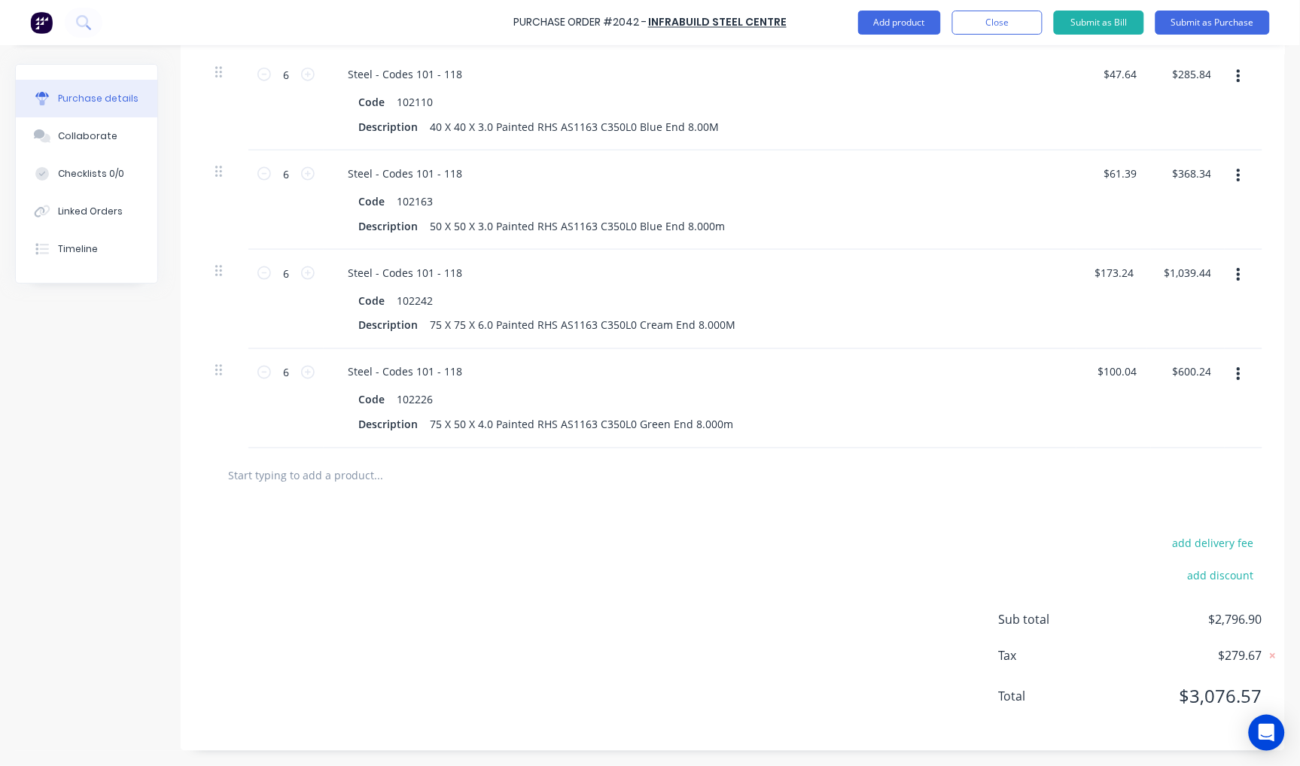
click at [336, 465] on input "text" at bounding box center [377, 476] width 301 height 30
click at [375, 476] on input "text" at bounding box center [377, 476] width 301 height 30
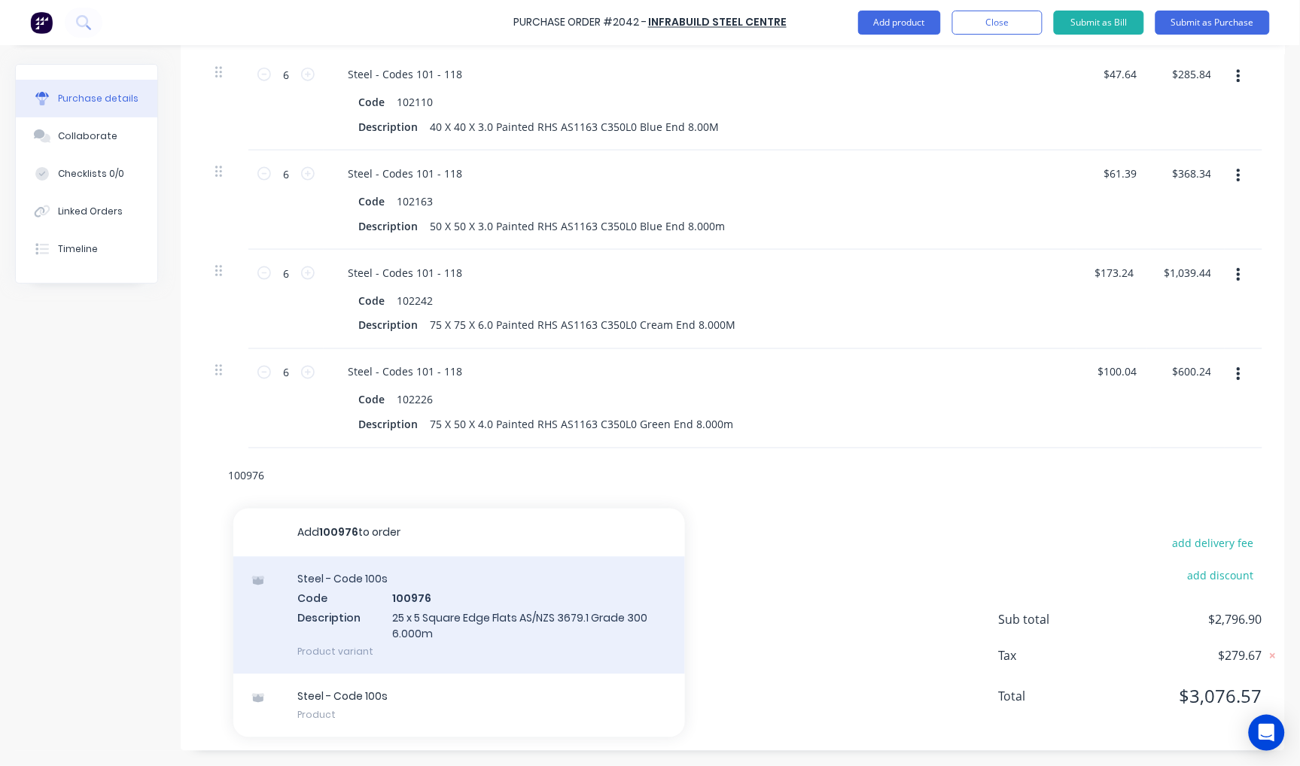
type input "100976"
click at [423, 621] on div "Steel - Code 100s Code 100976 Description 25 x 5 Square Edge Flats AS/NZS 3679.…" at bounding box center [458, 615] width 451 height 117
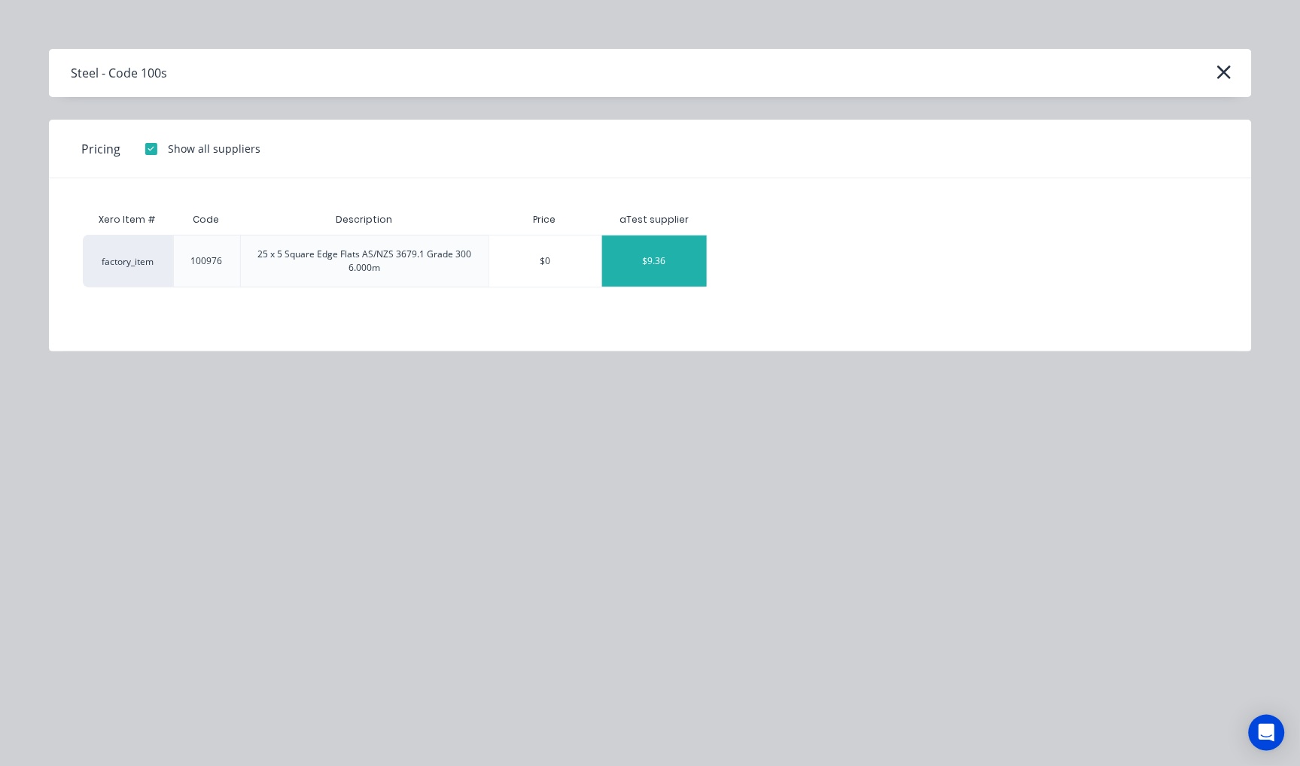
click at [648, 269] on div "$9.36" at bounding box center [654, 261] width 105 height 51
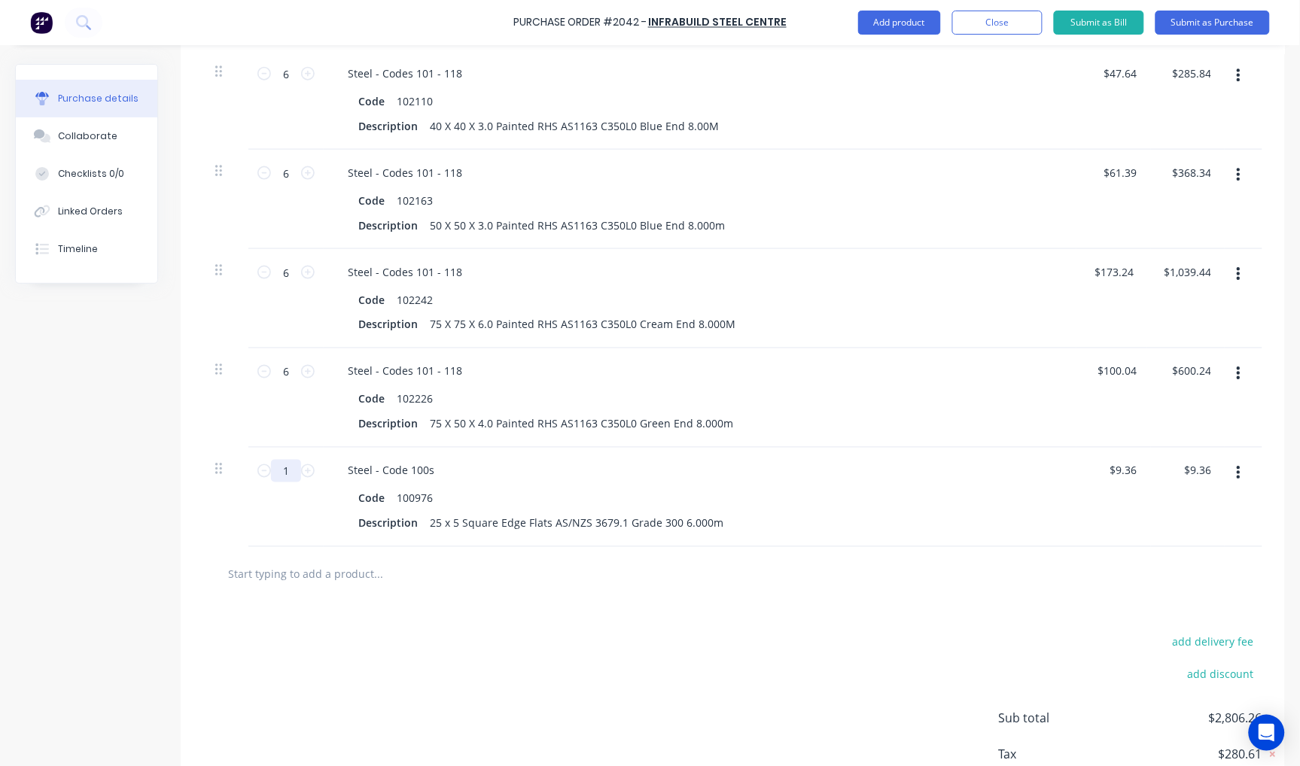
click at [286, 470] on input "1" at bounding box center [286, 471] width 30 height 23
type input "6"
type input "$56.16"
type input "6"
click at [357, 581] on input "text" at bounding box center [377, 574] width 301 height 30
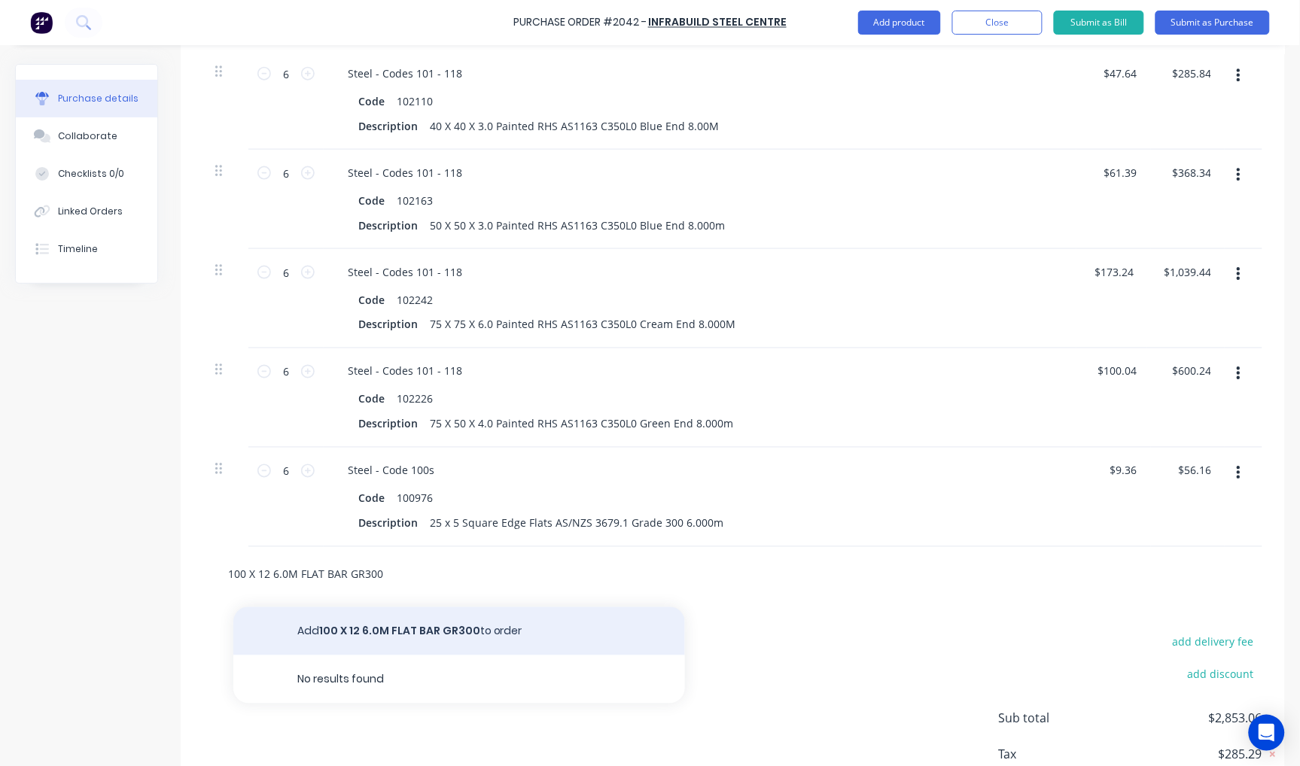
type input "100 X 12 6.0M FLAT BAR GR300"
click at [396, 636] on button "Add 100 X 12 6.0M FLAT BAR GR300 to order" at bounding box center [458, 631] width 451 height 48
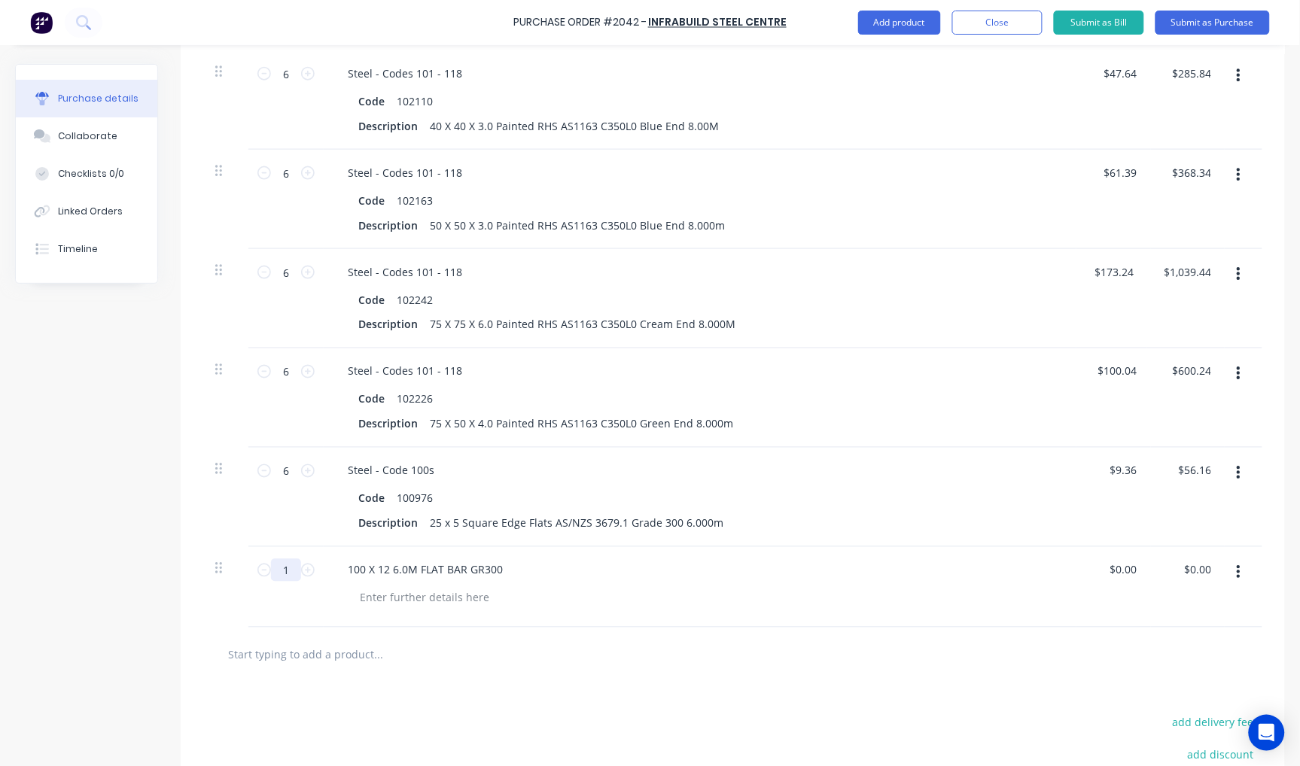
click at [286, 567] on input "1" at bounding box center [286, 570] width 30 height 23
type input "2"
click at [318, 664] on input "text" at bounding box center [377, 655] width 301 height 30
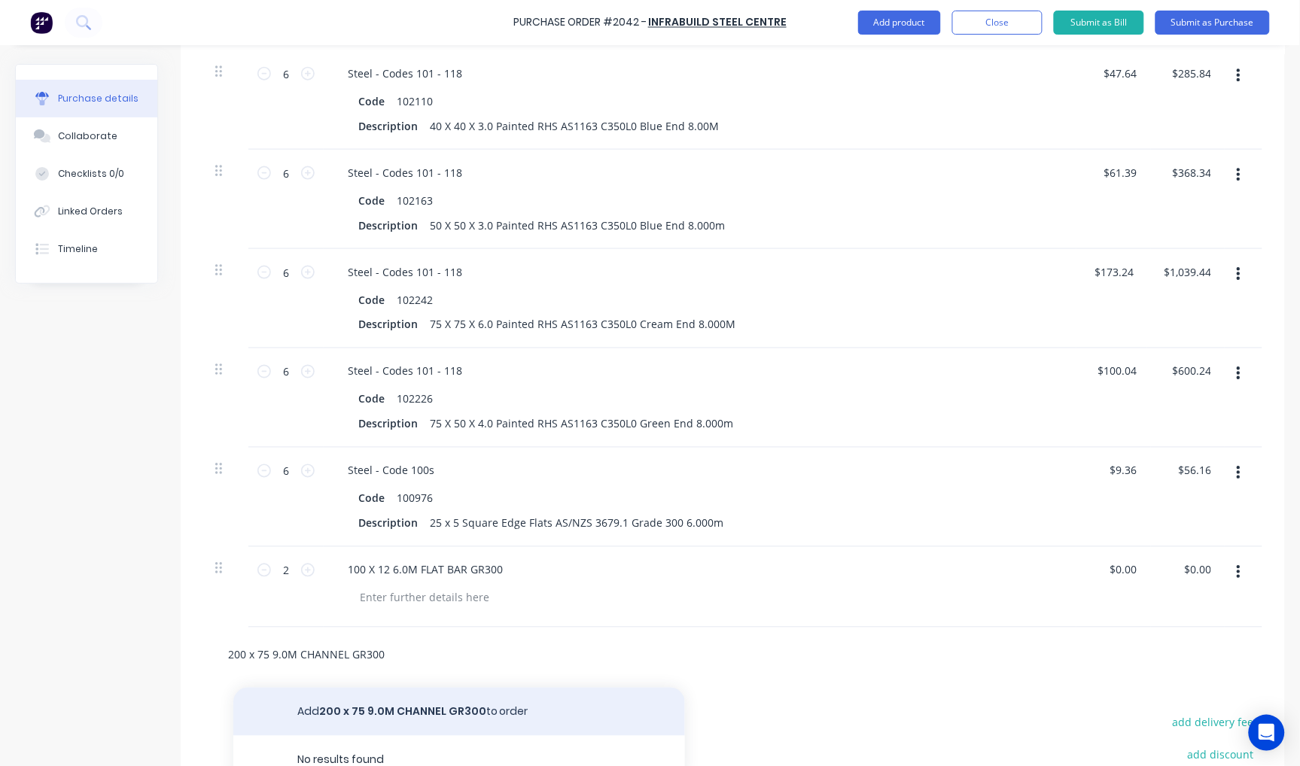
type input "200 x 75 9.0M CHANNEL GR300"
click at [423, 708] on button "Add 200 x 75 9.0M CHANNEL GR300 to order" at bounding box center [458, 712] width 451 height 48
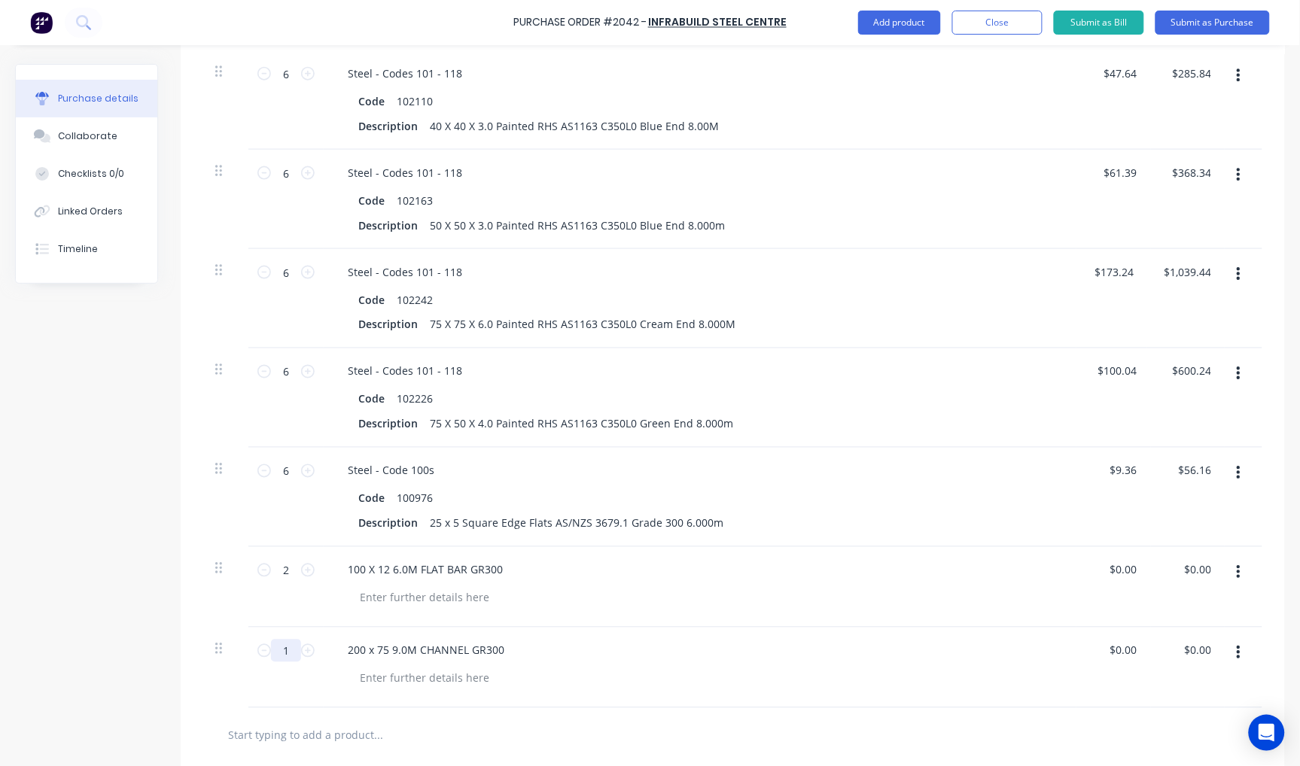
click at [284, 652] on input "1" at bounding box center [286, 651] width 30 height 23
type input "4"
click at [327, 737] on input "text" at bounding box center [377, 735] width 301 height 30
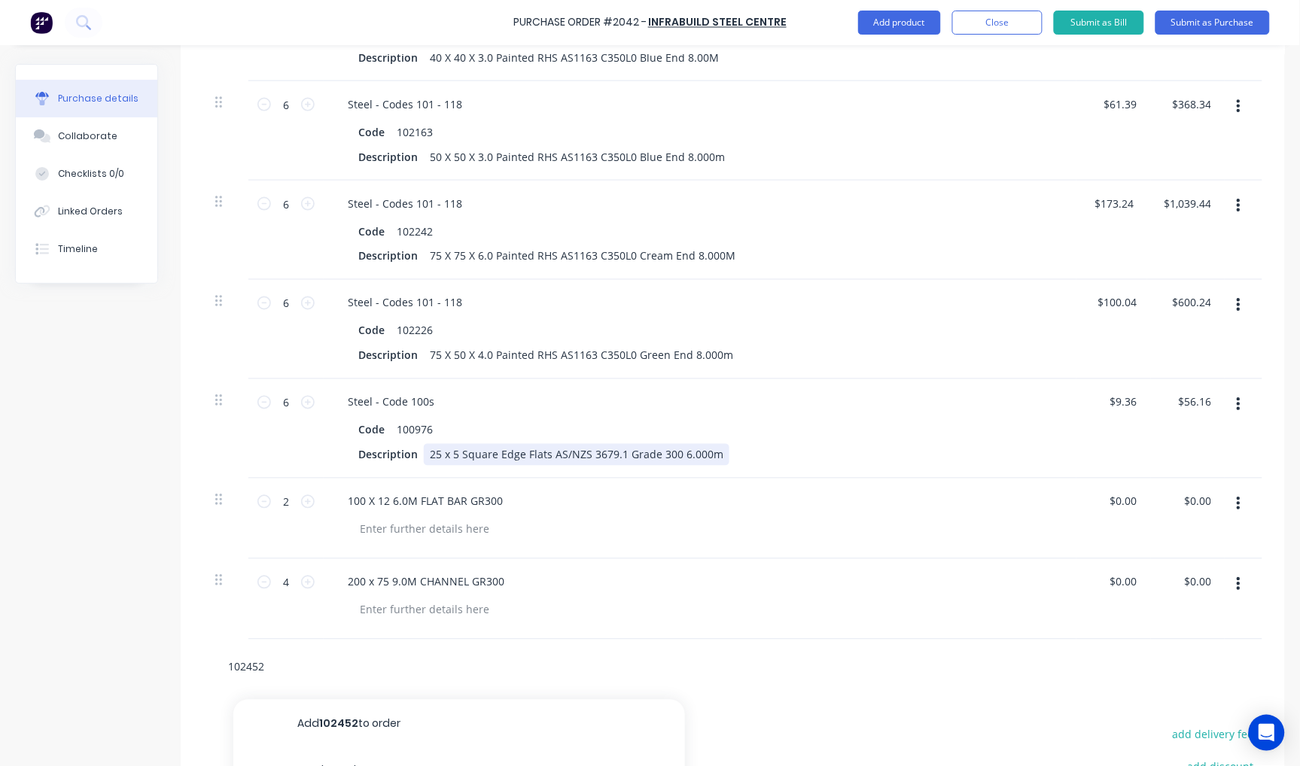
scroll to position [791, 0]
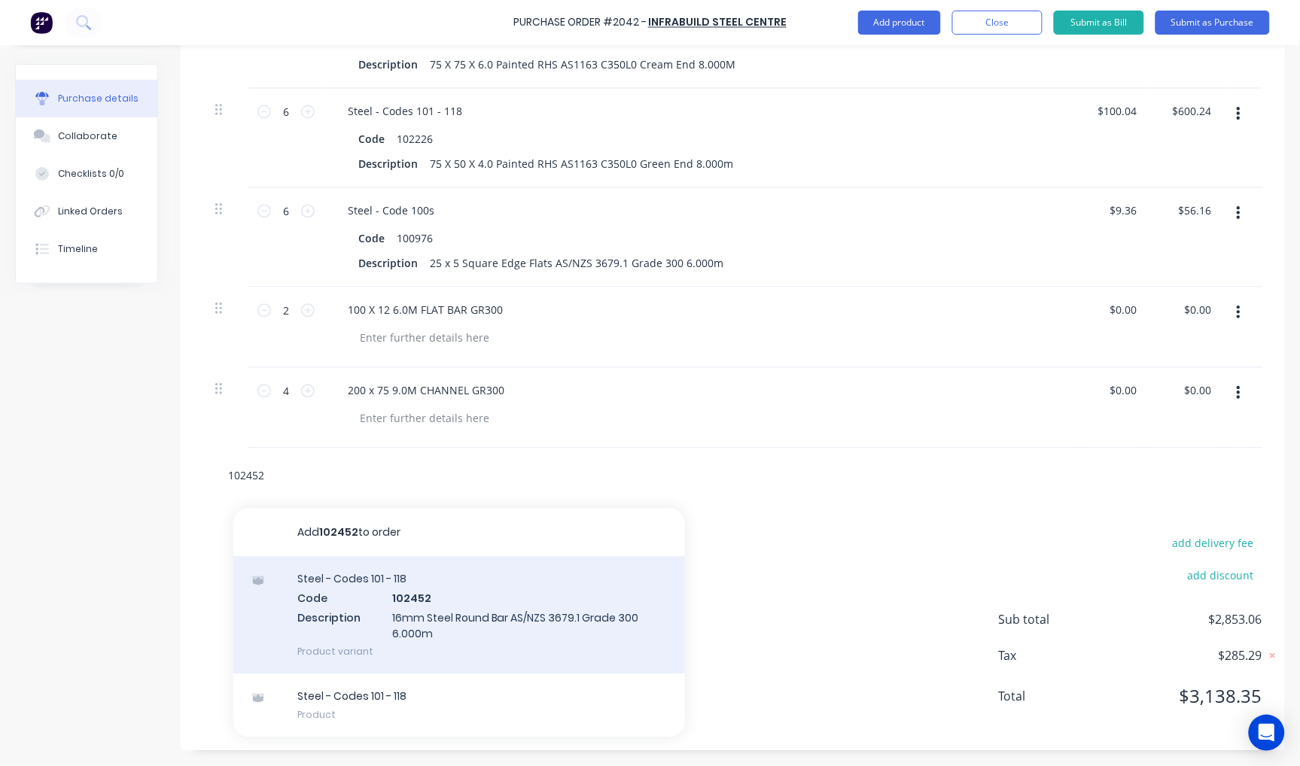
type input "102452"
click at [425, 626] on div "Steel - Codes 101 - 118 Code 102452 Description 16mm Steel Round Bar AS/NZS 367…" at bounding box center [458, 615] width 451 height 117
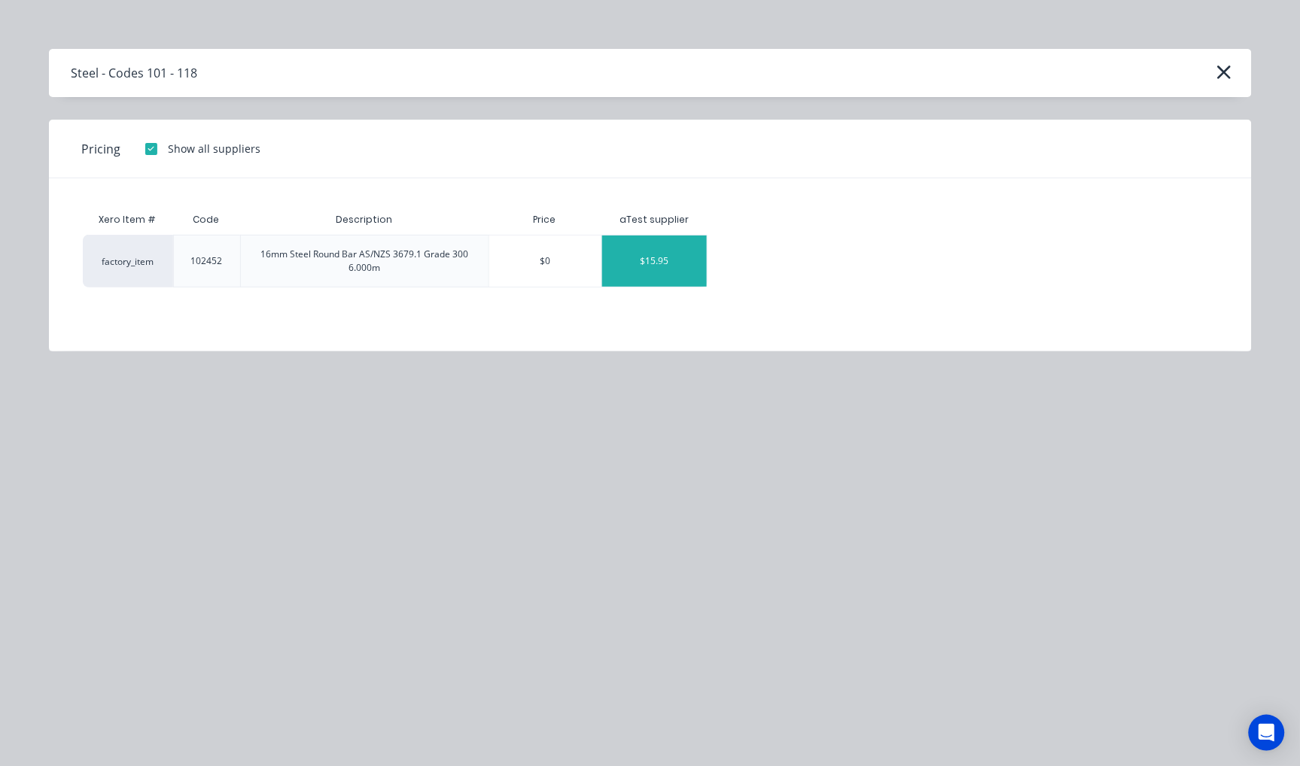
click at [655, 264] on div "$15.95" at bounding box center [654, 261] width 105 height 51
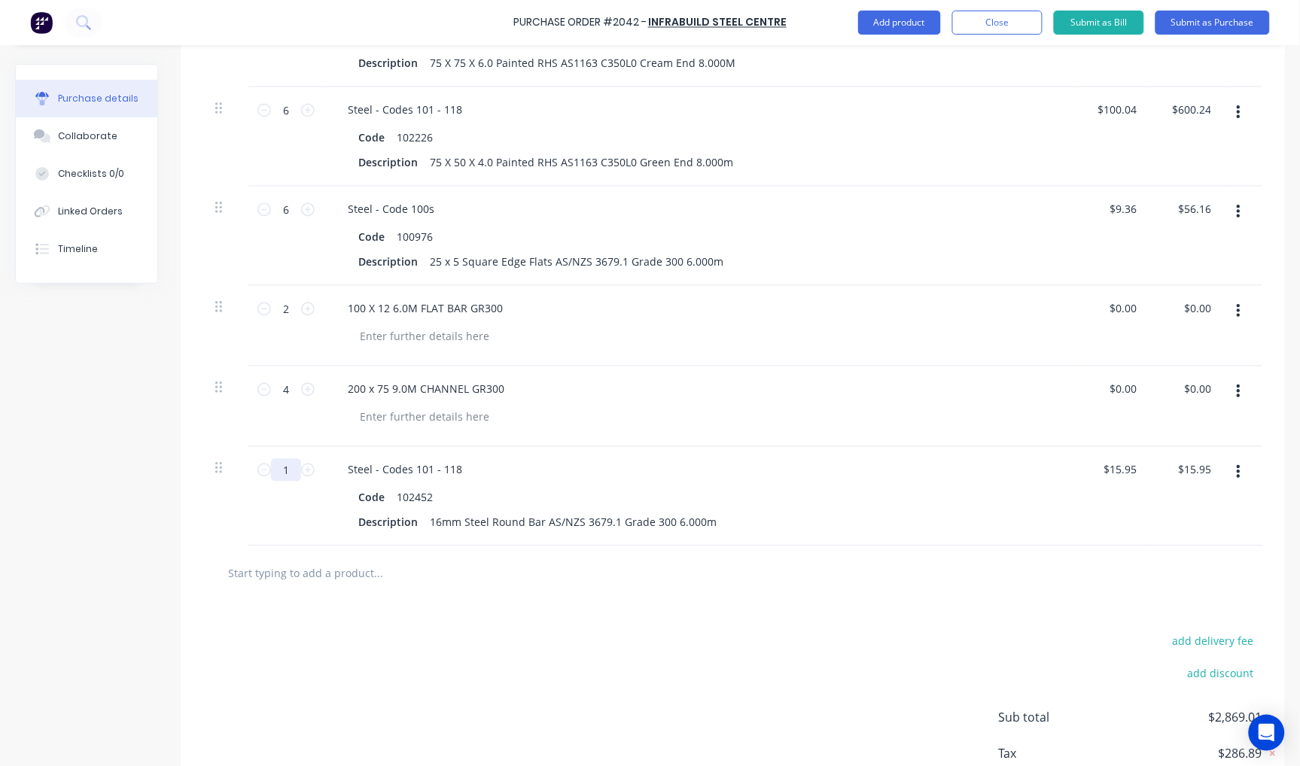
click at [295, 470] on input "1" at bounding box center [286, 470] width 30 height 23
type input "10"
type input "$159.50"
type input "10"
click at [339, 587] on input "text" at bounding box center [377, 573] width 301 height 30
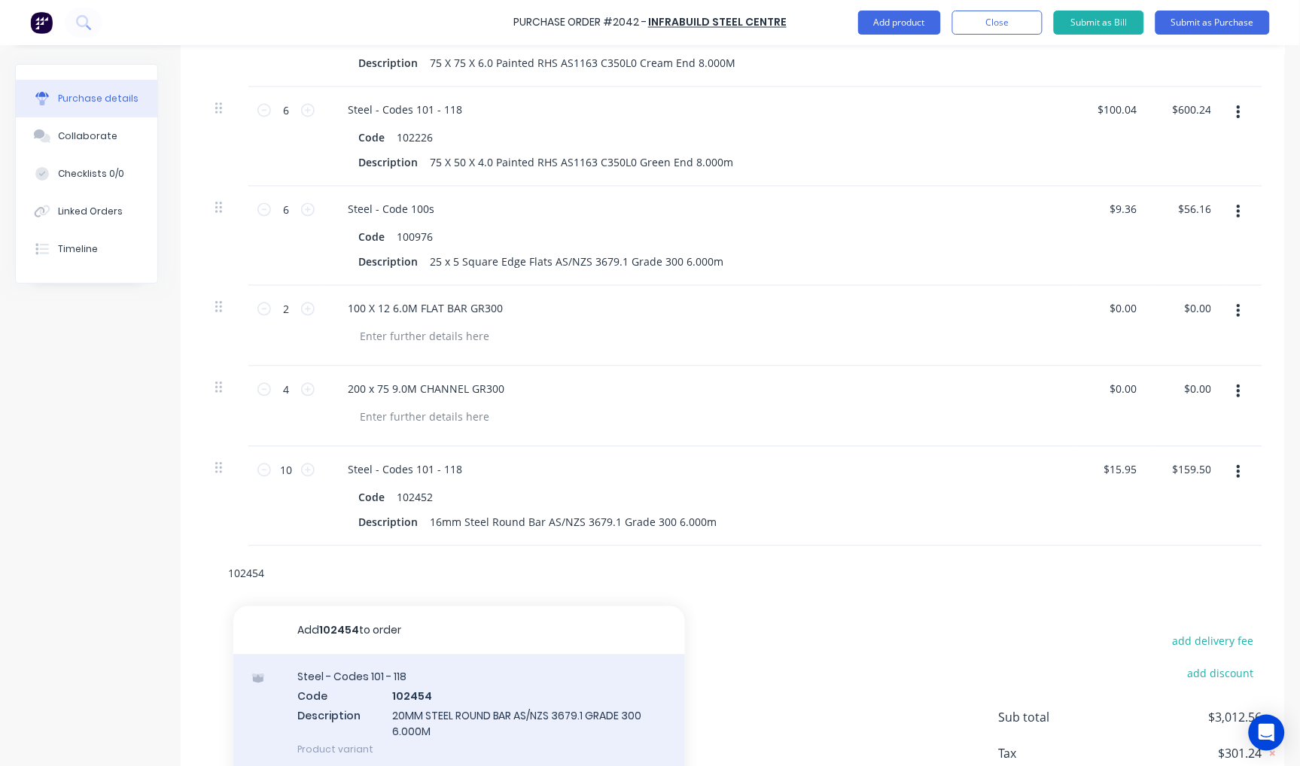
type input "102454"
click at [465, 701] on div "Steel - Codes 101 - 118 Code 102454 Description 20MM STEEL ROUND BAR AS/NZS 367…" at bounding box center [458, 713] width 451 height 117
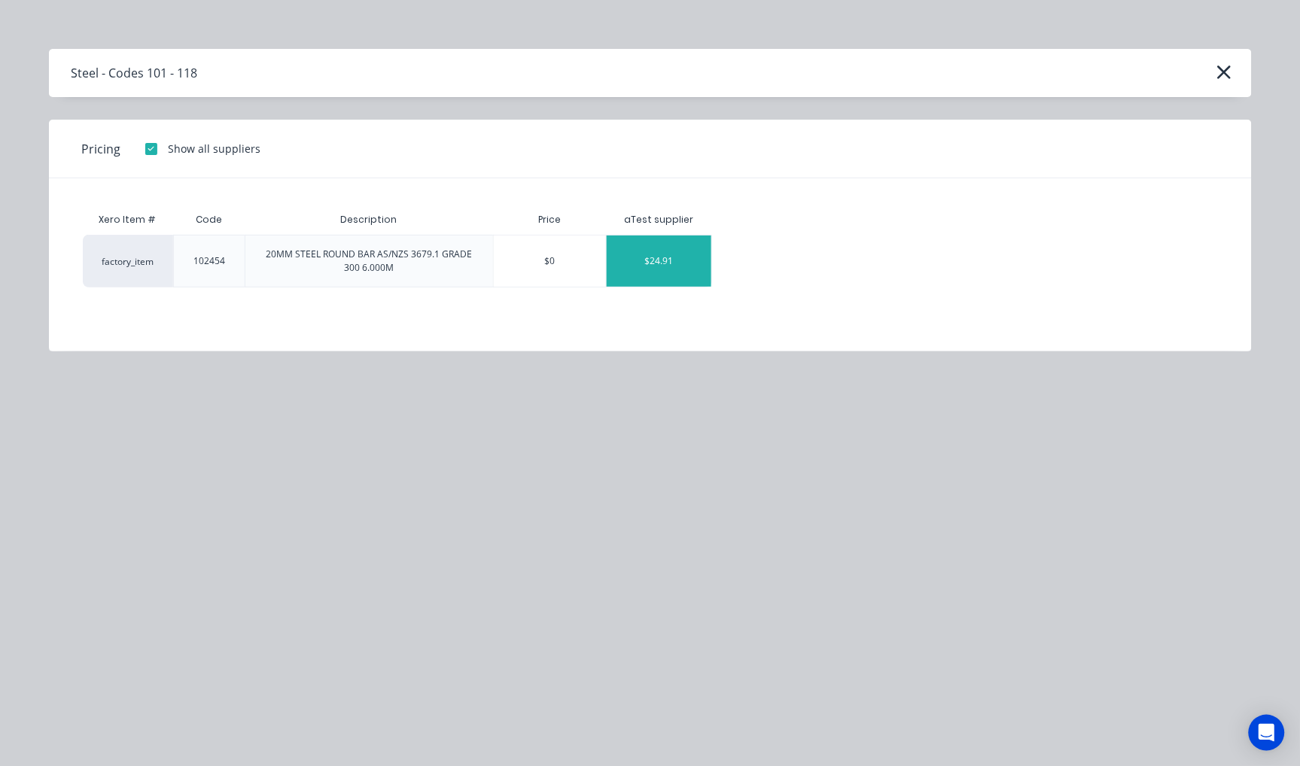
click at [651, 267] on div "$24.91" at bounding box center [658, 261] width 105 height 51
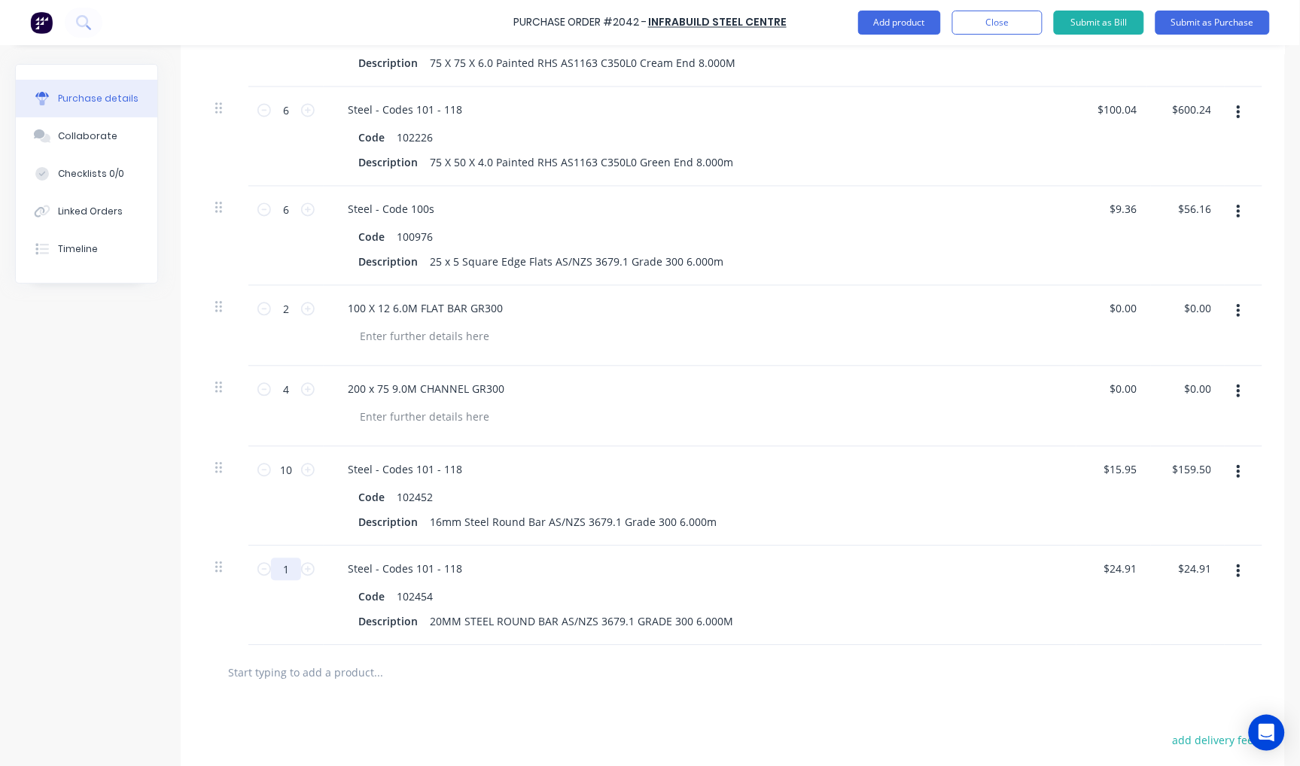
click at [290, 569] on input "1" at bounding box center [286, 569] width 30 height 23
type input "4"
type input "$99.64"
type input "4"
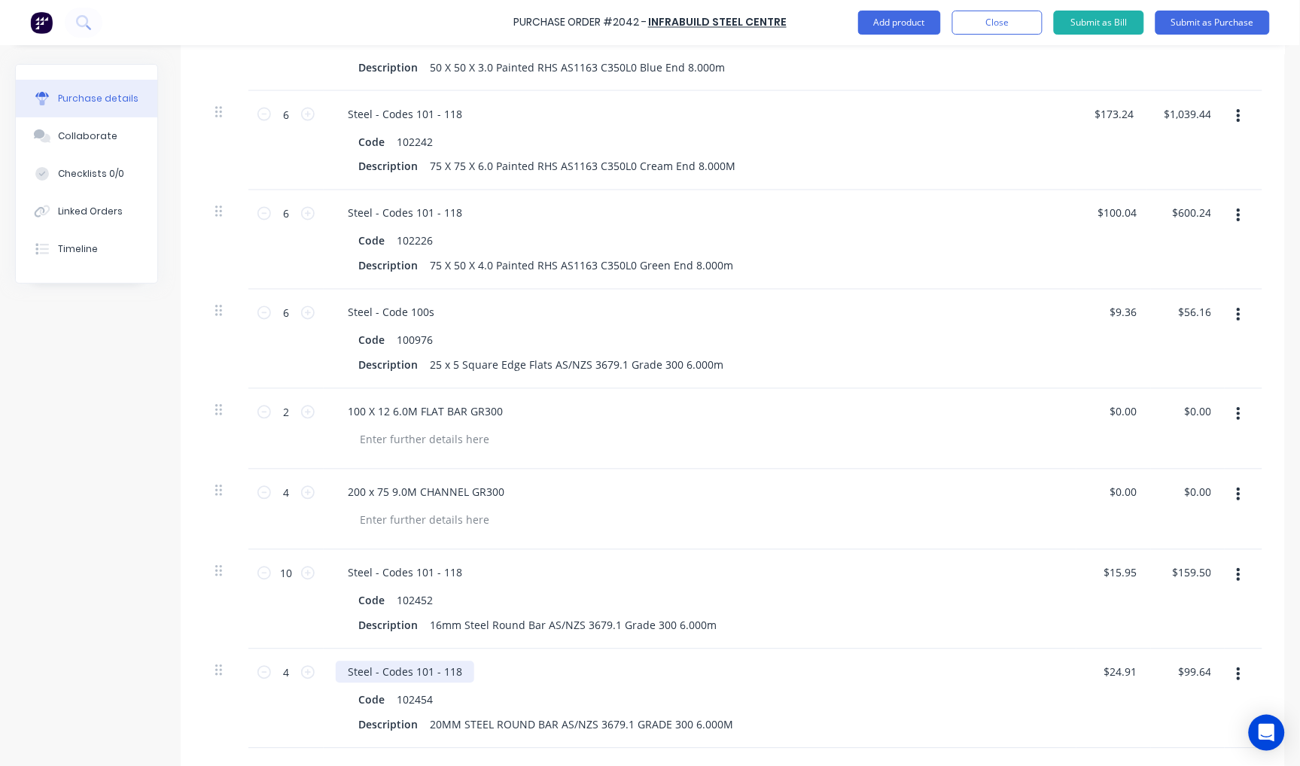
scroll to position [233, 0]
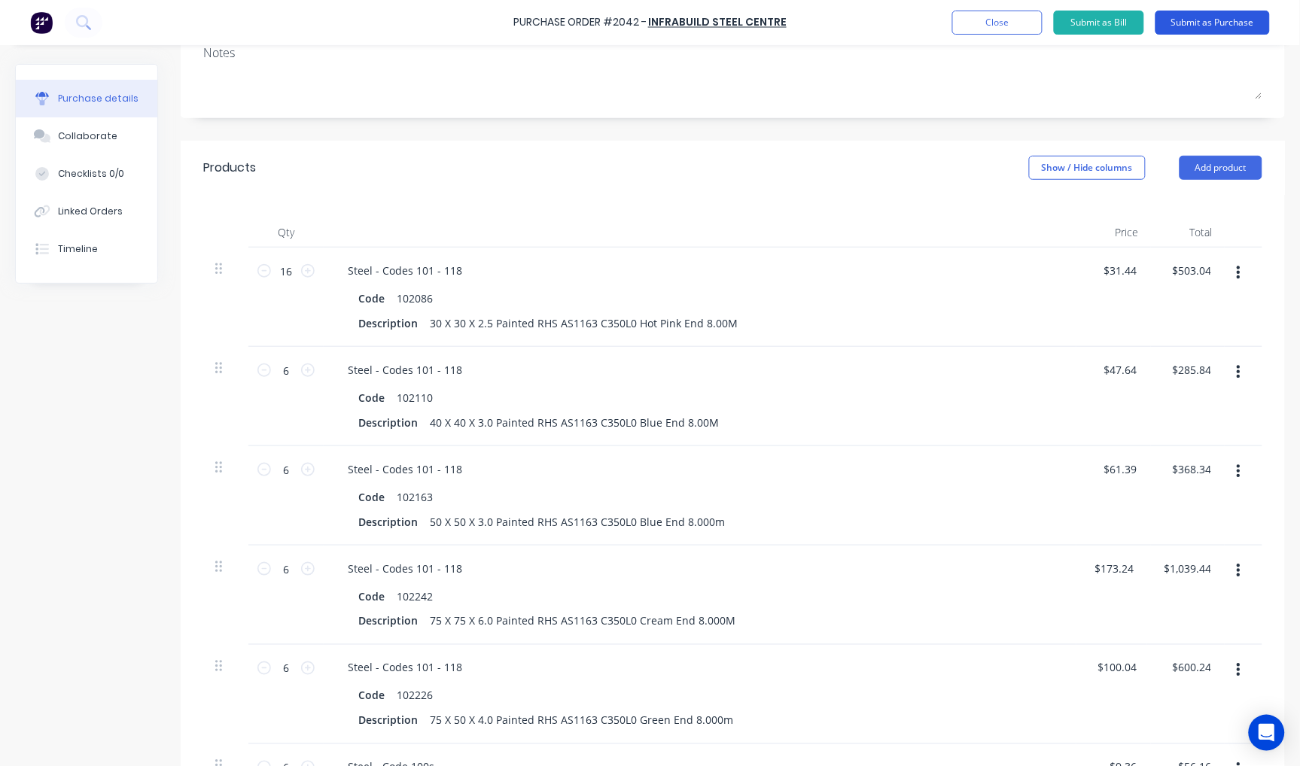
click at [1230, 26] on button "Submit as Purchase" at bounding box center [1212, 23] width 114 height 24
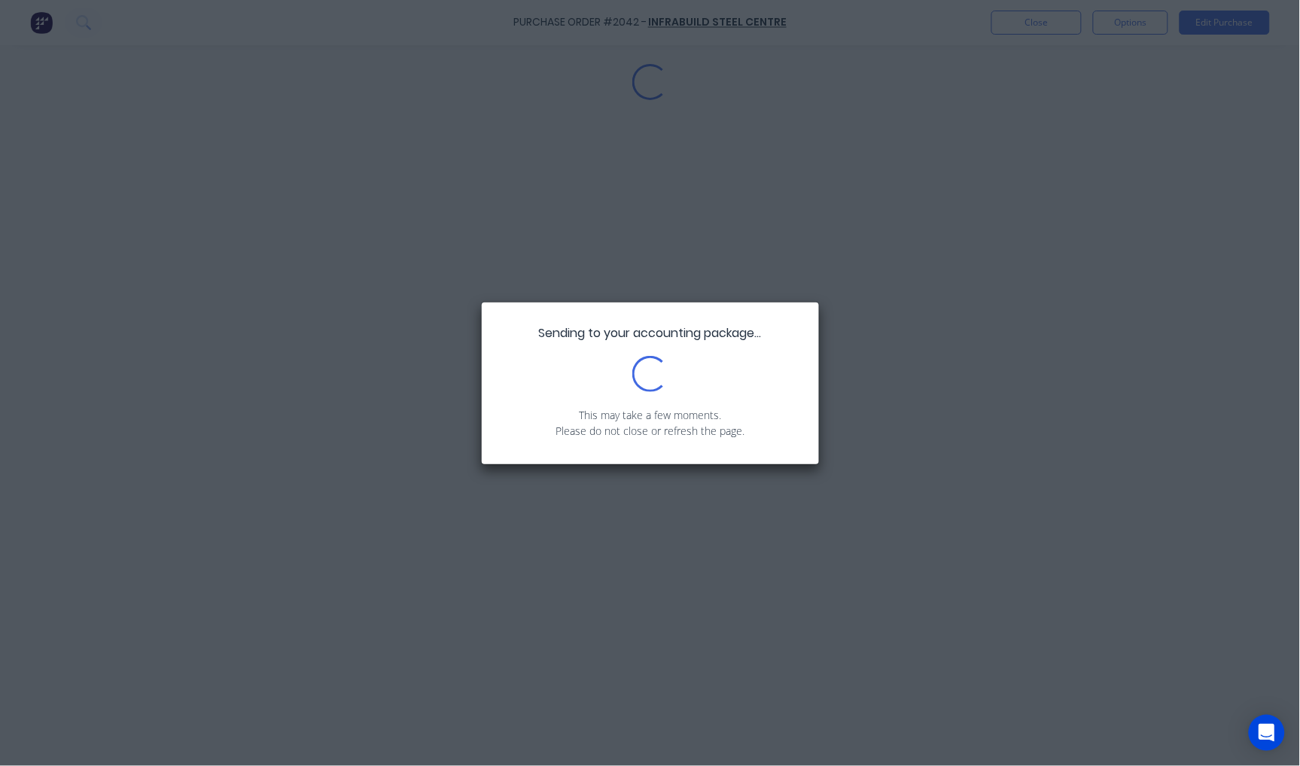
scroll to position [0, 0]
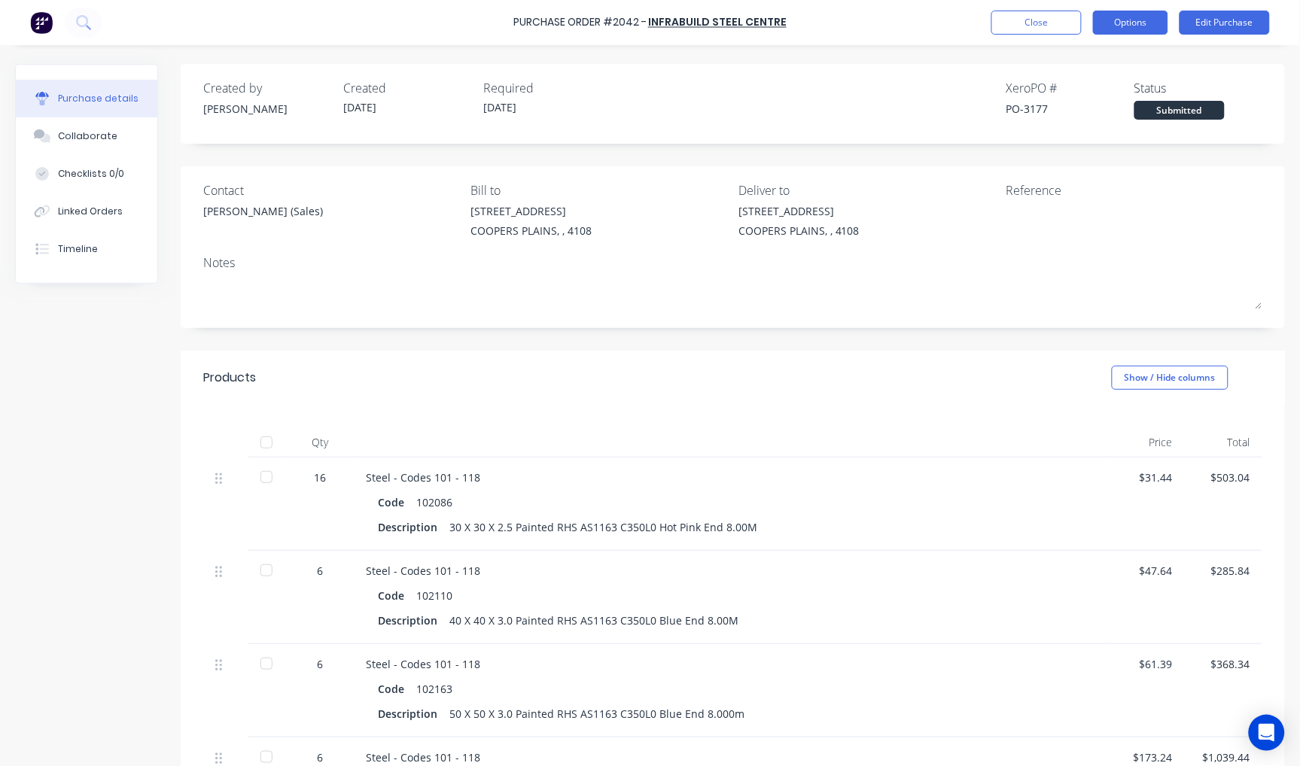
click at [1129, 14] on button "Options" at bounding box center [1130, 23] width 75 height 24
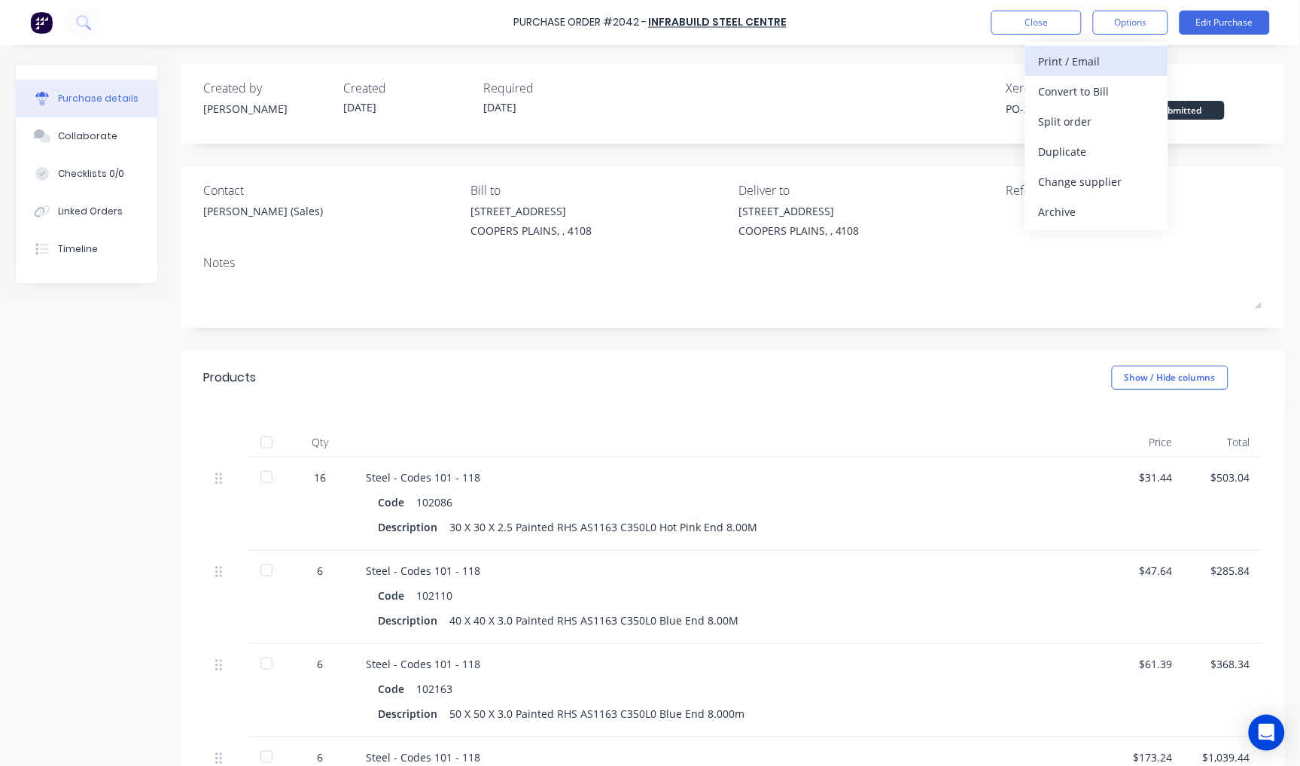
click at [1102, 50] on div "Print / Email" at bounding box center [1096, 61] width 116 height 22
click at [1096, 84] on div "With pricing" at bounding box center [1096, 92] width 116 height 22
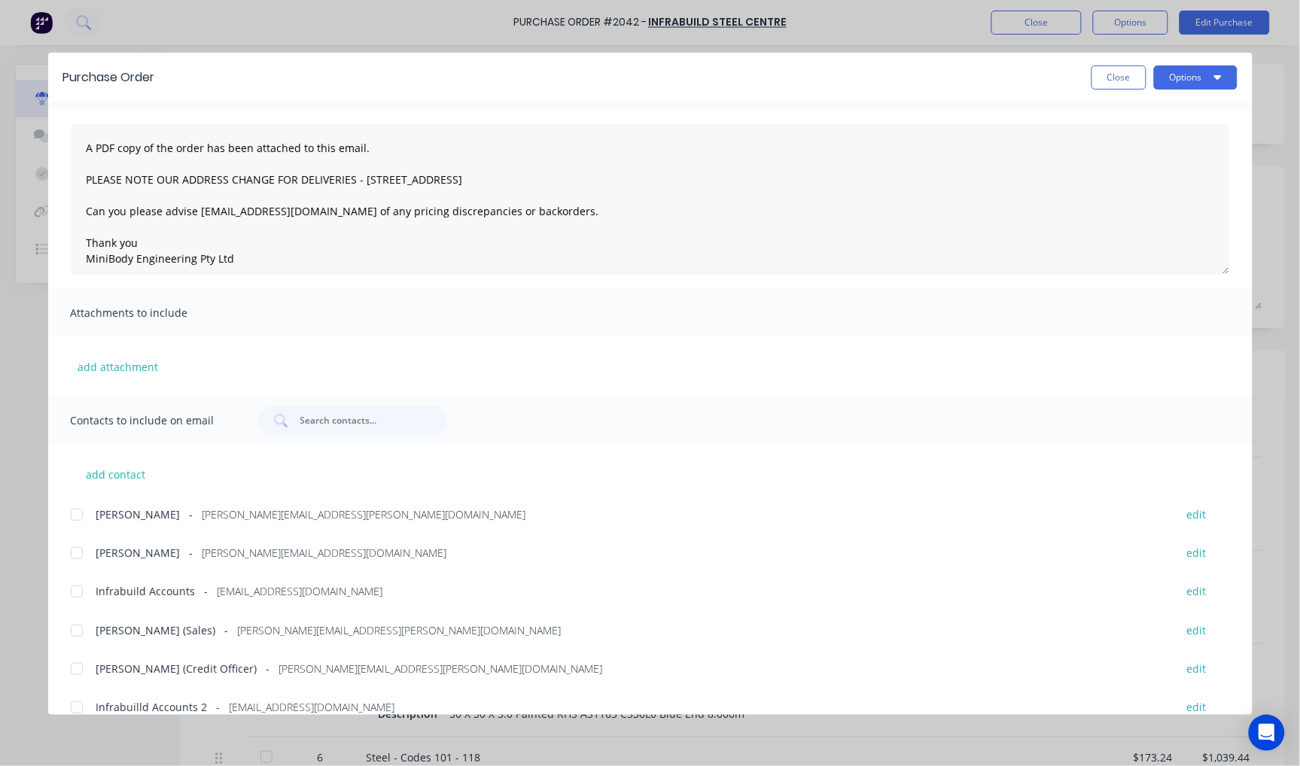
scroll to position [60, 0]
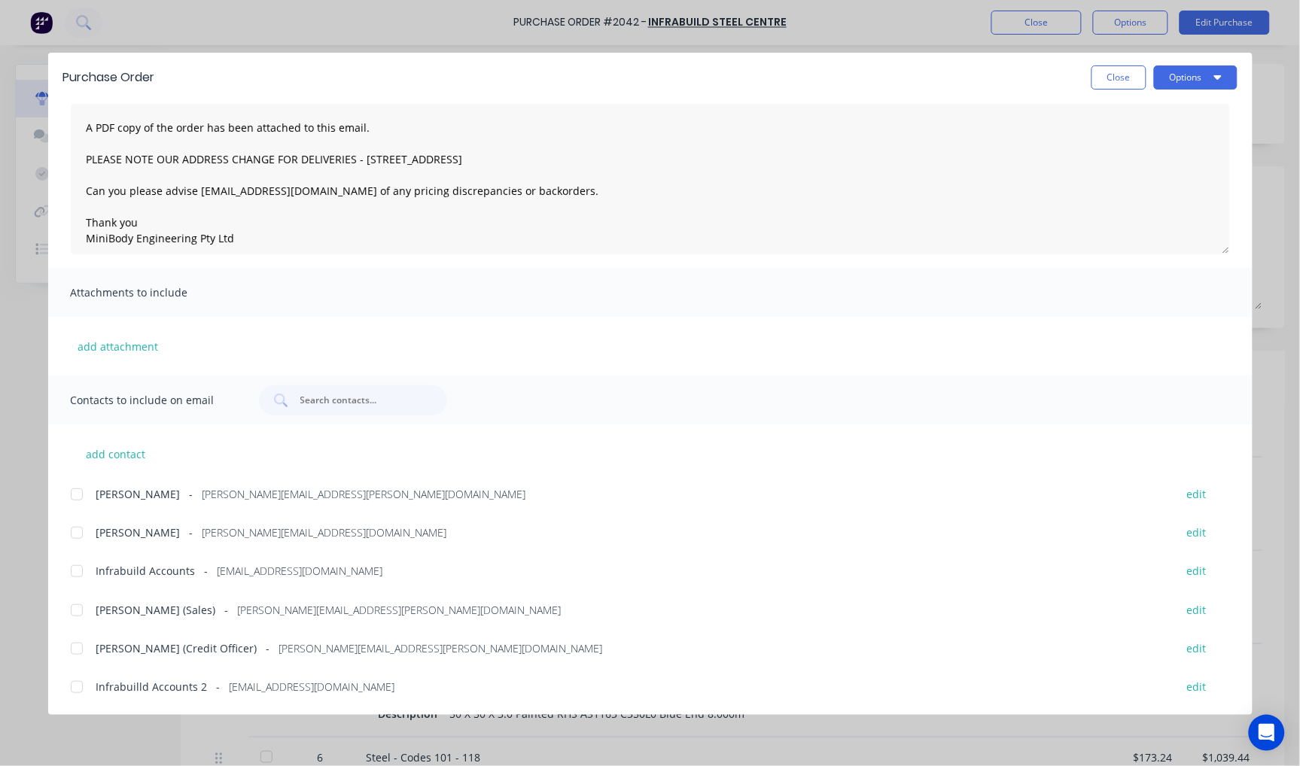
click at [81, 610] on div at bounding box center [77, 610] width 30 height 30
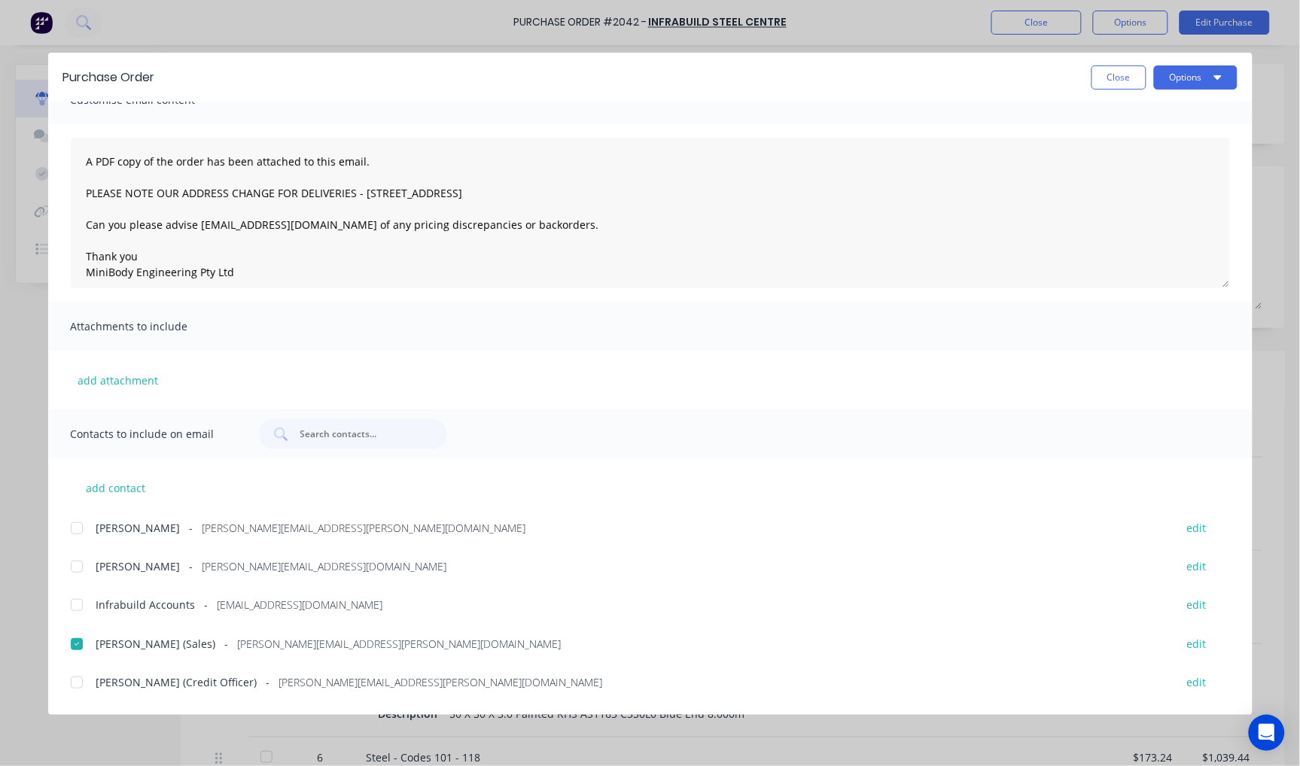
scroll to position [0, 0]
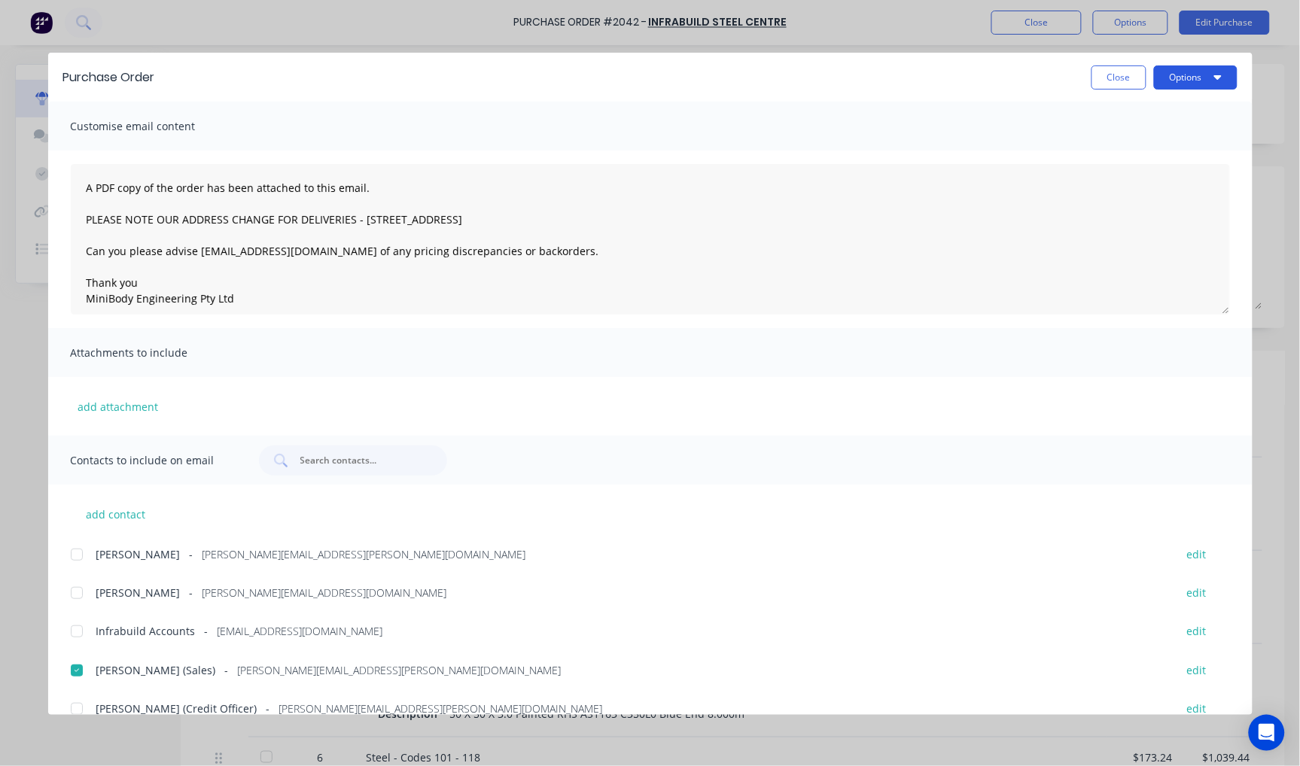
click at [1200, 78] on button "Options" at bounding box center [1196, 77] width 84 height 24
click at [1145, 168] on div "Email" at bounding box center [1166, 176] width 116 height 22
click at [1109, 80] on button "Close" at bounding box center [1118, 77] width 55 height 24
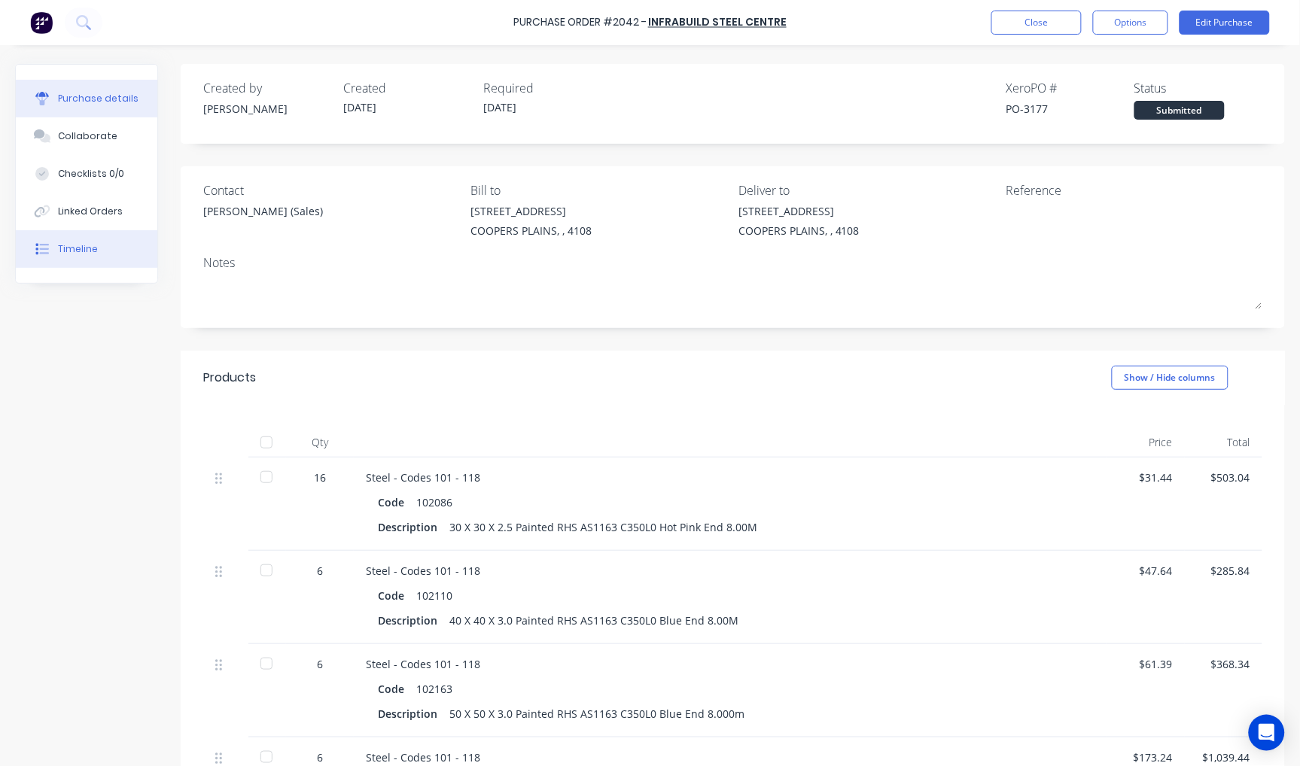
click at [61, 254] on div "Timeline" at bounding box center [78, 249] width 40 height 14
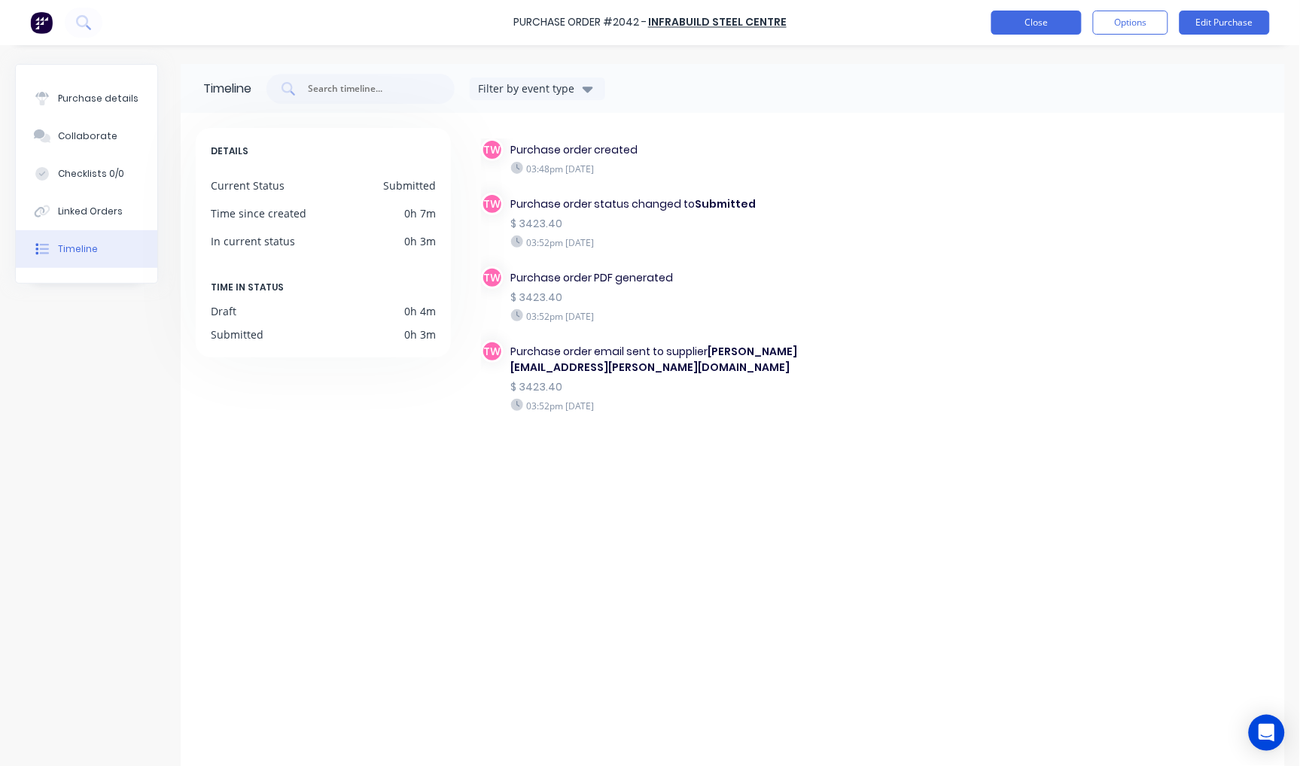
click at [1057, 24] on button "Close" at bounding box center [1036, 23] width 90 height 24
